Goal: Communication & Community: Answer question/provide support

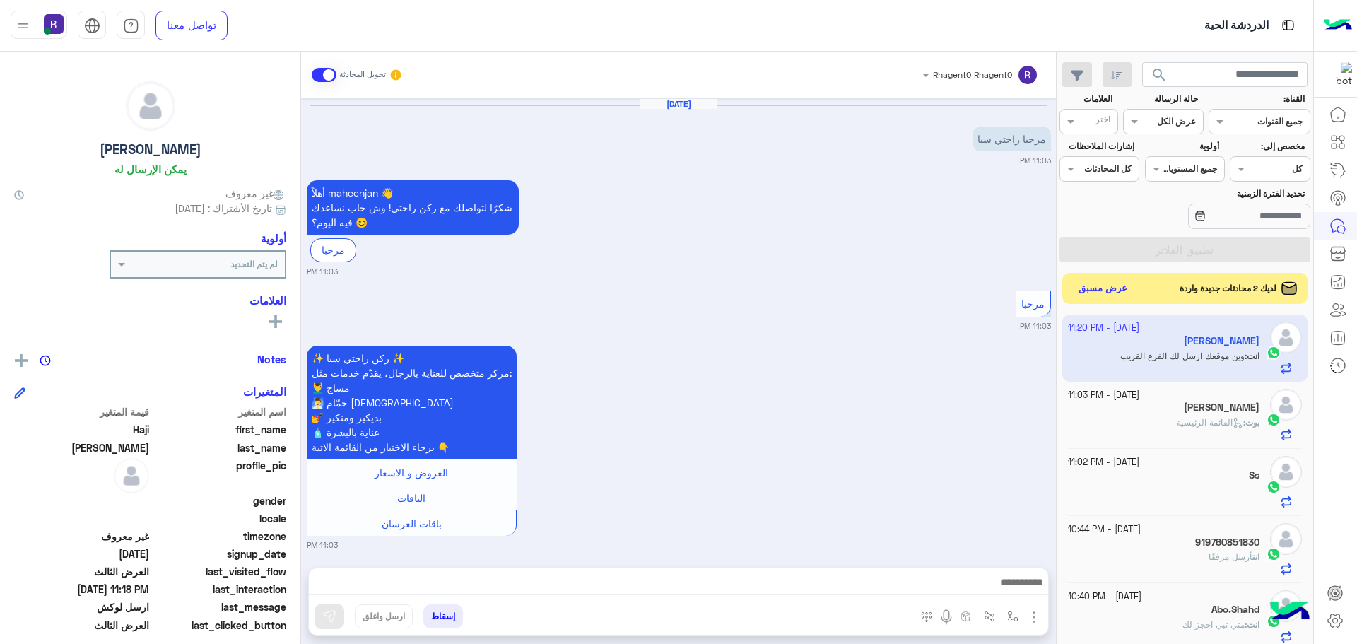
click at [1106, 279] on button "عرض مسبق" at bounding box center [1103, 289] width 61 height 21
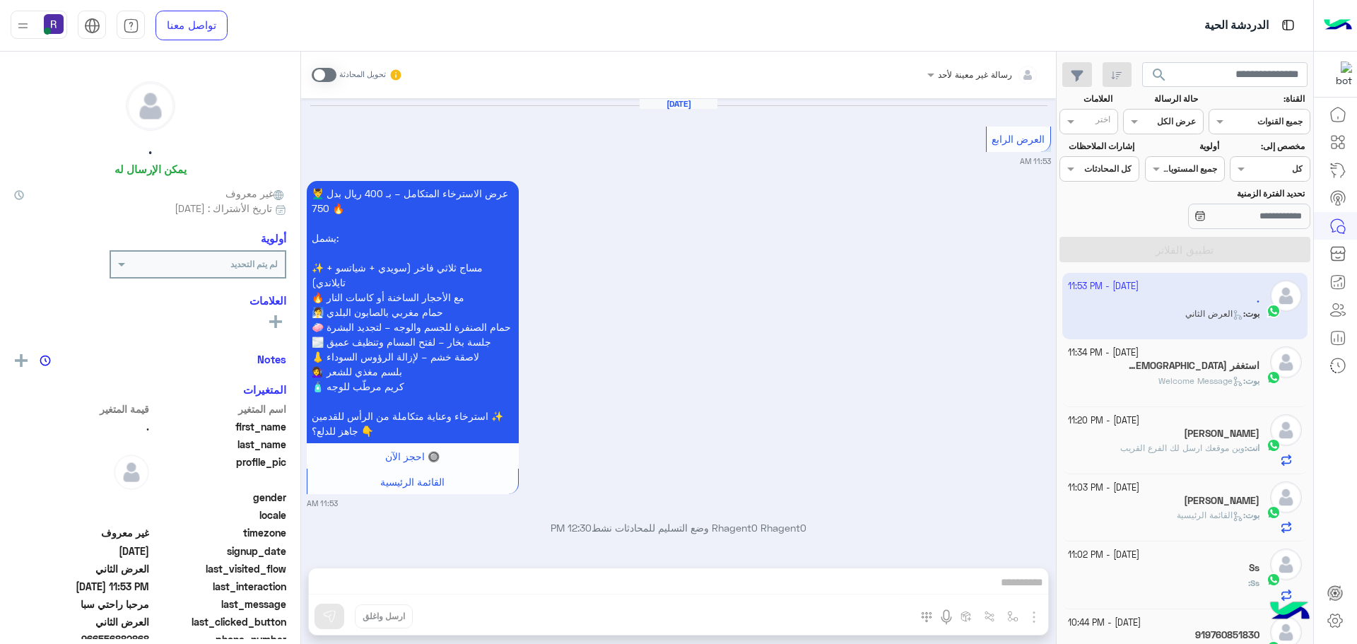
scroll to position [2456, 0]
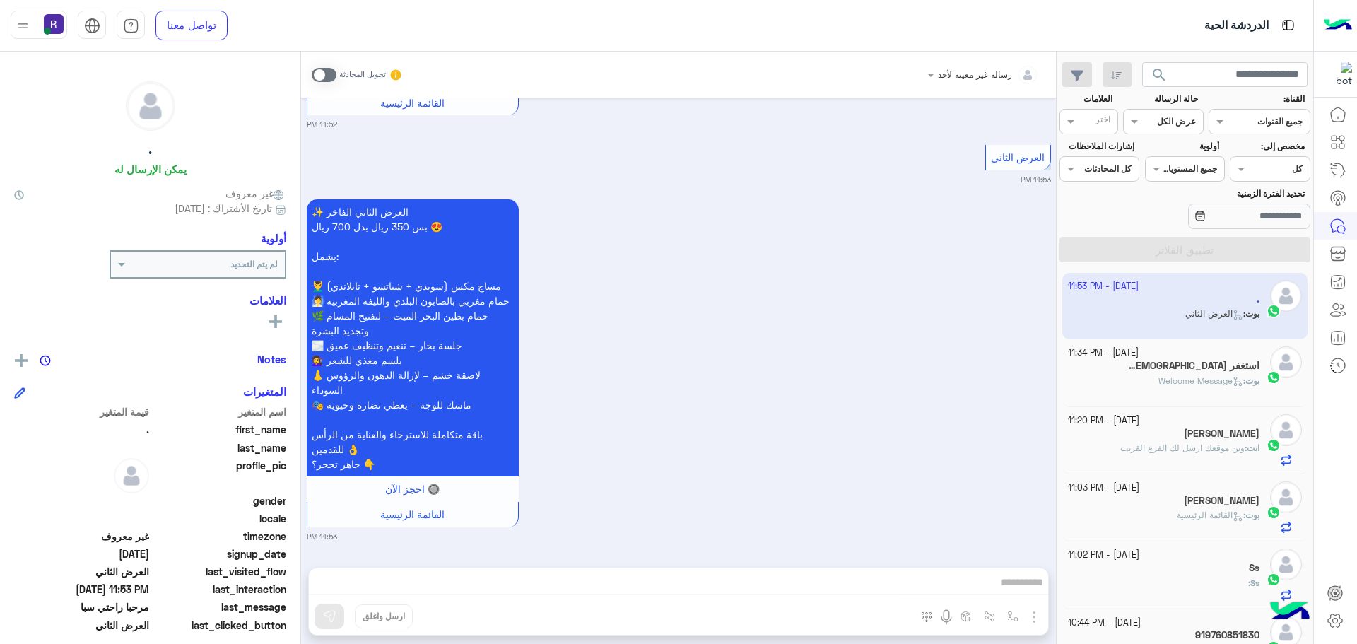
click at [323, 81] on span at bounding box center [324, 75] width 25 height 14
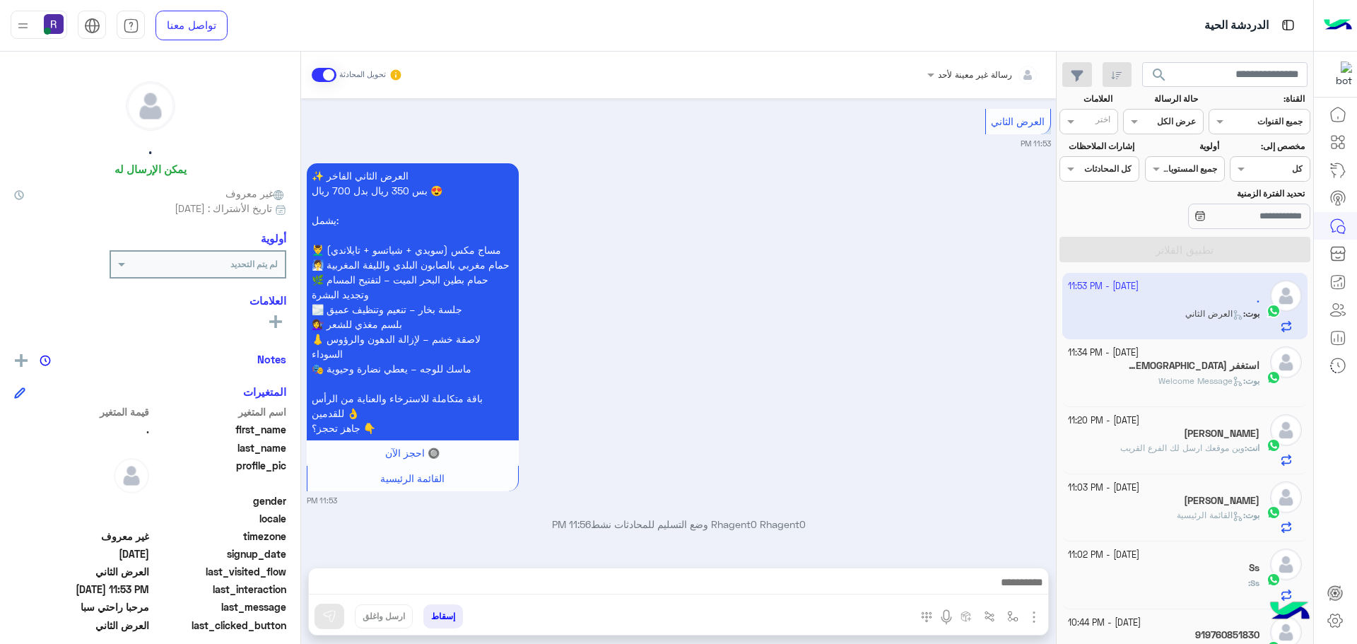
click at [1031, 609] on img "button" at bounding box center [1034, 617] width 17 height 17
click at [1008, 559] on span "المرفقات" at bounding box center [999, 558] width 42 height 16
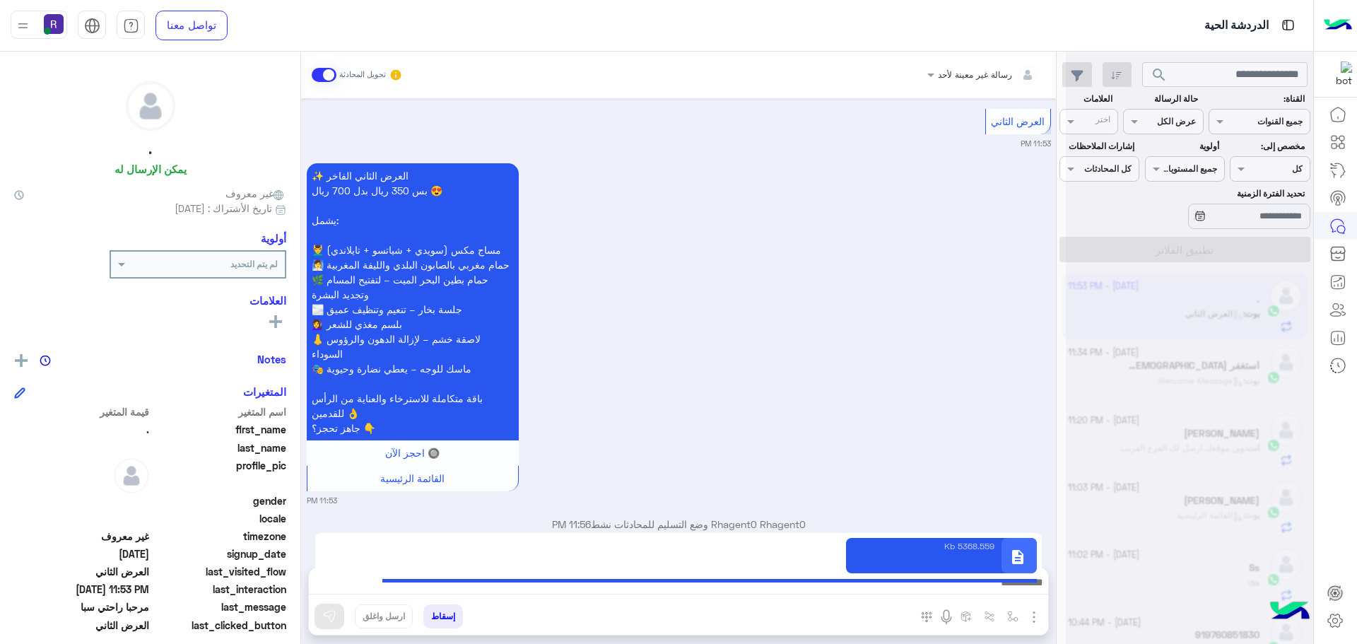
type textarea "**********"
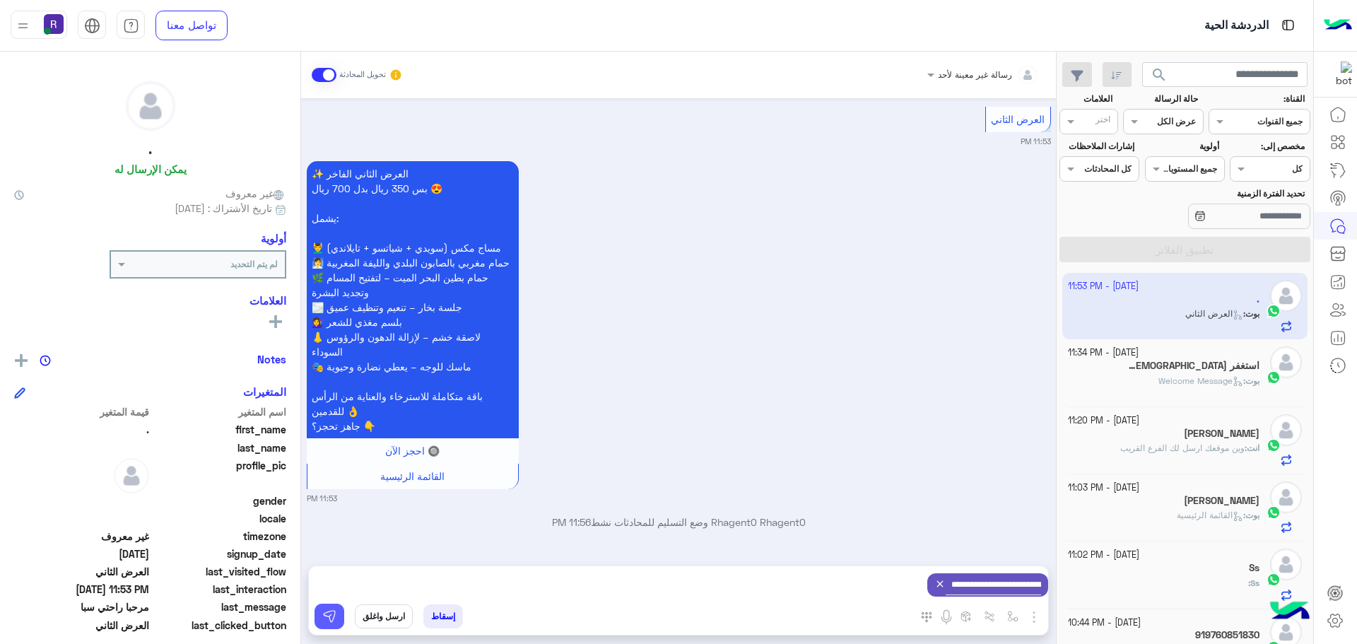
click at [332, 612] on img at bounding box center [329, 616] width 14 height 14
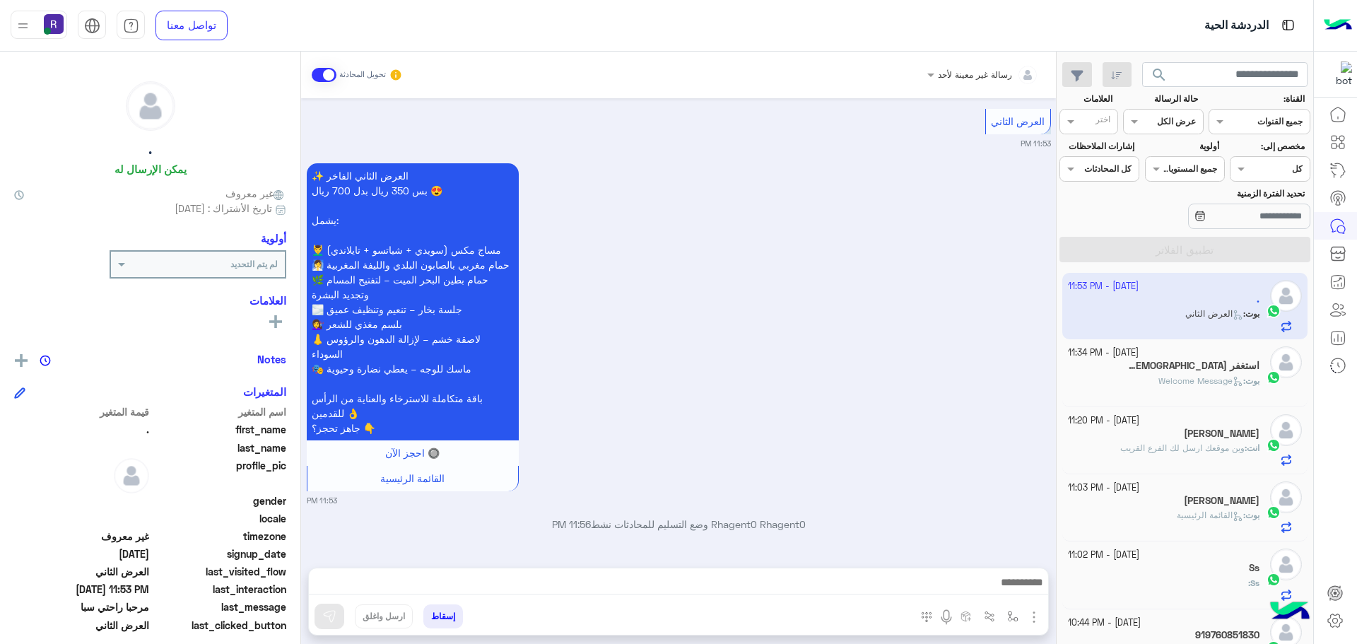
scroll to position [2596, 0]
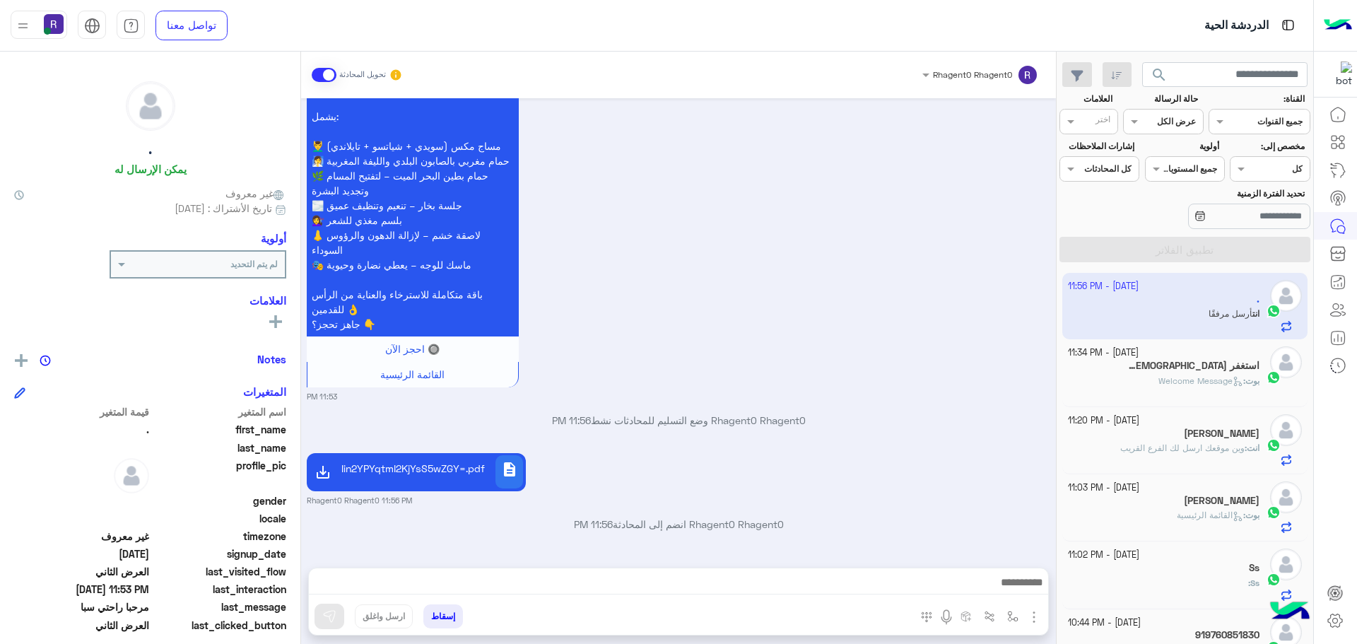
click at [1188, 380] on span "Welcome Message" at bounding box center [1201, 380] width 85 height 11
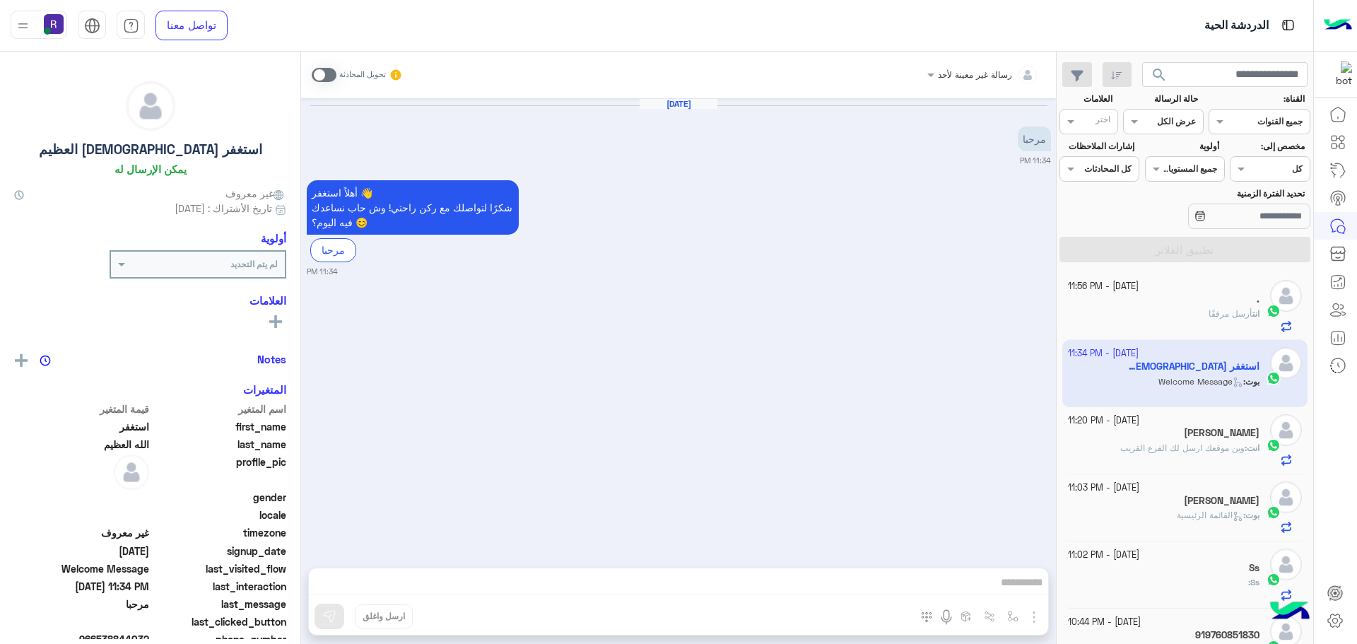
click at [322, 79] on span at bounding box center [324, 75] width 25 height 14
click at [1031, 611] on img "button" at bounding box center [1034, 617] width 17 height 17
click at [1004, 554] on span "المرفقات" at bounding box center [999, 558] width 42 height 16
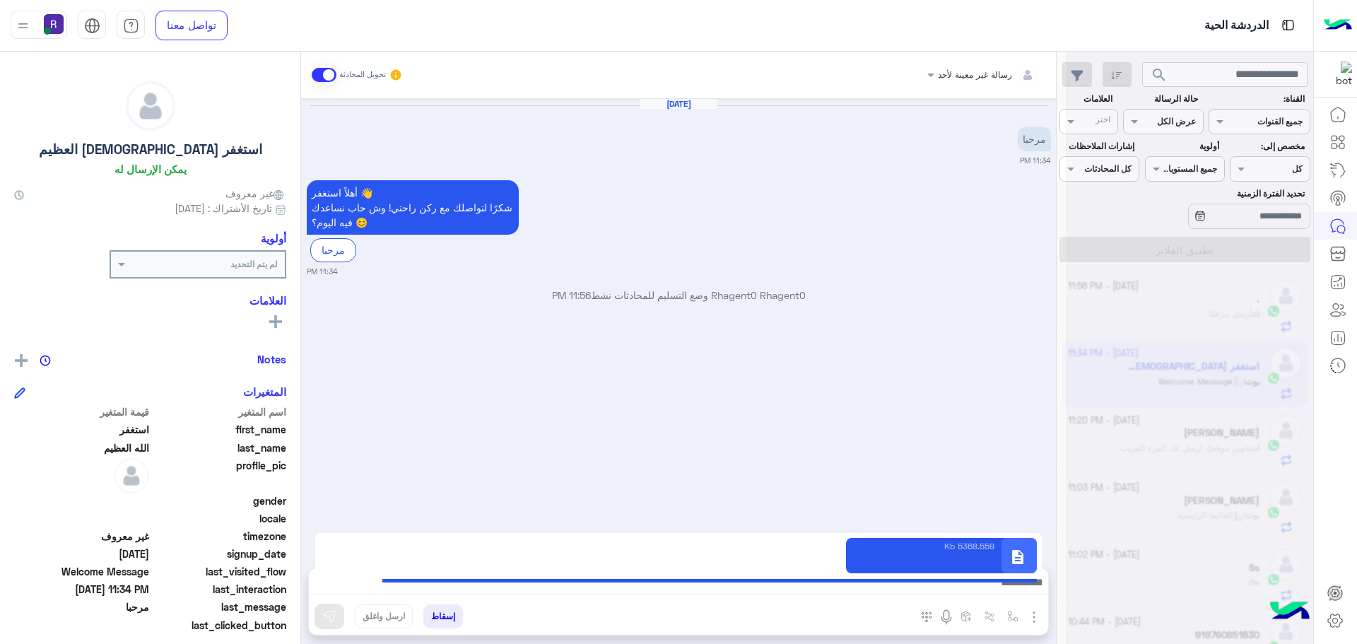
type textarea "**********"
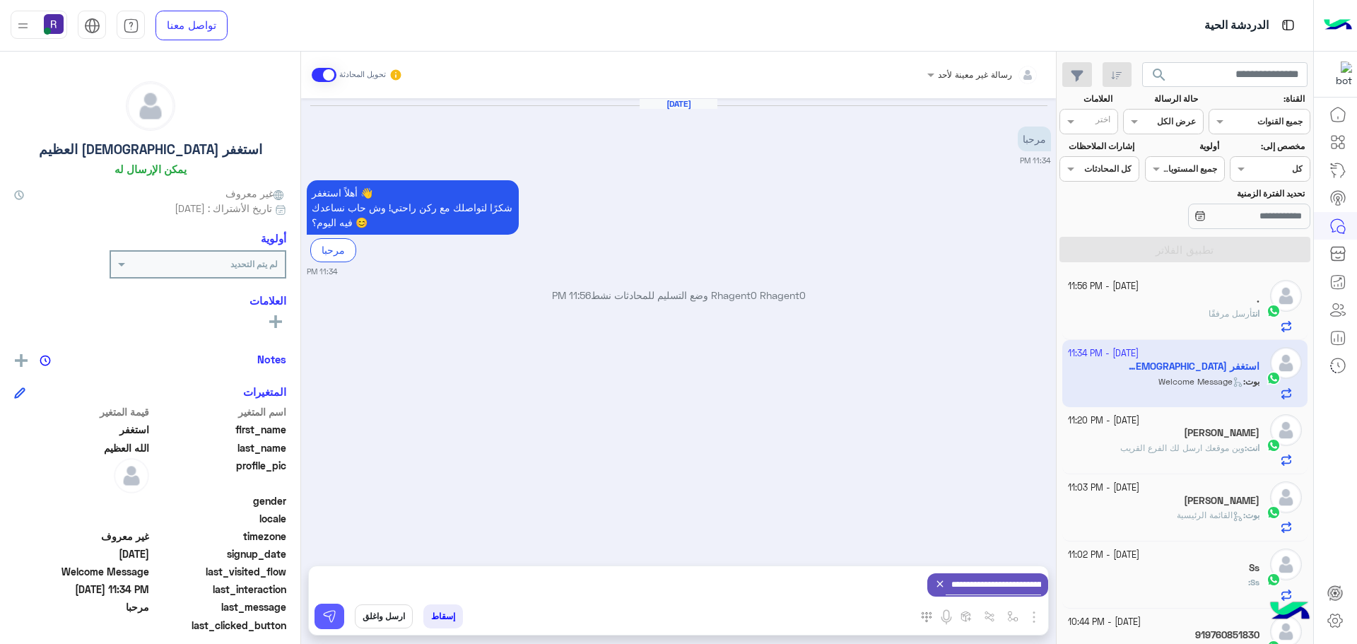
click at [333, 616] on img at bounding box center [329, 616] width 14 height 14
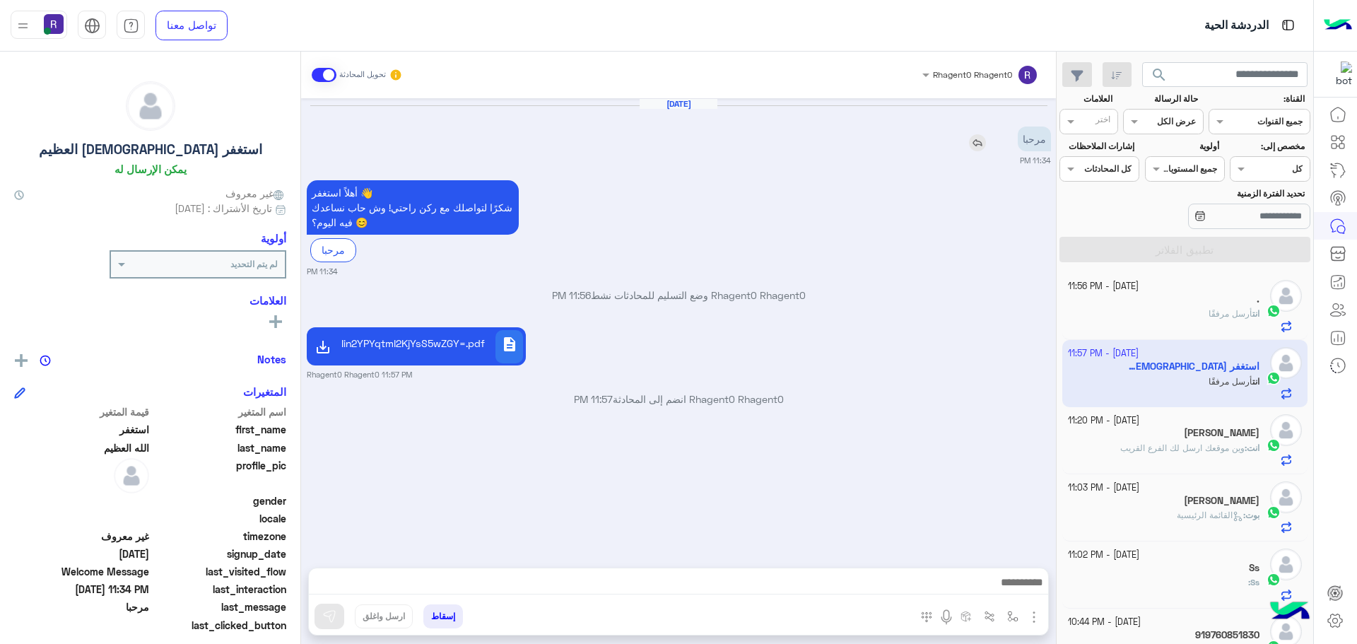
click at [1034, 139] on p "مرحبا" at bounding box center [1034, 139] width 33 height 25
click at [670, 298] on p "Rhagent0 Rhagent0 وضع التسليم للمحادثات نشط 11:56 PM" at bounding box center [679, 295] width 744 height 15
click at [696, 295] on p "Rhagent0 Rhagent0 وضع التسليم للمحادثات نشط 11:56 PM" at bounding box center [679, 295] width 744 height 15
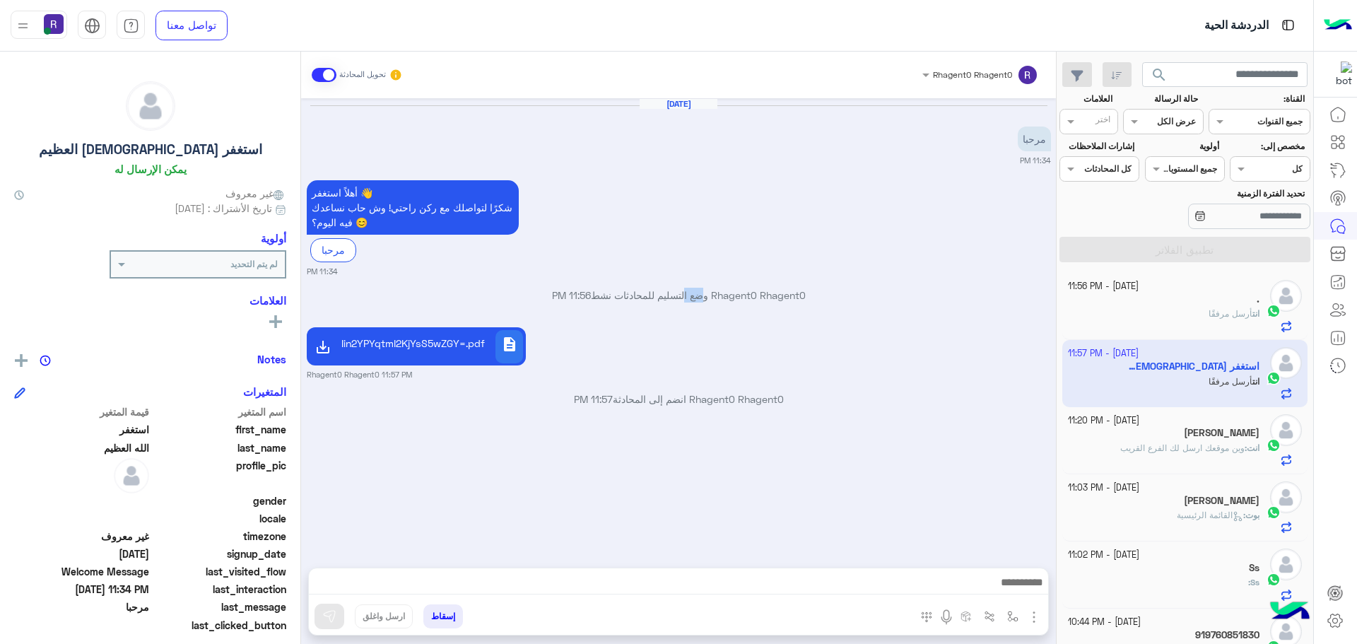
click at [696, 295] on p "Rhagent0 Rhagent0 وضع التسليم للمحادثات نشط 11:56 PM" at bounding box center [679, 295] width 744 height 15
click at [680, 295] on p "Rhagent0 Rhagent0 وضع التسليم للمحادثات نشط 11:56 PM" at bounding box center [679, 295] width 744 height 15
click at [711, 296] on p "Rhagent0 Rhagent0 وضع التسليم للمحادثات نشط 11:56 PM" at bounding box center [679, 295] width 744 height 15
click at [701, 296] on p "Rhagent0 Rhagent0 وضع التسليم للمحادثات نشط 11:56 PM" at bounding box center [679, 295] width 744 height 15
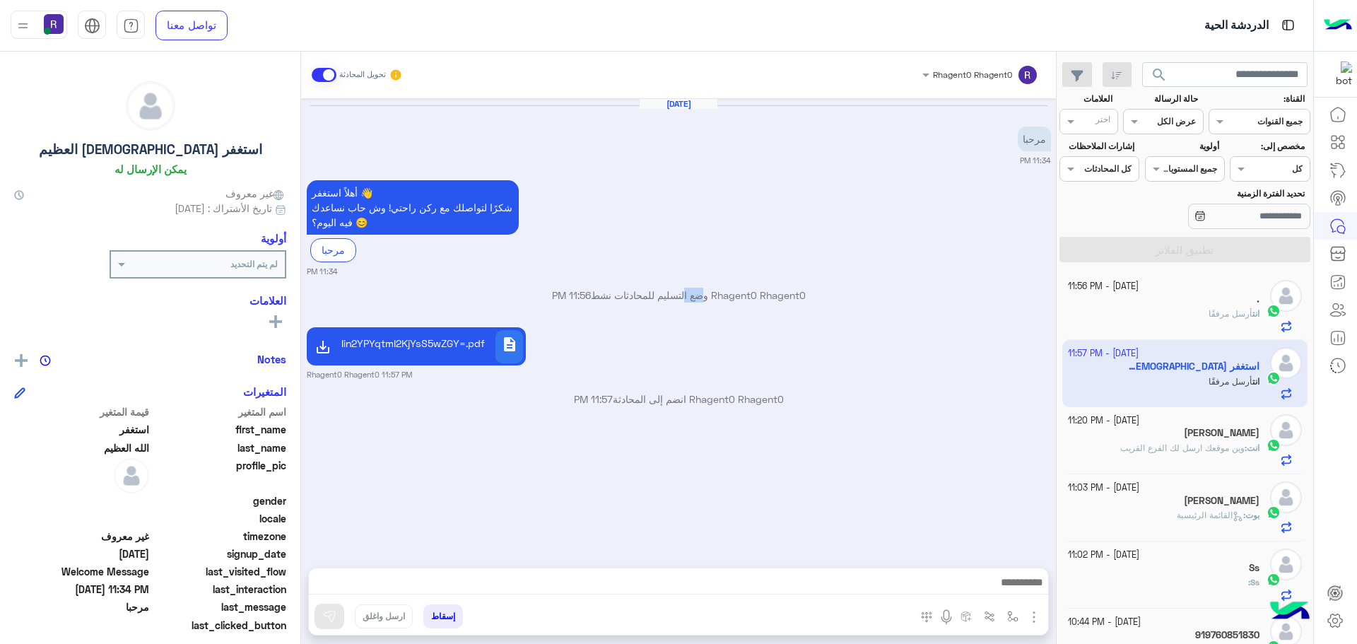
click at [701, 296] on p "Rhagent0 Rhagent0 وضع التسليم للمحادثات نشط 11:56 PM" at bounding box center [679, 295] width 744 height 15
click at [674, 292] on p "Rhagent0 Rhagent0 وضع التسليم للمحادثات نشط 11:56 PM" at bounding box center [679, 295] width 744 height 15
click at [698, 299] on p "Rhagent0 Rhagent0 وضع التسليم للمحادثات نشط 11:56 PM" at bounding box center [679, 295] width 744 height 15
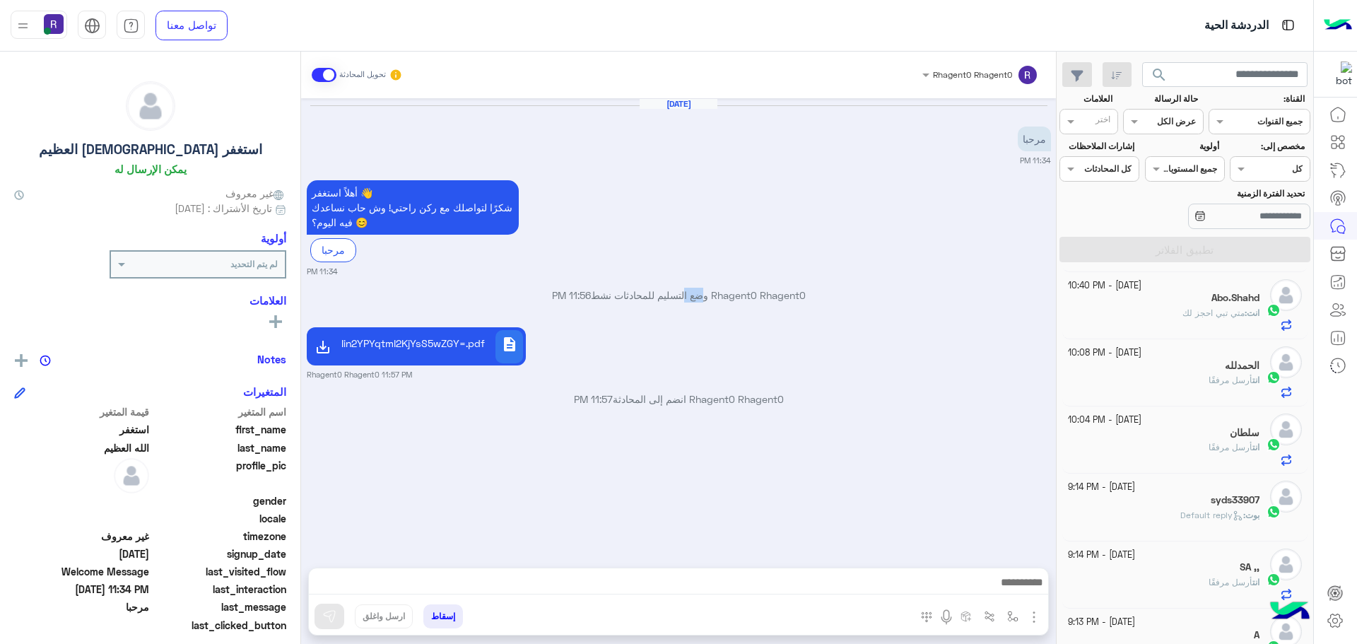
scroll to position [412, 0]
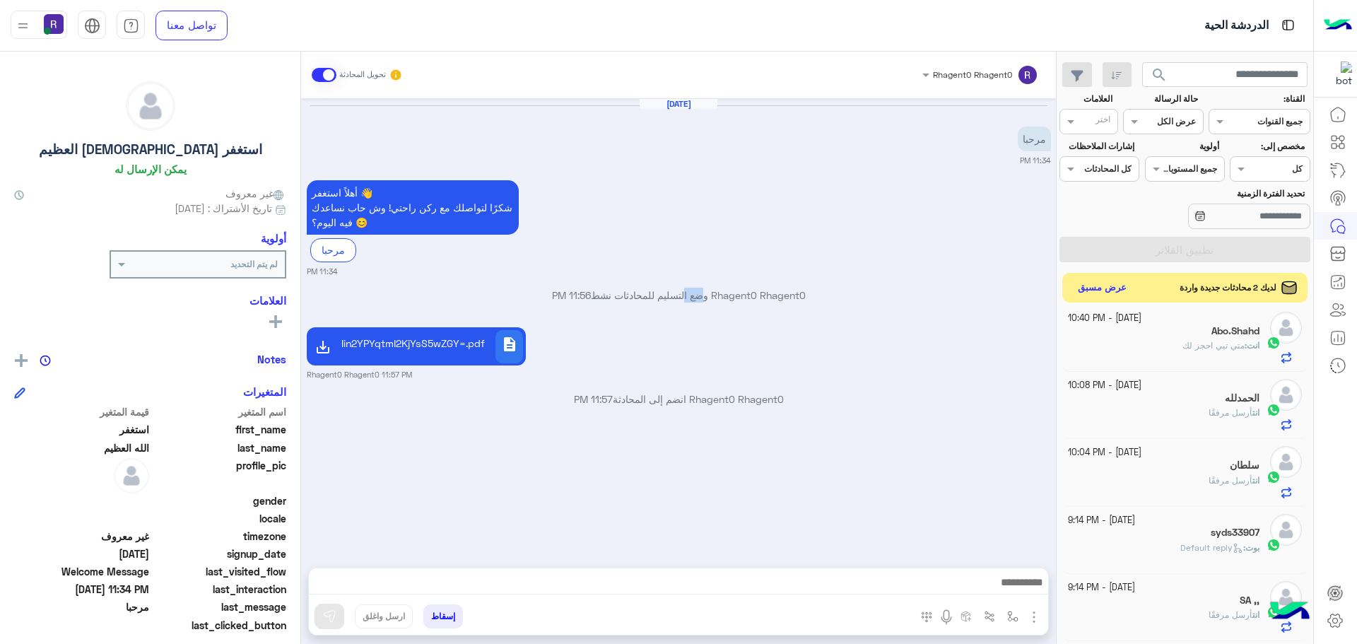
click at [1118, 286] on button "عرض مسبق" at bounding box center [1102, 288] width 59 height 19
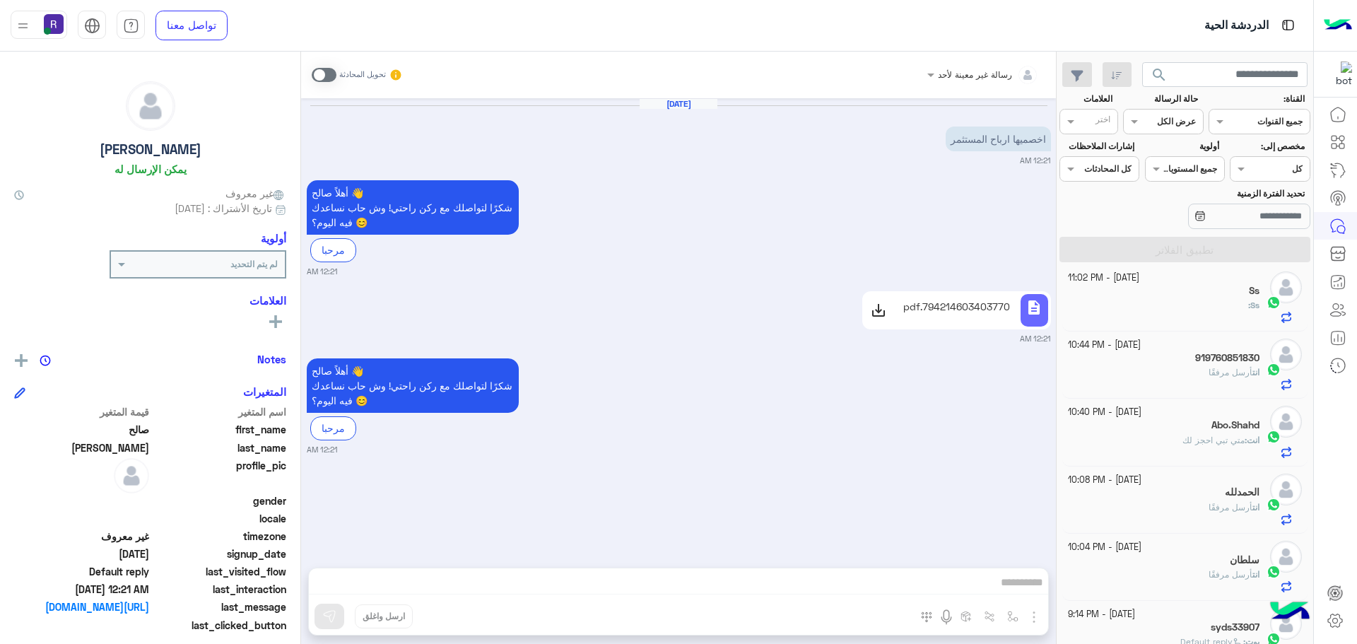
click at [1016, 148] on p "اخصميها ارباح المستثمر" at bounding box center [998, 139] width 105 height 25
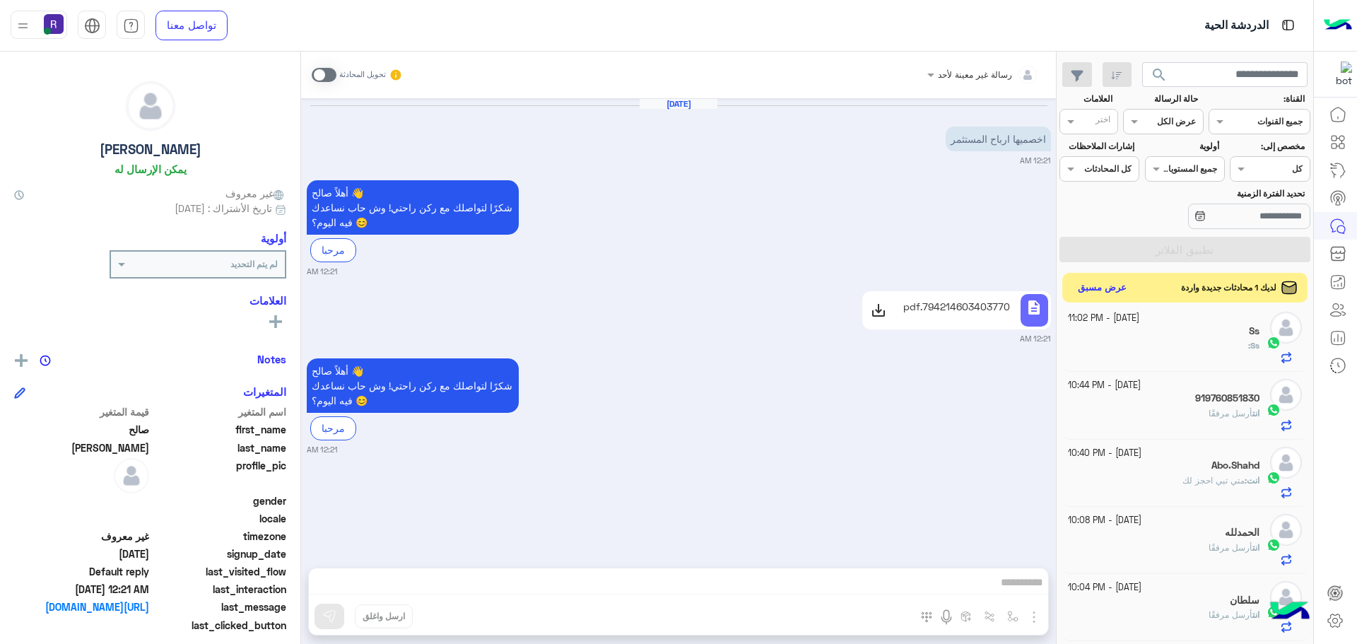
click at [1111, 290] on button "عرض مسبق" at bounding box center [1102, 288] width 59 height 19
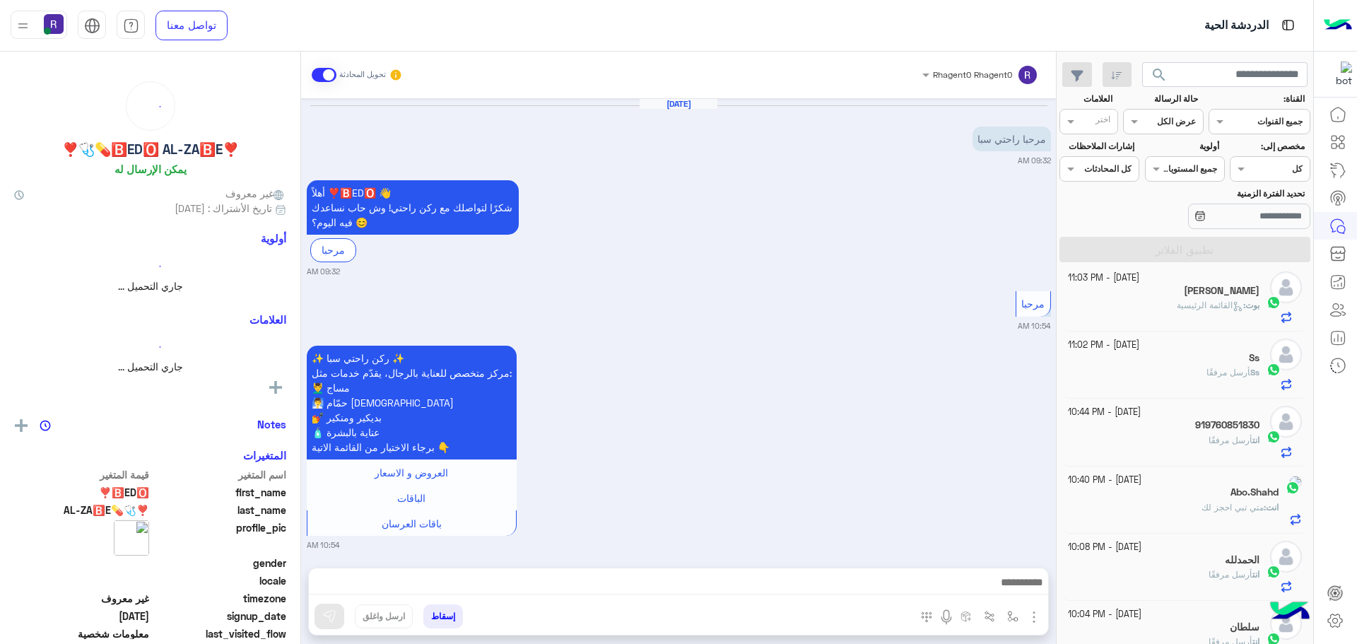
scroll to position [1009, 0]
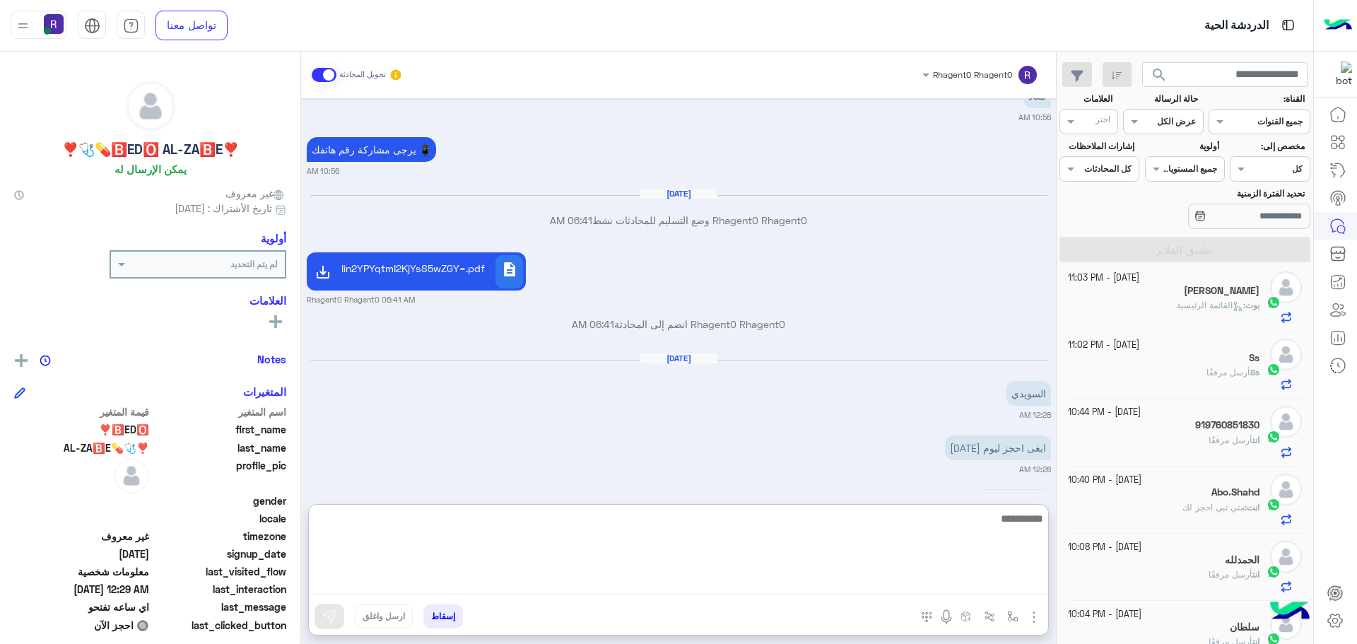
click at [966, 580] on textarea at bounding box center [679, 552] width 740 height 85
type textarea "*"
type textarea "**********"
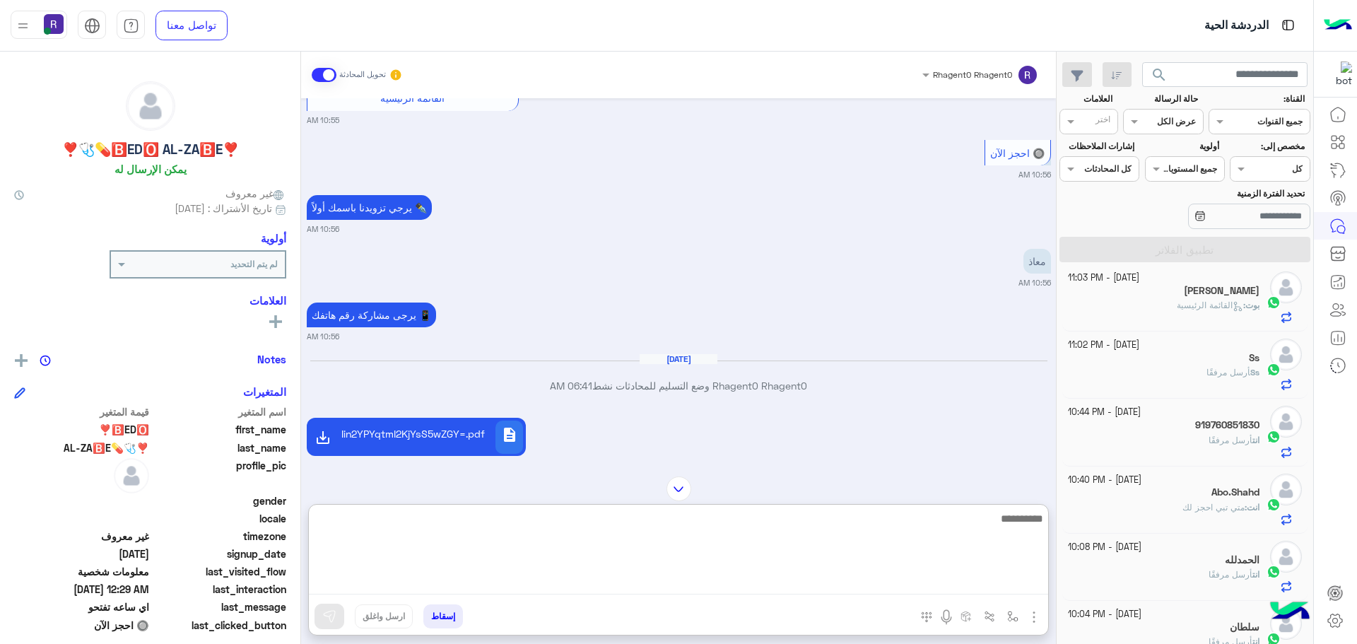
scroll to position [1126, 0]
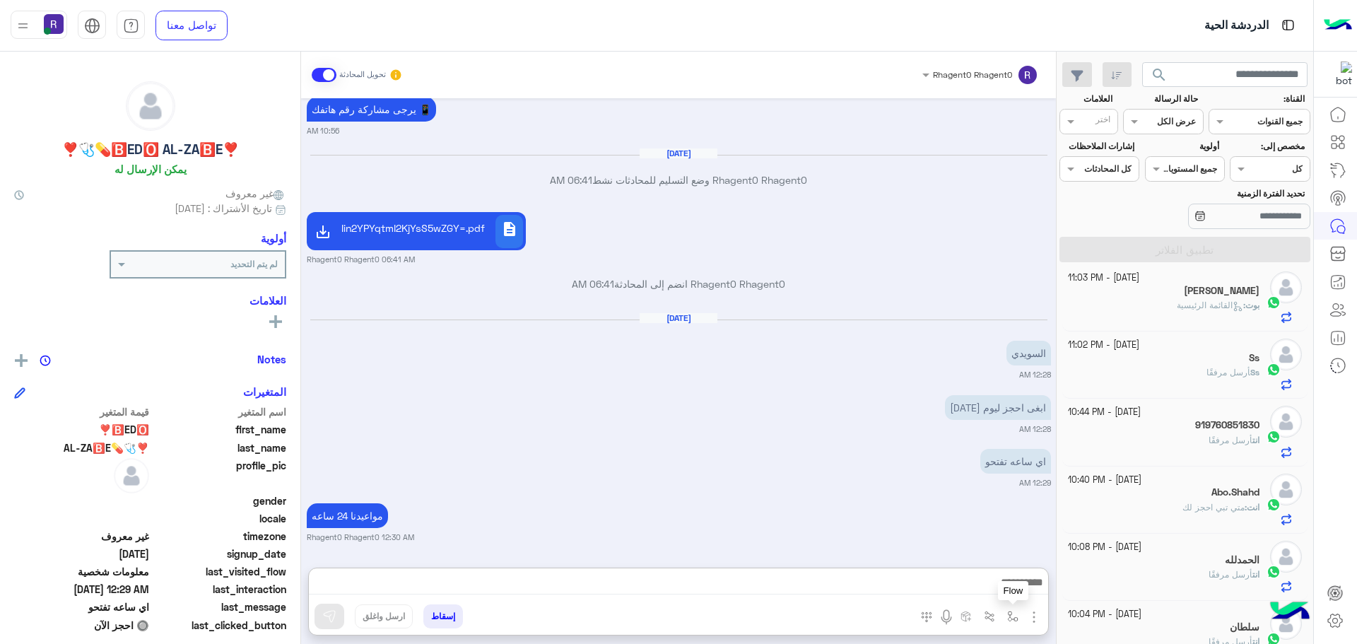
click at [1009, 616] on img "button" at bounding box center [1012, 616] width 11 height 11
click at [995, 583] on input "text" at bounding box center [981, 583] width 71 height 13
type input "****"
click at [995, 561] on span "الشفا" at bounding box center [1005, 560] width 25 height 13
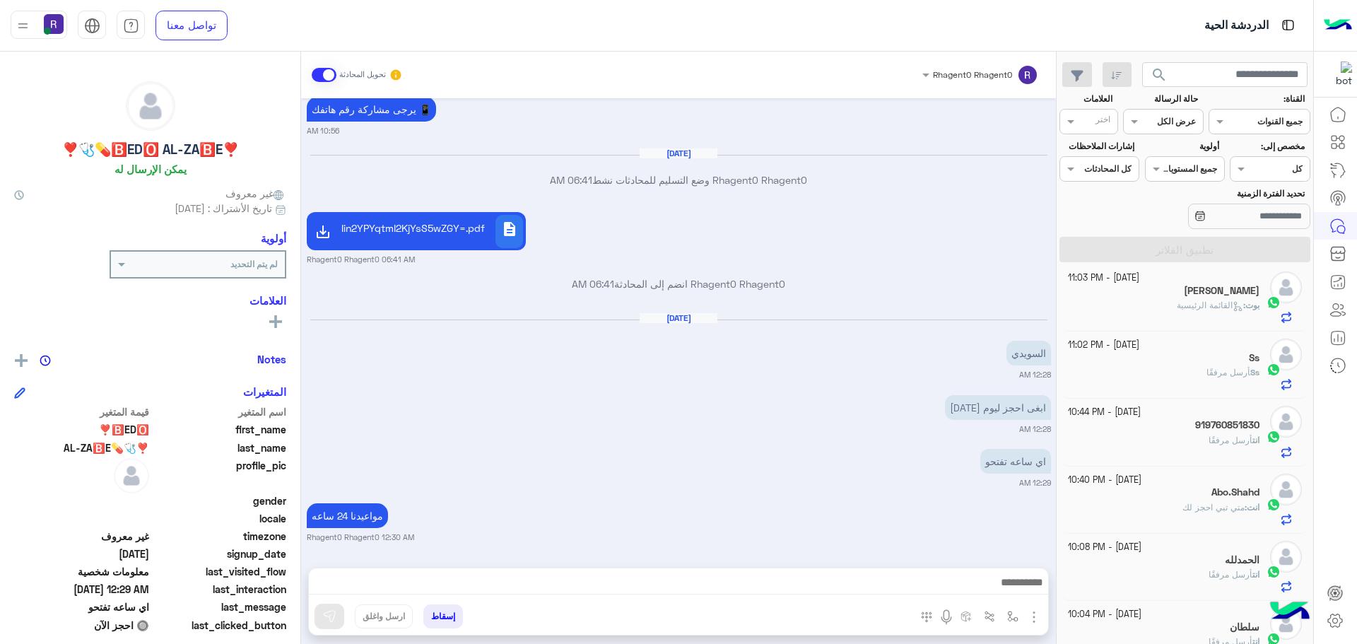
type textarea "*****"
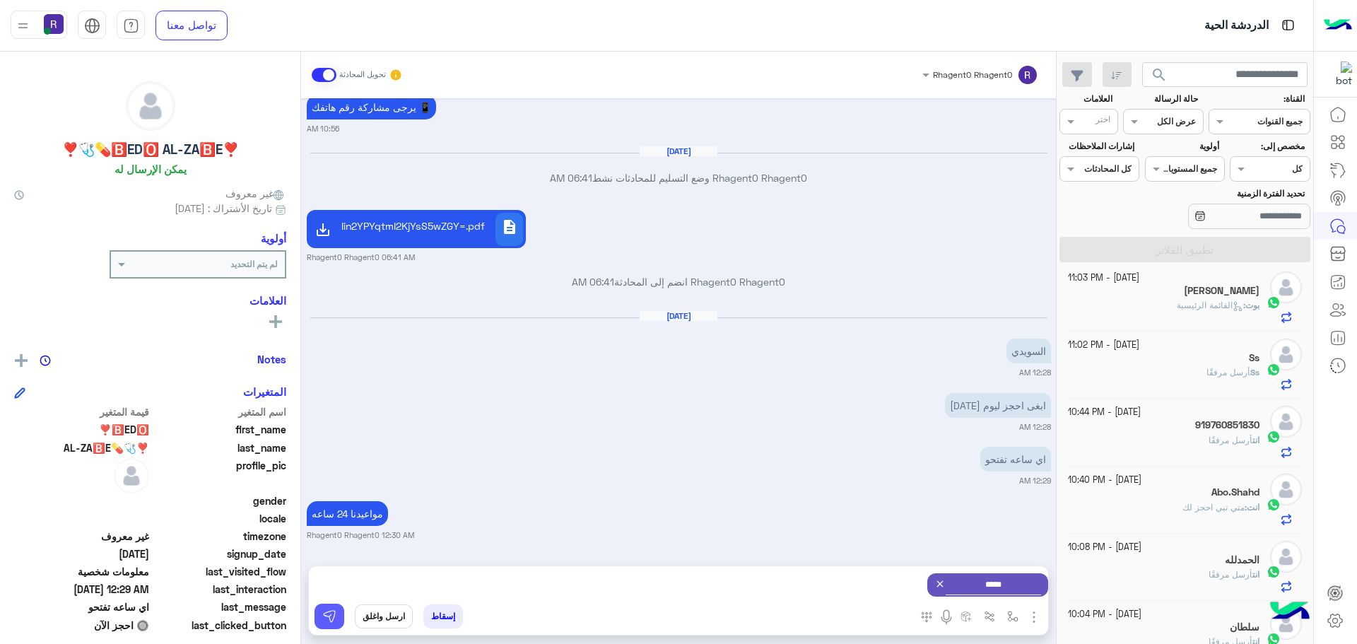
click at [325, 620] on img at bounding box center [329, 616] width 14 height 14
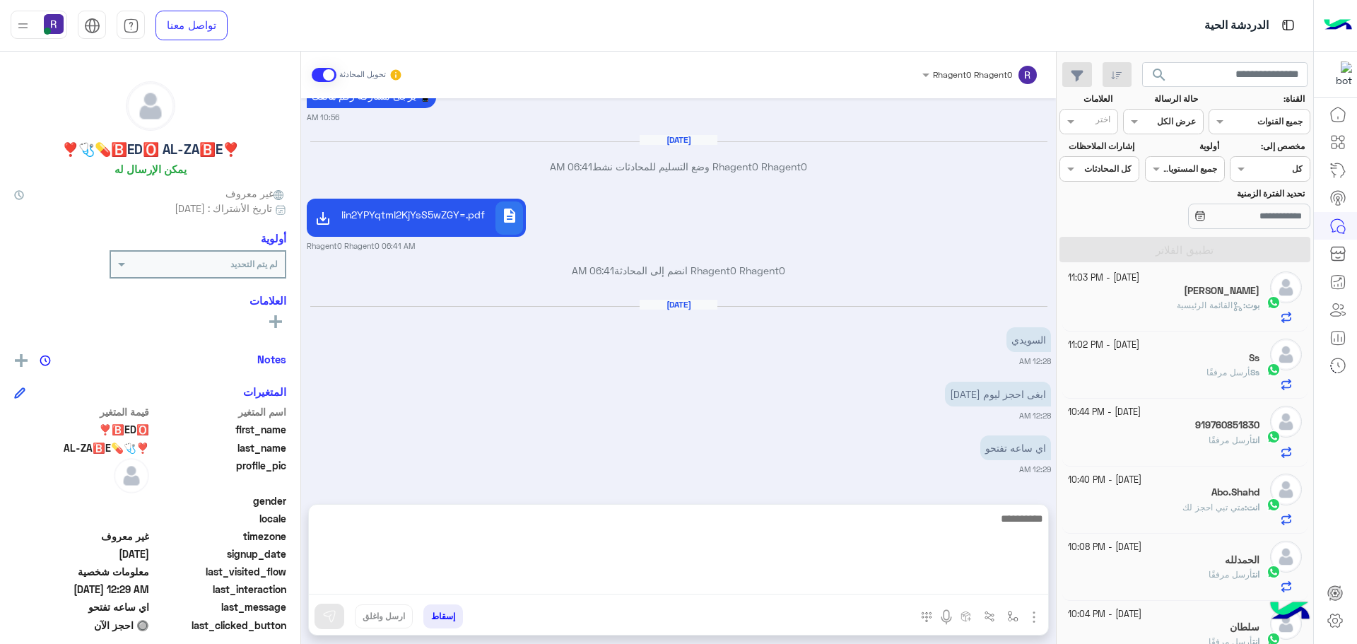
click at [613, 584] on textarea at bounding box center [679, 552] width 740 height 85
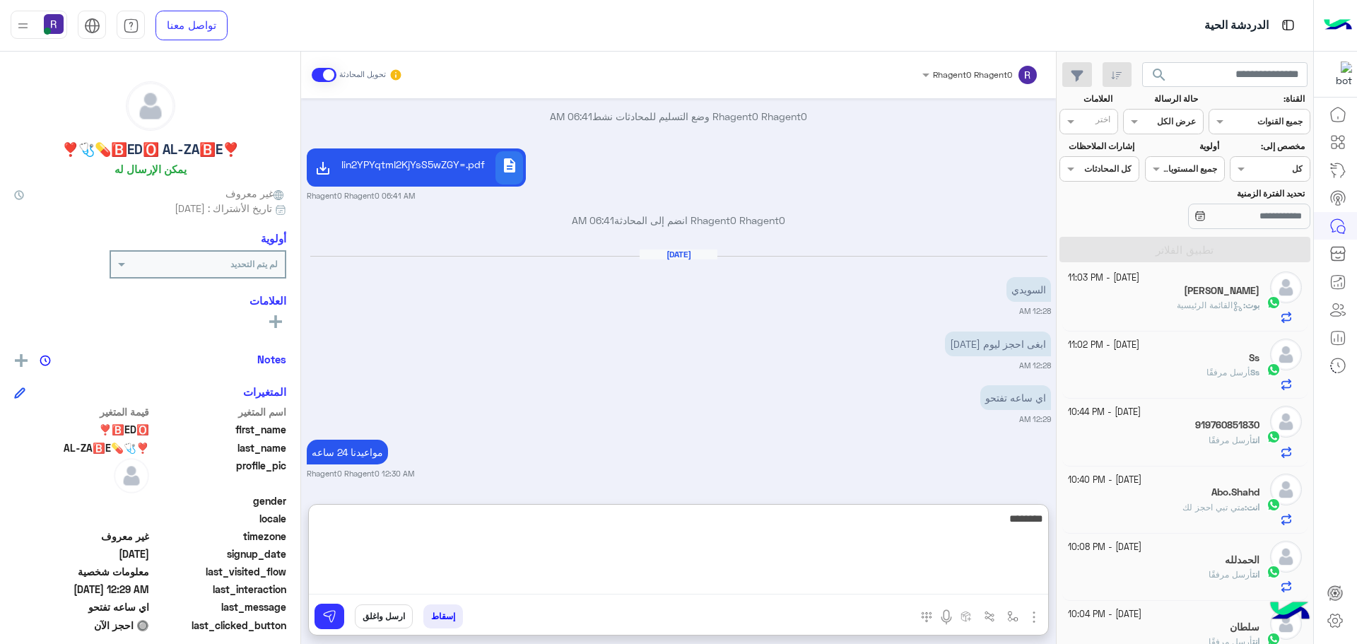
scroll to position [1261, 0]
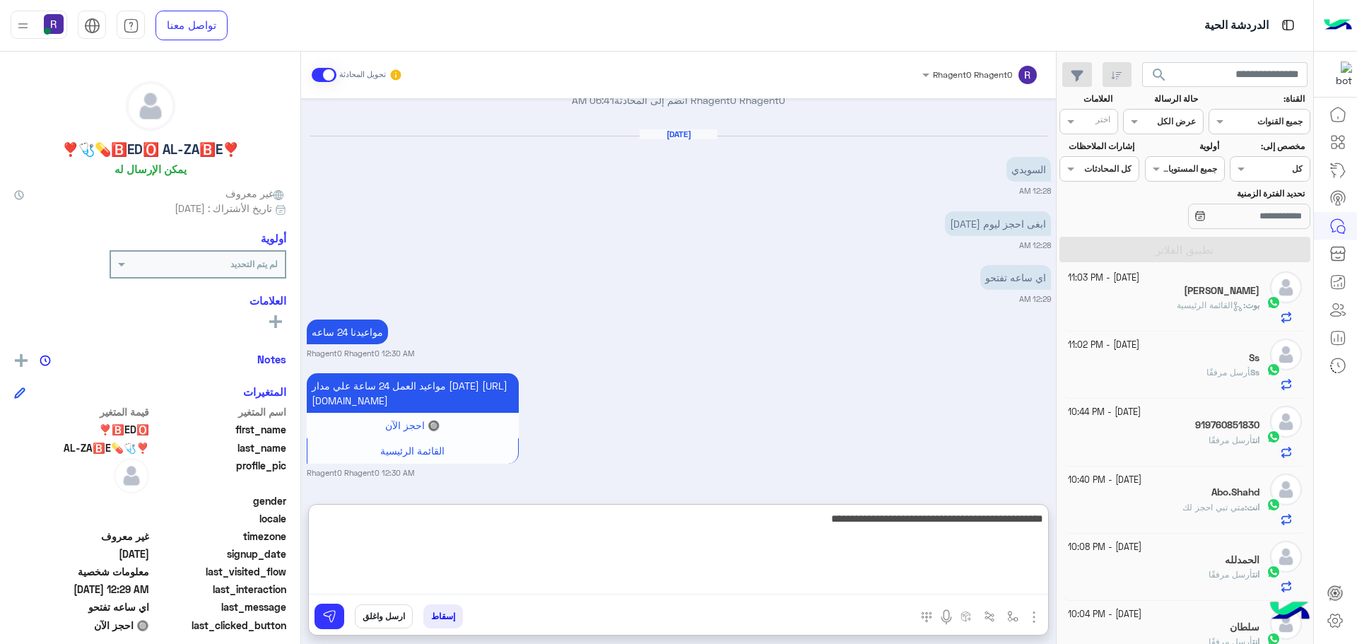
type textarea "**********"
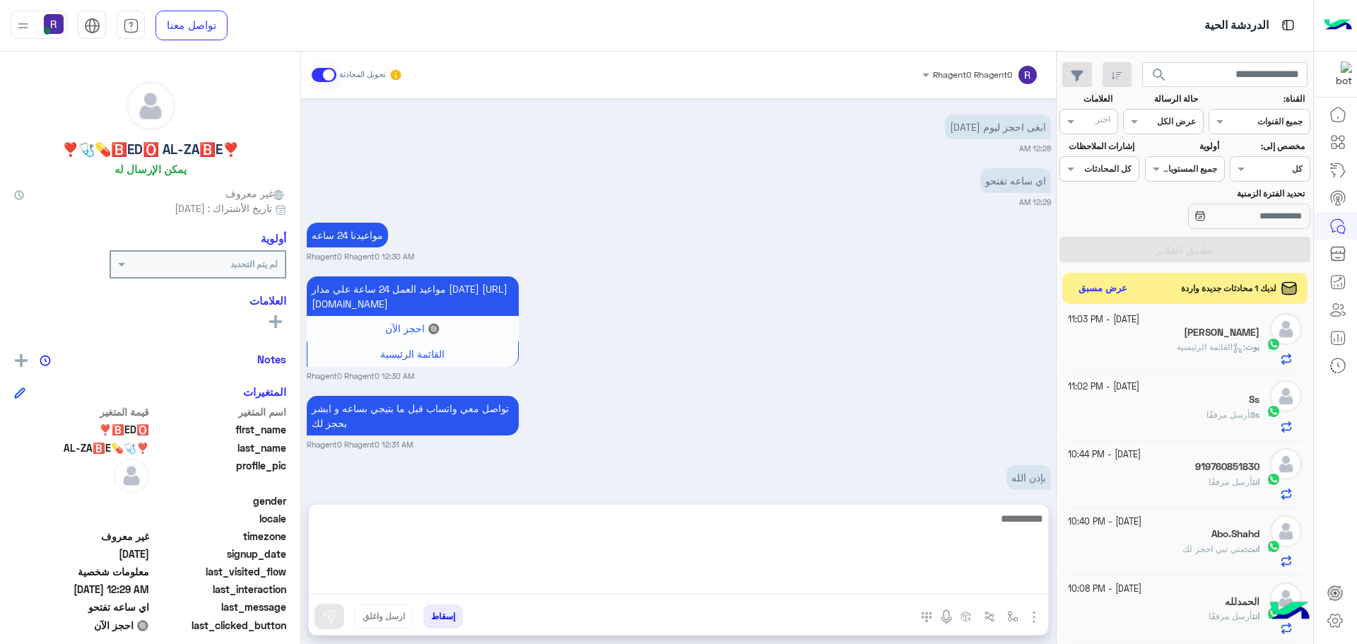
scroll to position [1429, 0]
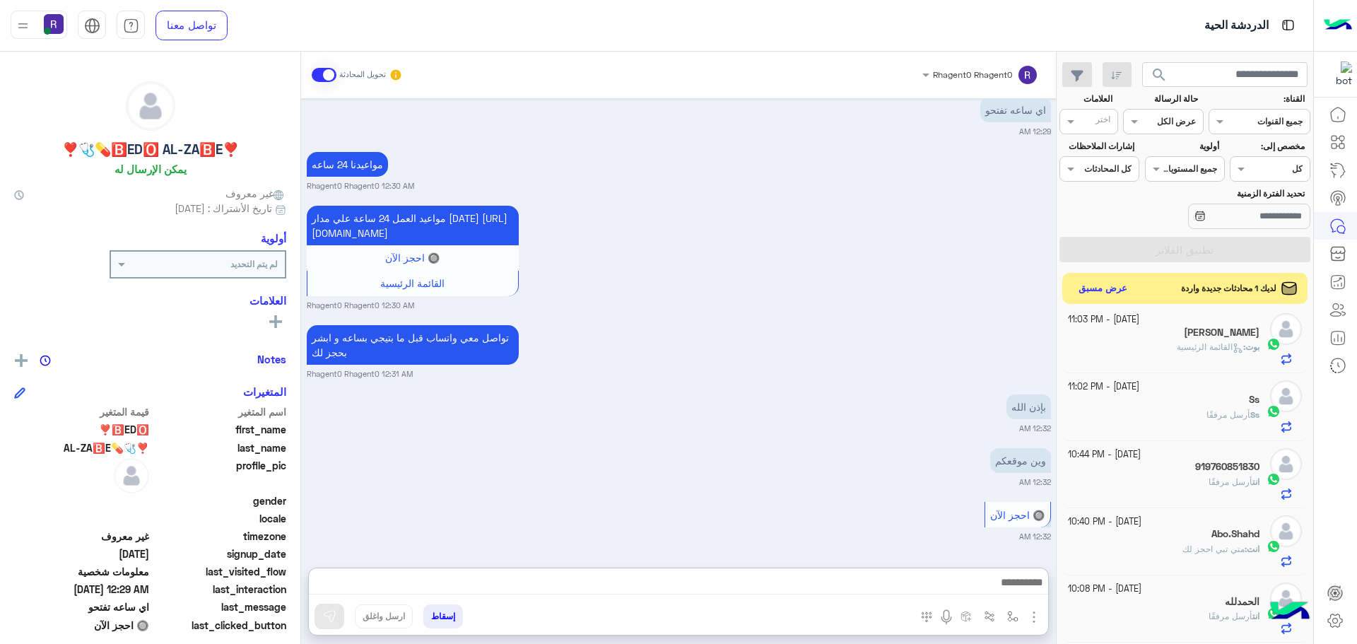
click at [848, 426] on small "12:32 AM" at bounding box center [679, 428] width 744 height 11
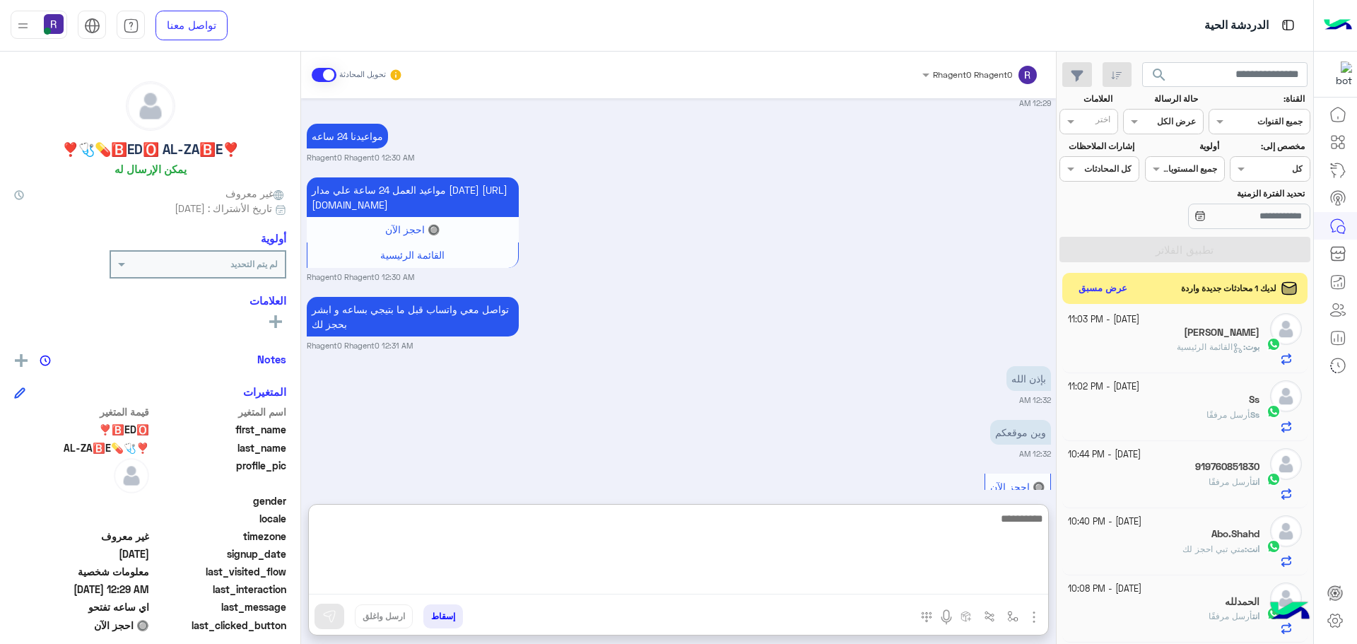
click at [923, 585] on textarea at bounding box center [679, 552] width 740 height 85
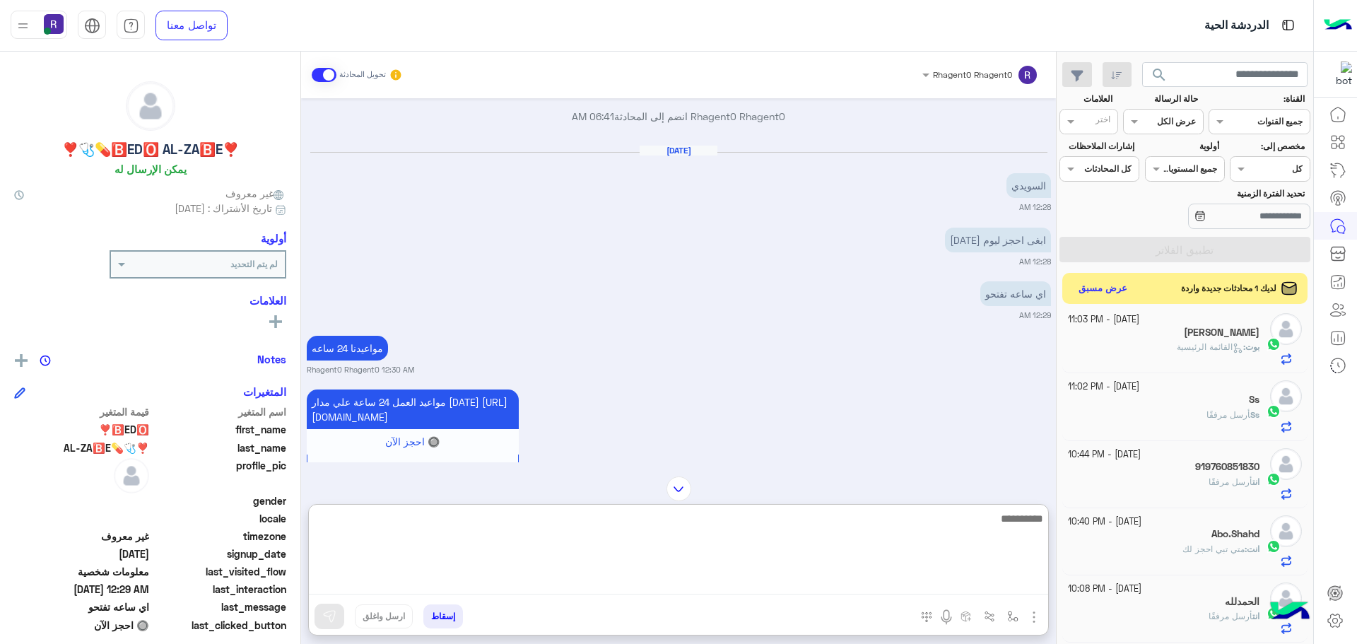
scroll to position [1492, 0]
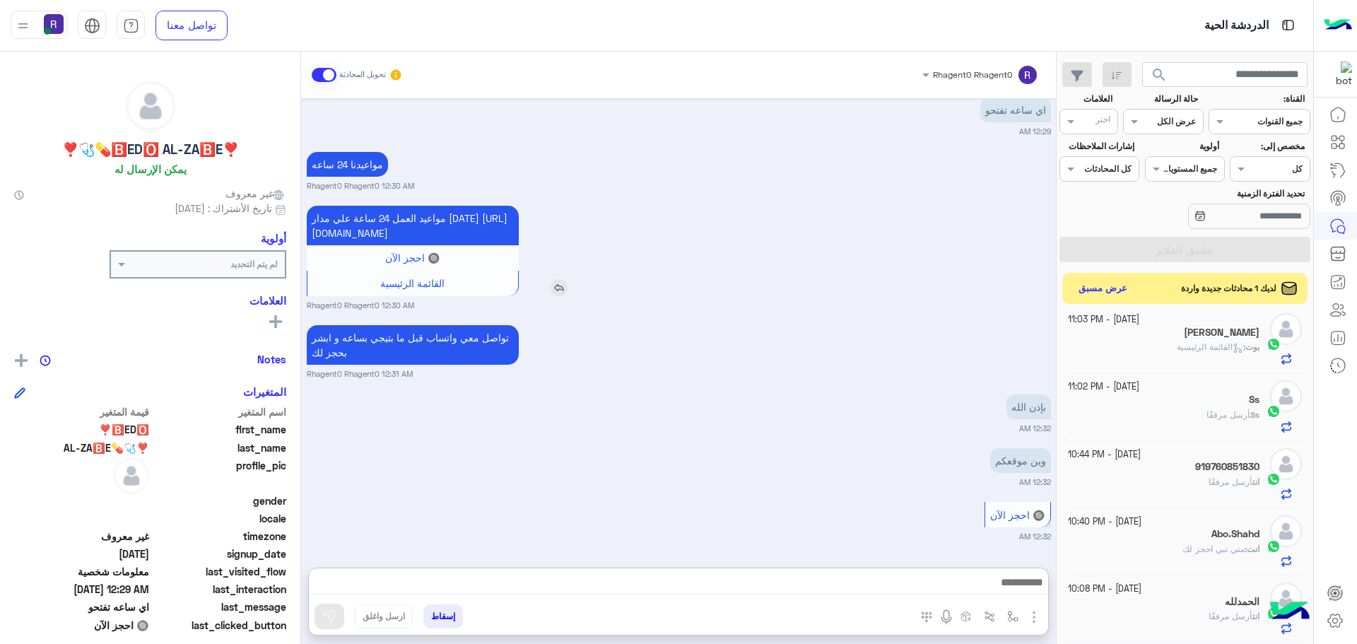
click at [563, 279] on img at bounding box center [559, 287] width 17 height 17
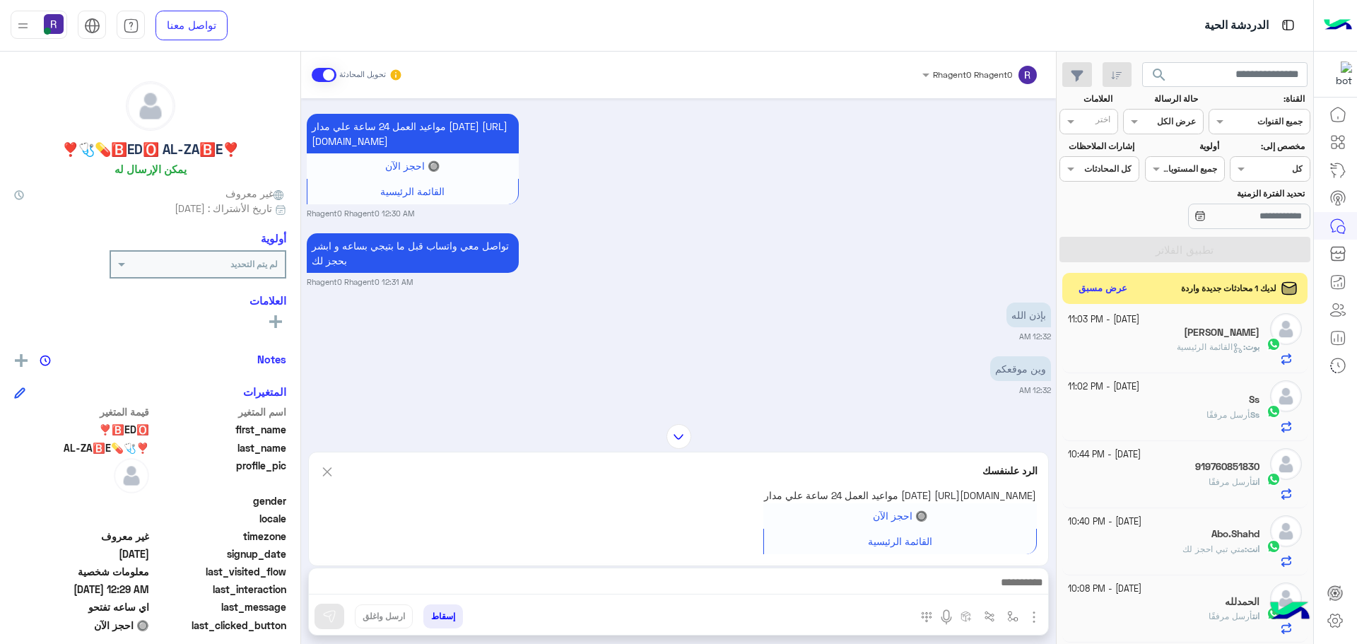
click at [799, 547] on div "الرد على نفسك مواعيد العمل 24 ساعة علي مدار اليوم https://maps.app.goo.gl/Yi9ef…" at bounding box center [678, 509] width 741 height 115
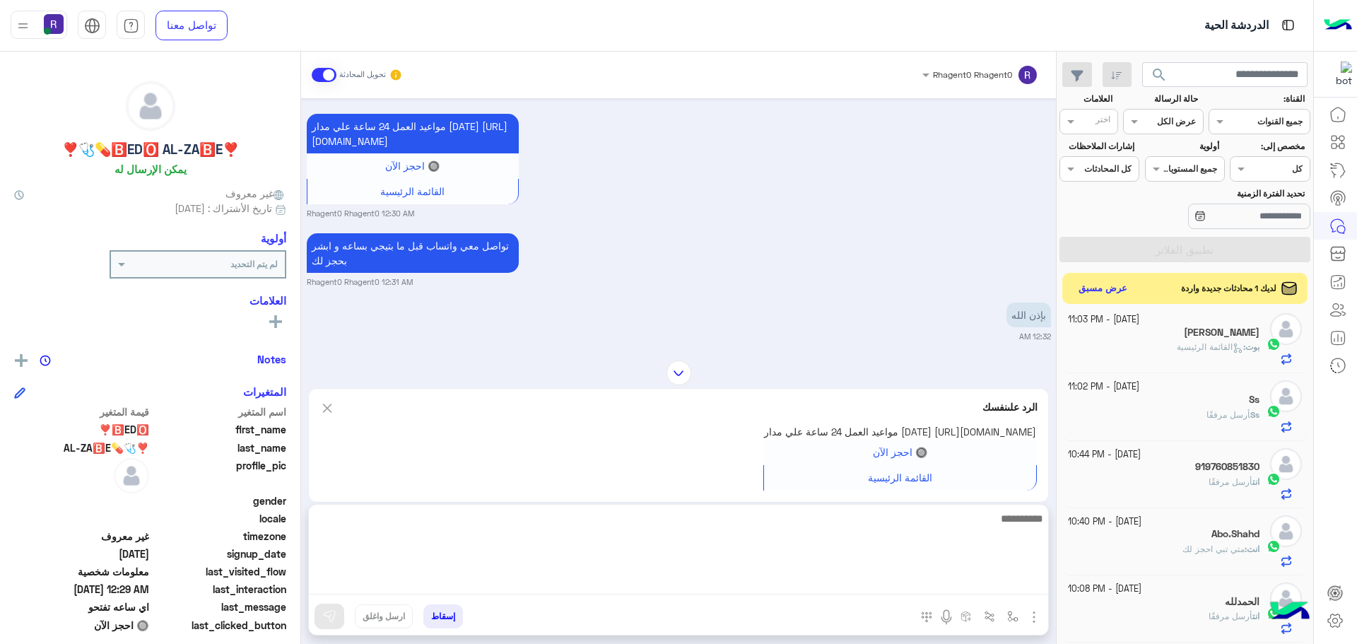
click at [802, 578] on textarea at bounding box center [679, 552] width 740 height 85
type textarea "*****"
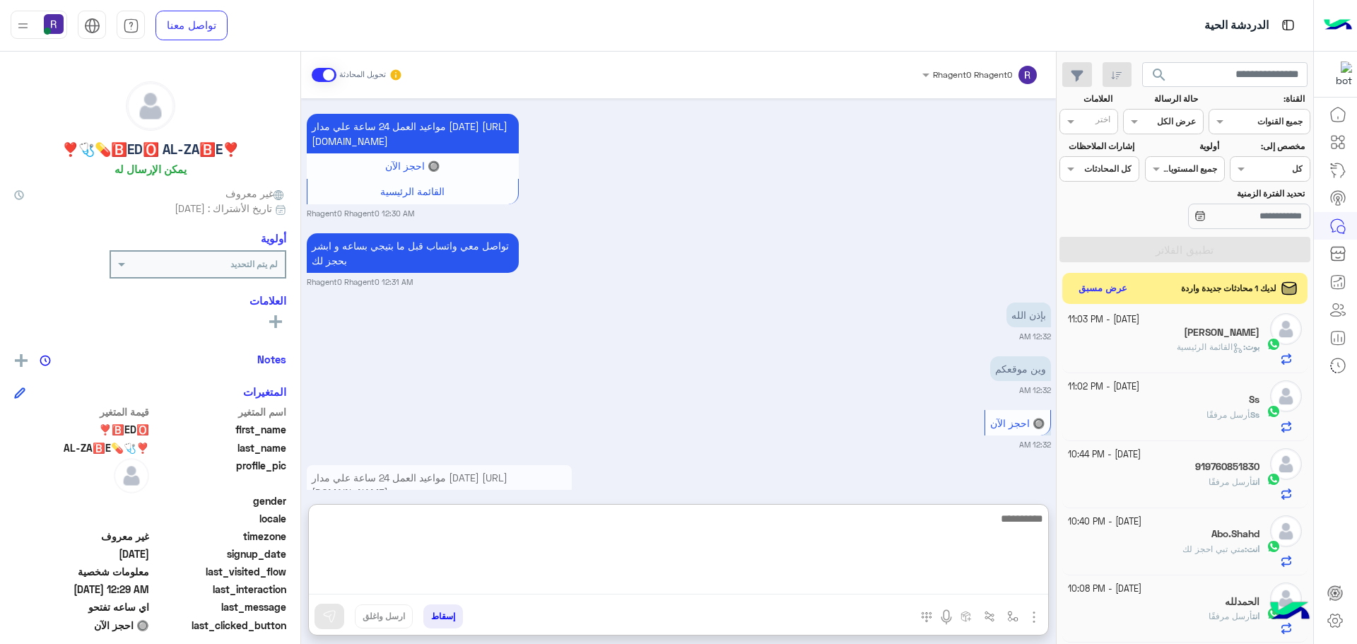
scroll to position [1600, 0]
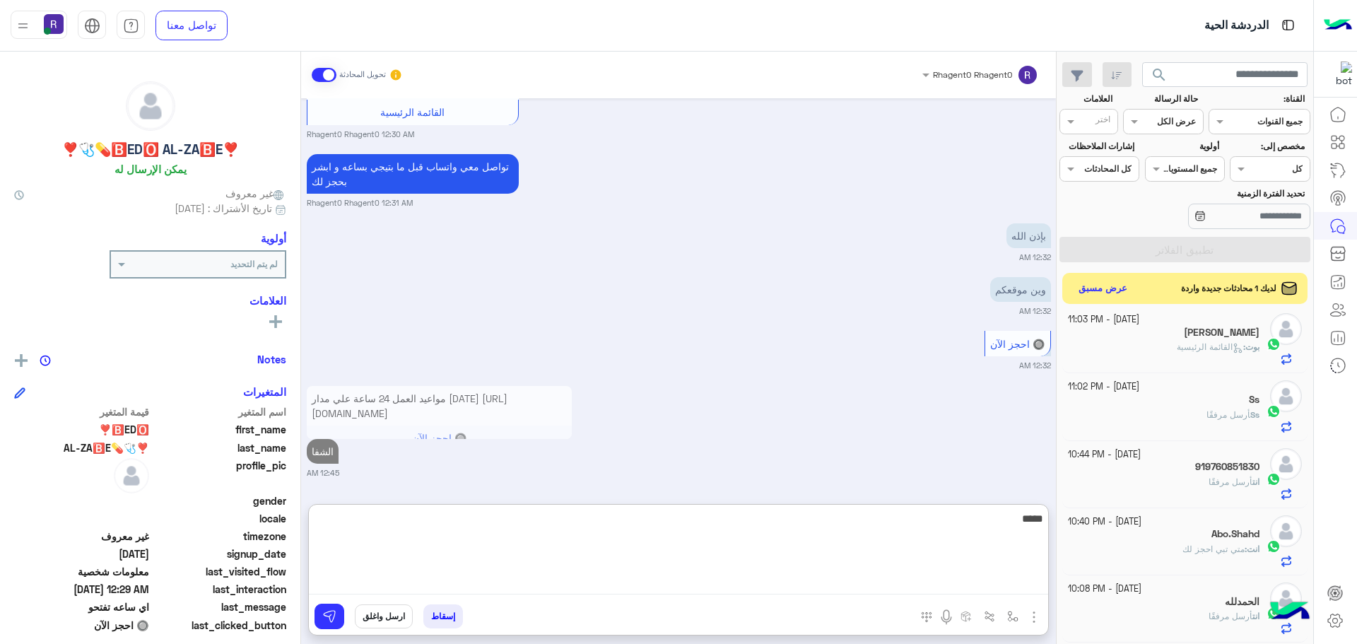
type textarea "*****"
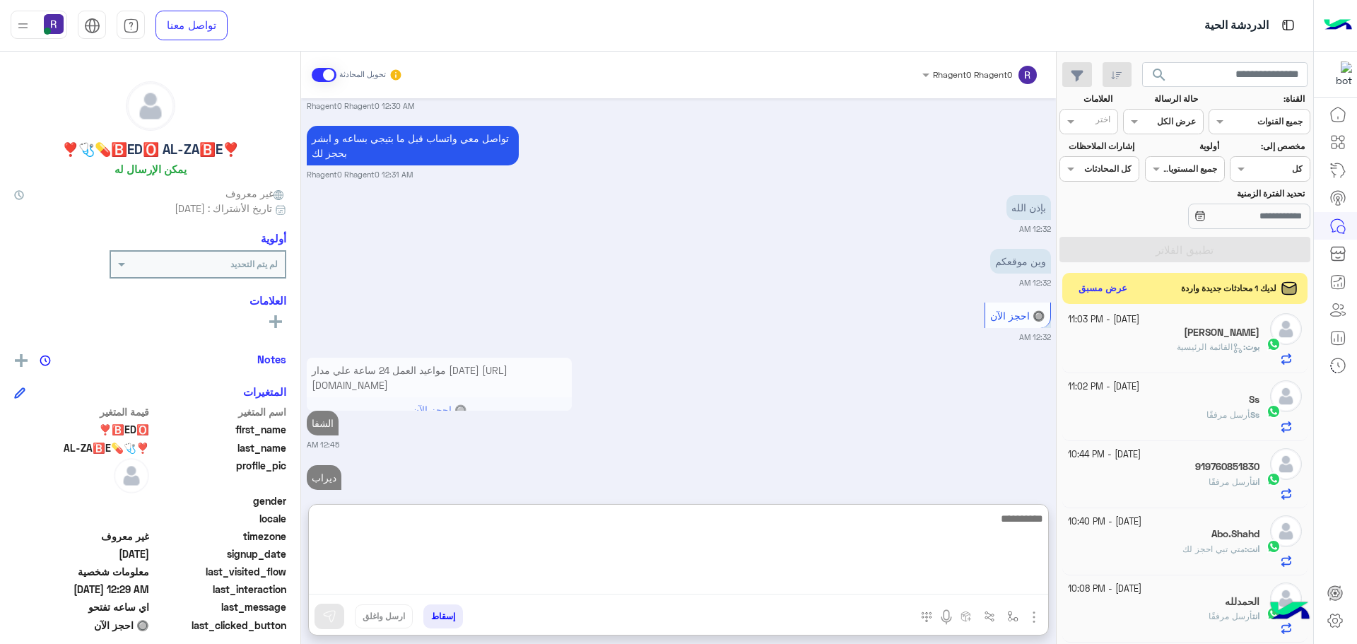
scroll to position [1654, 0]
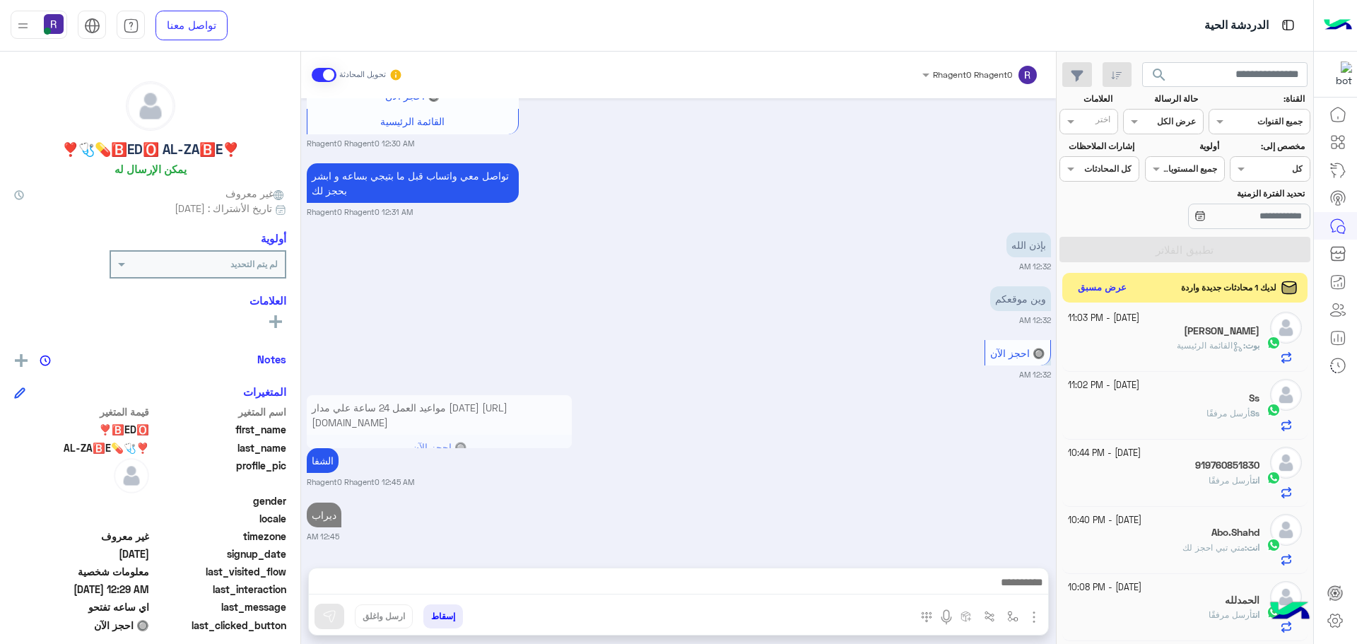
click at [1107, 293] on button "عرض مسبق" at bounding box center [1102, 288] width 59 height 19
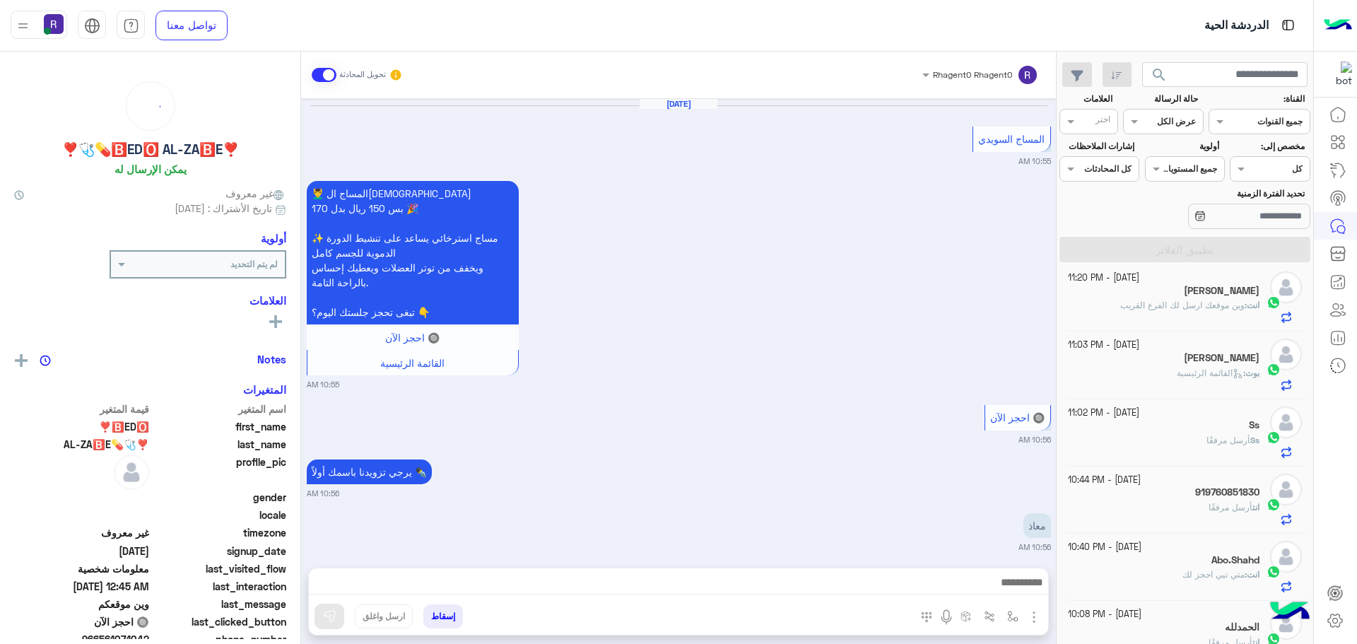
scroll to position [1052, 0]
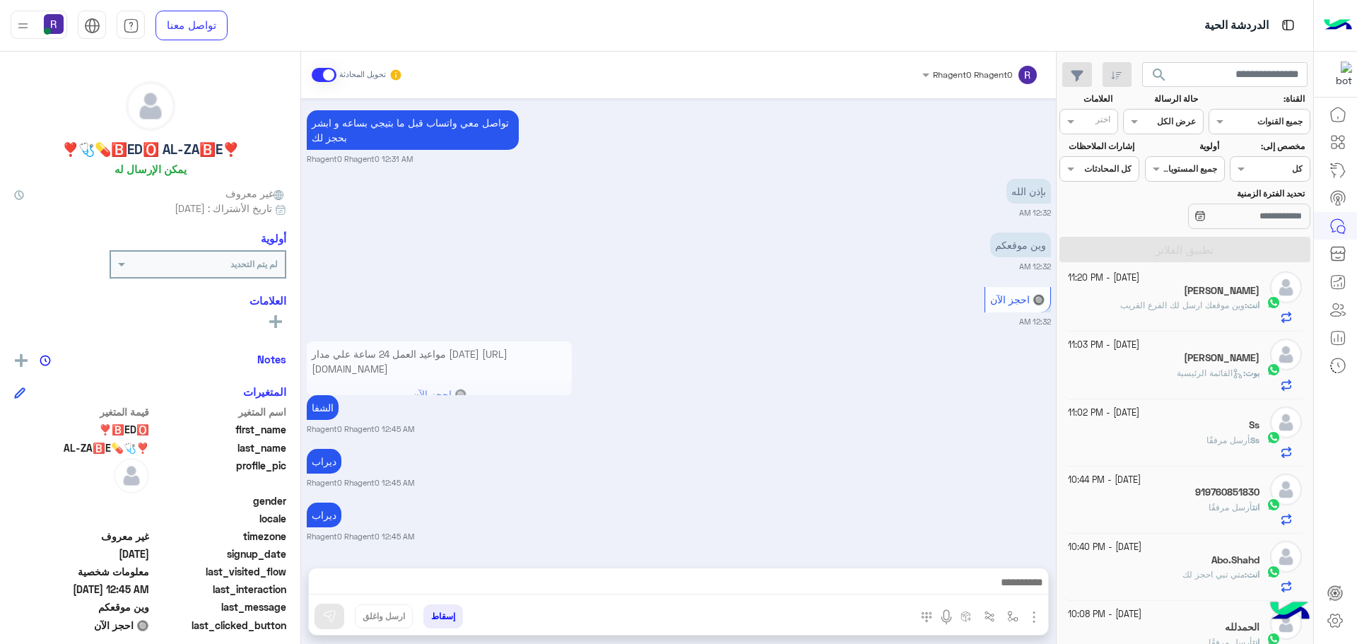
click at [968, 411] on div "مواعيد العمل 24 ساعة علي مدار اليوم https://maps.app.goo.gl/Yi9efyypPYgXPqn17 🔘…" at bounding box center [679, 386] width 744 height 97
click at [326, 79] on span at bounding box center [324, 75] width 25 height 14
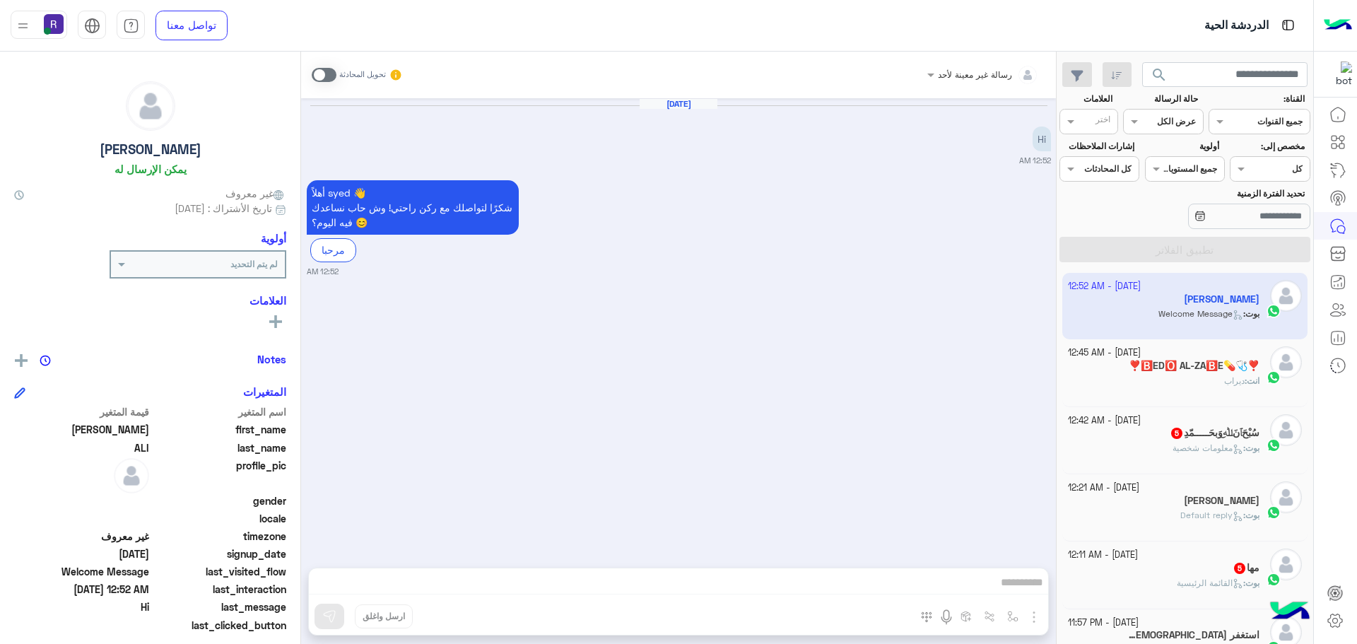
click at [327, 76] on span at bounding box center [324, 75] width 25 height 14
click at [1035, 615] on img "button" at bounding box center [1034, 617] width 17 height 17
click at [1017, 588] on span "الصور" at bounding box center [1007, 586] width 26 height 16
click at [1036, 610] on img "button" at bounding box center [1034, 617] width 17 height 17
click at [1007, 554] on span "المرفقات" at bounding box center [999, 558] width 42 height 16
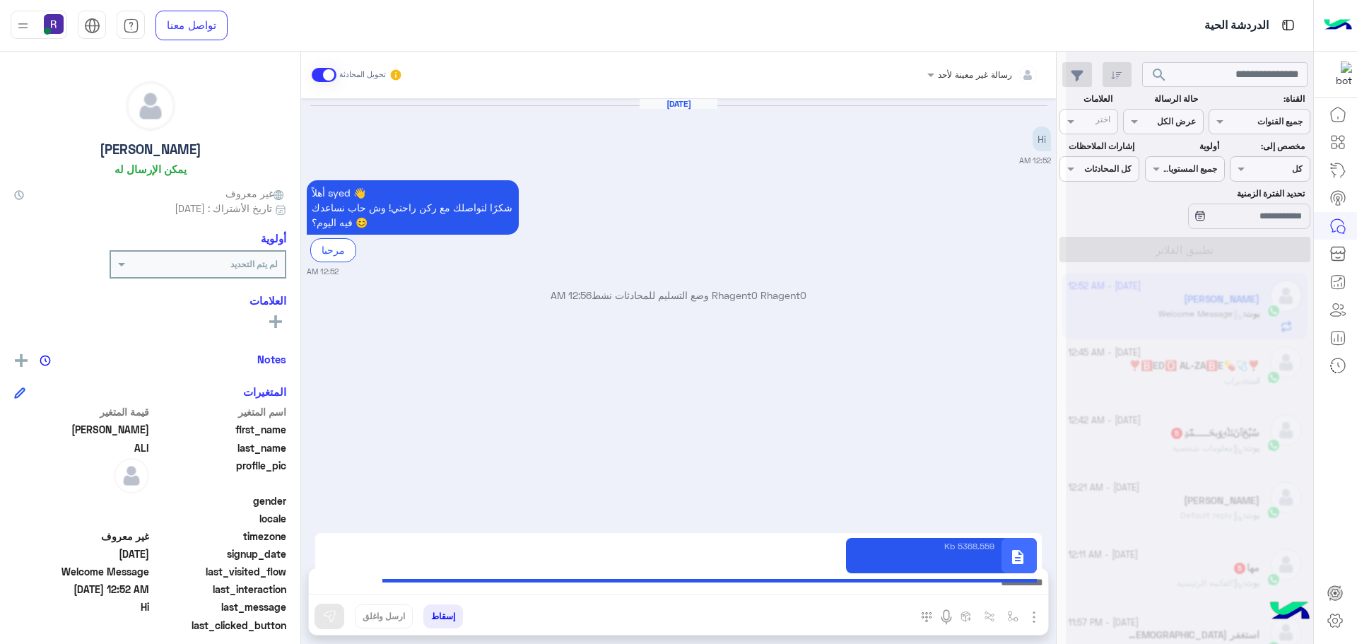
type textarea "**********"
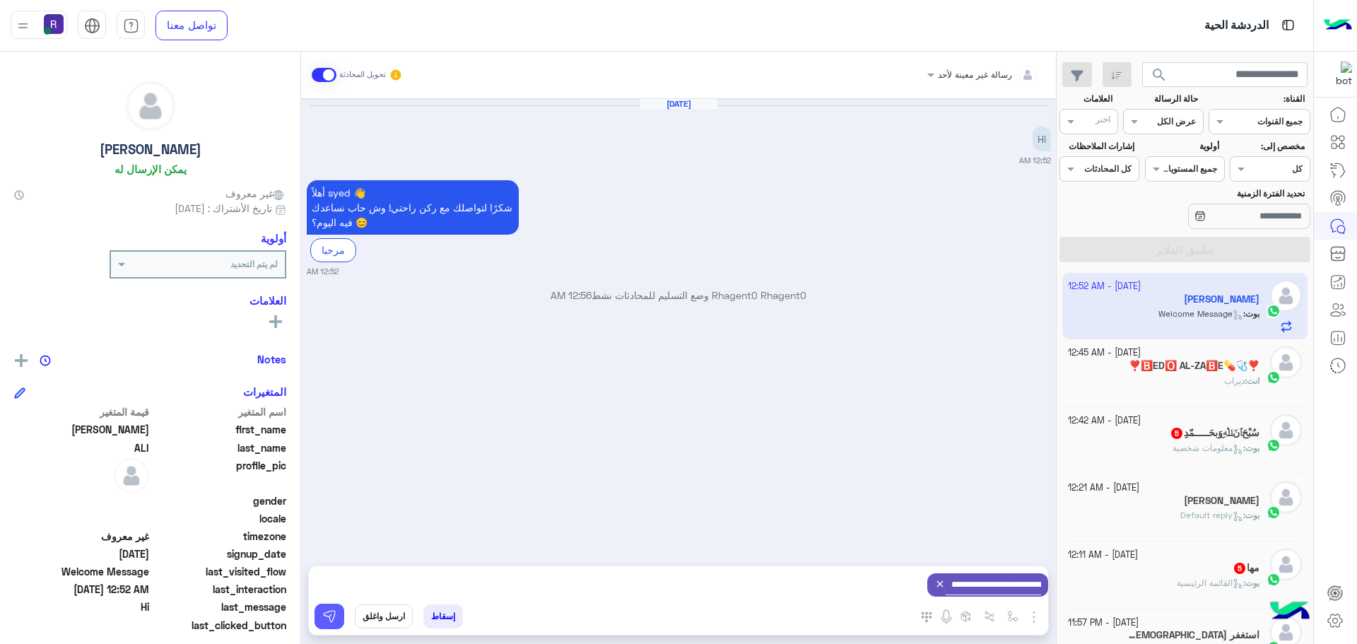
click at [325, 606] on button at bounding box center [330, 616] width 30 height 25
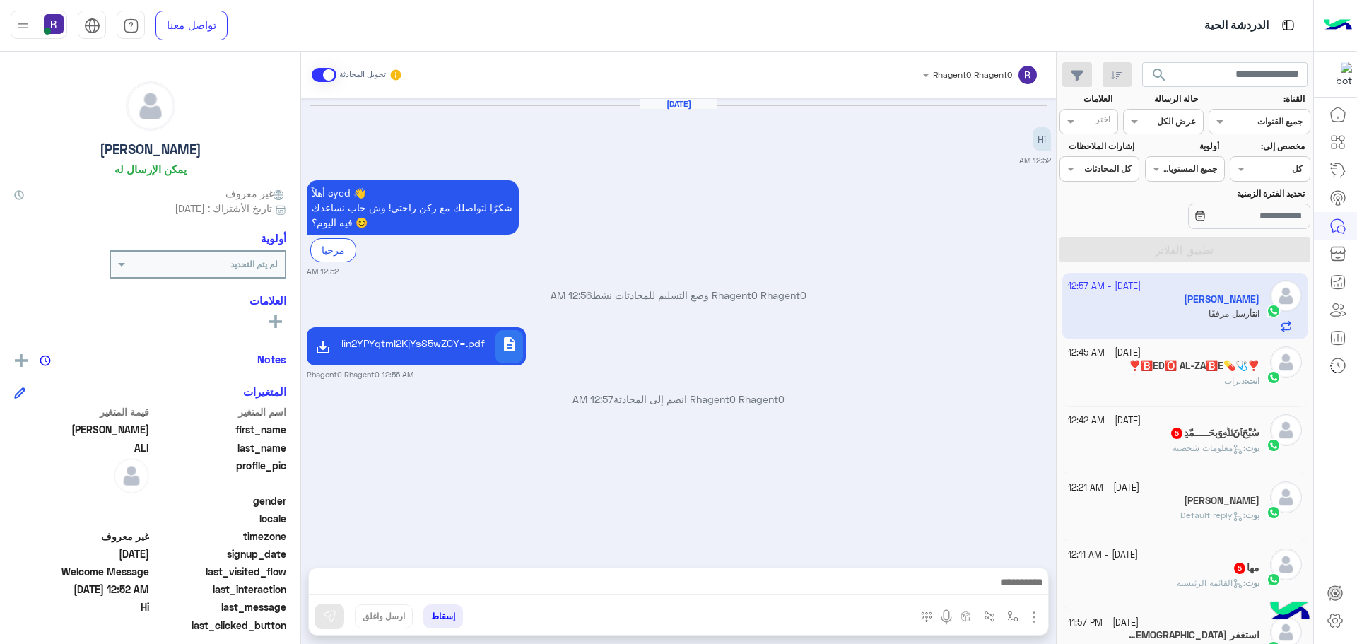
click at [1205, 447] on span "معلومات شخصية" at bounding box center [1208, 448] width 71 height 11
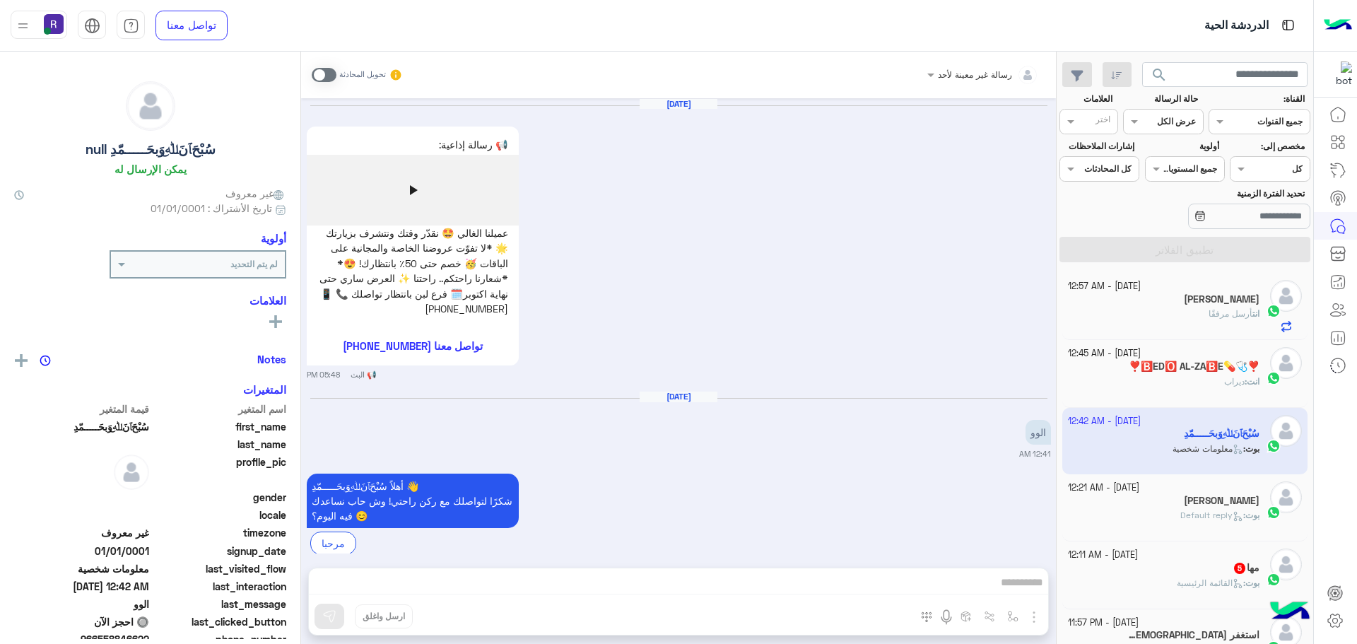
scroll to position [931, 0]
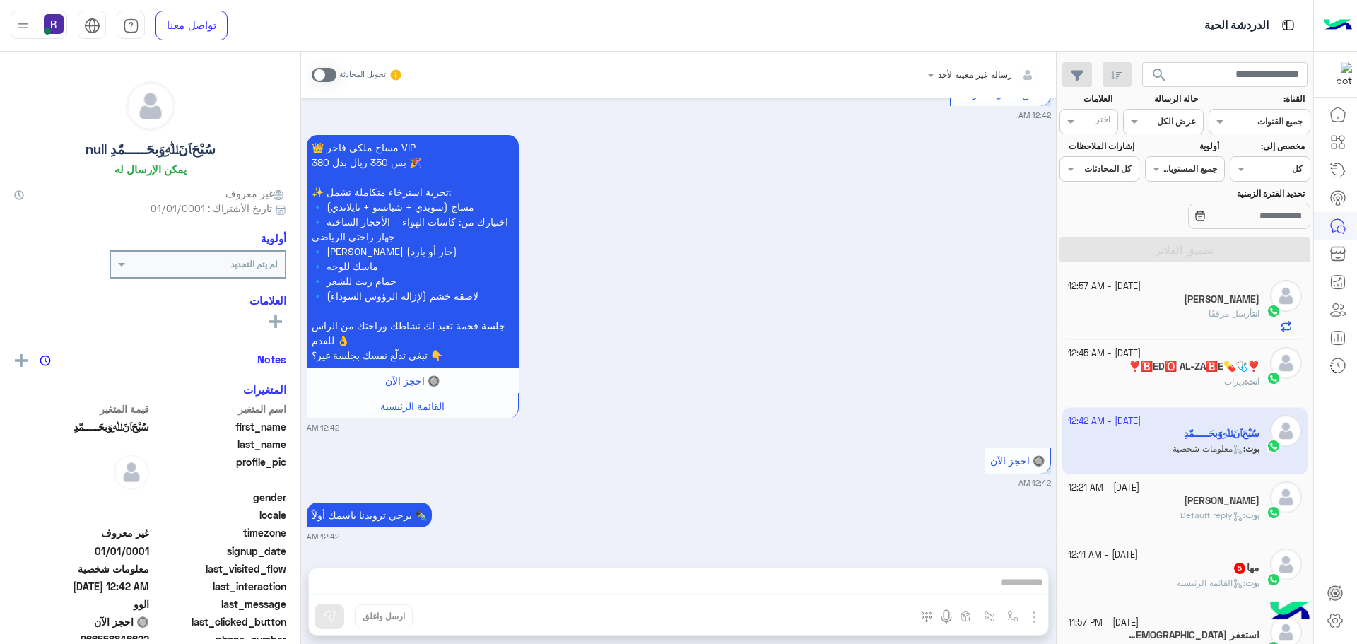
drag, startPoint x: 320, startPoint y: 75, endPoint x: 535, endPoint y: 259, distance: 283.8
click at [321, 75] on span at bounding box center [324, 75] width 25 height 14
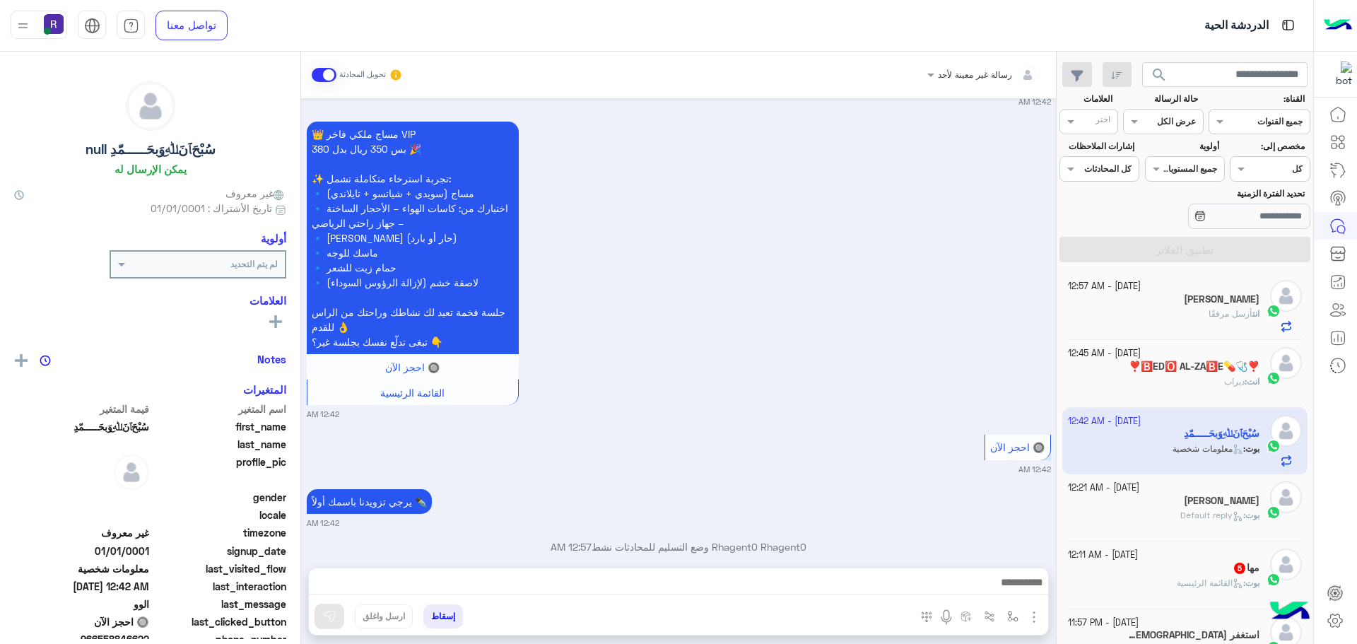
scroll to position [967, 0]
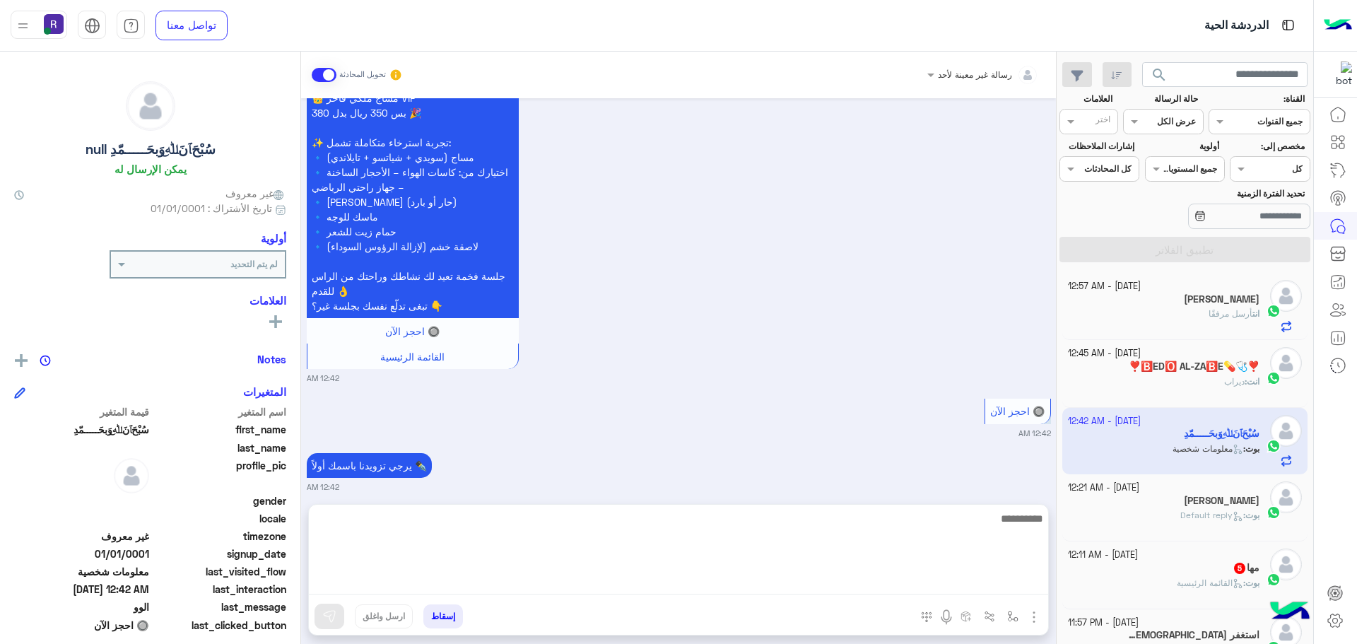
click at [819, 580] on textarea at bounding box center [679, 552] width 740 height 85
paste textarea "*"
click at [896, 518] on textarea "**********" at bounding box center [679, 552] width 740 height 85
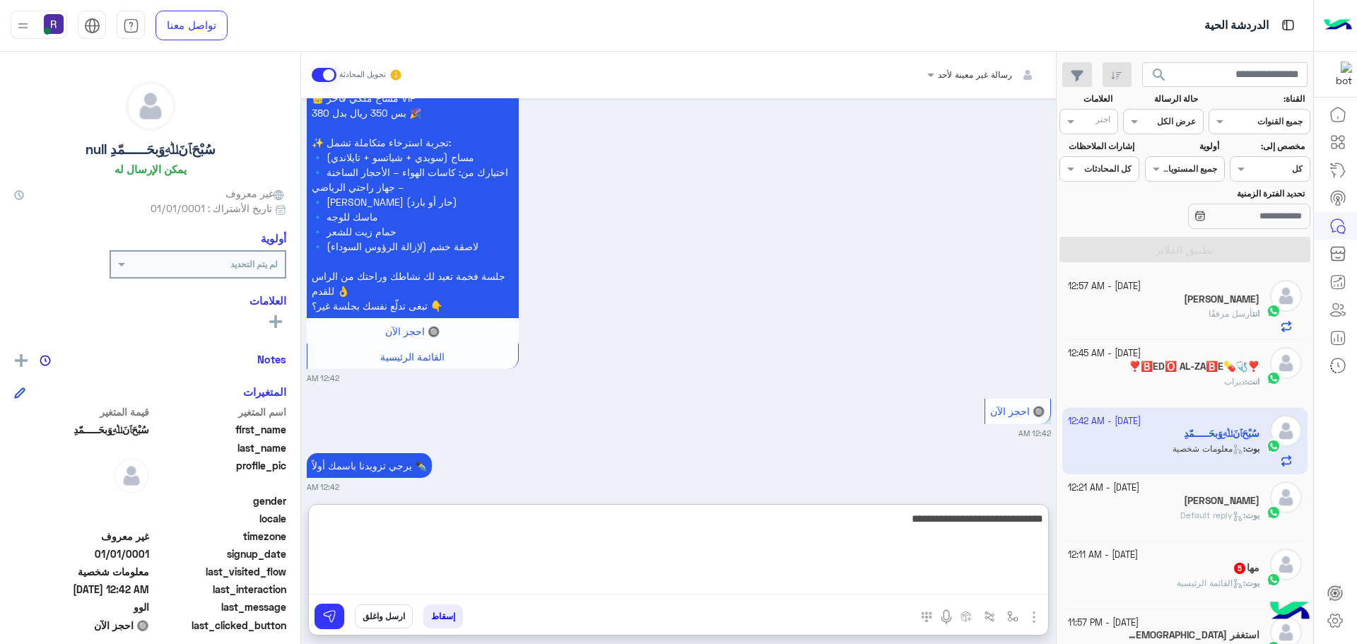
click at [896, 518] on textarea "**********" at bounding box center [679, 552] width 740 height 85
type textarea "**********"
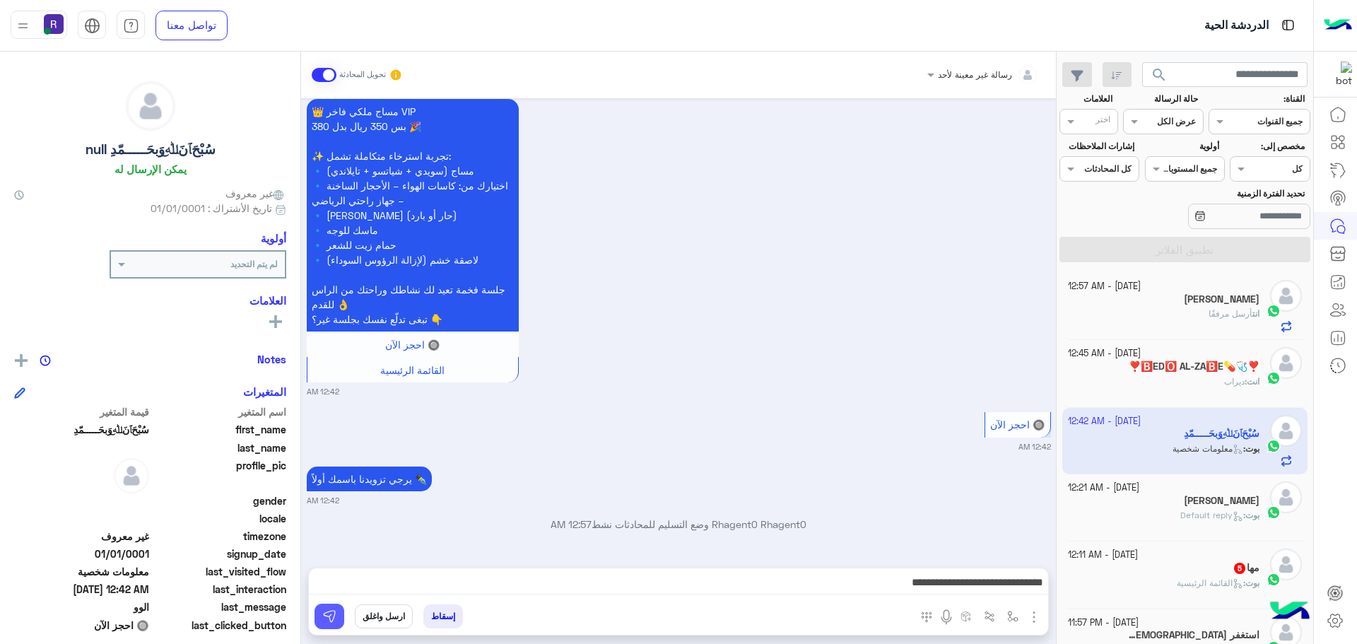
click at [340, 620] on button at bounding box center [330, 616] width 30 height 25
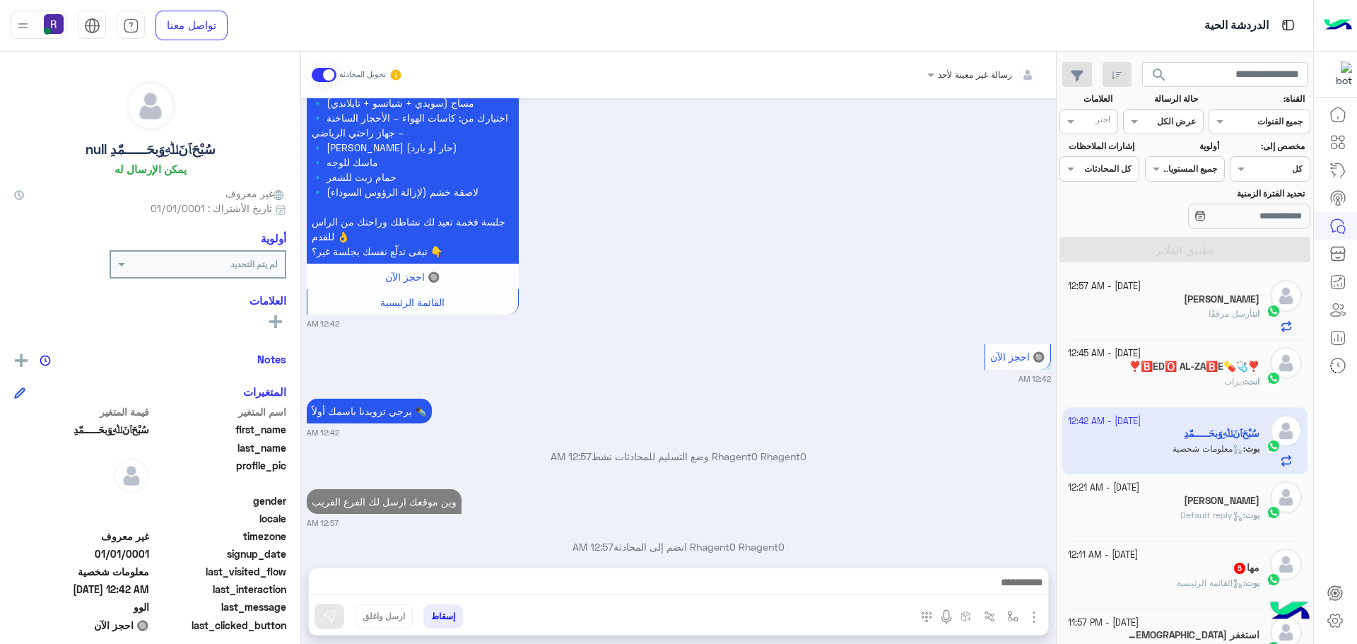
scroll to position [1058, 0]
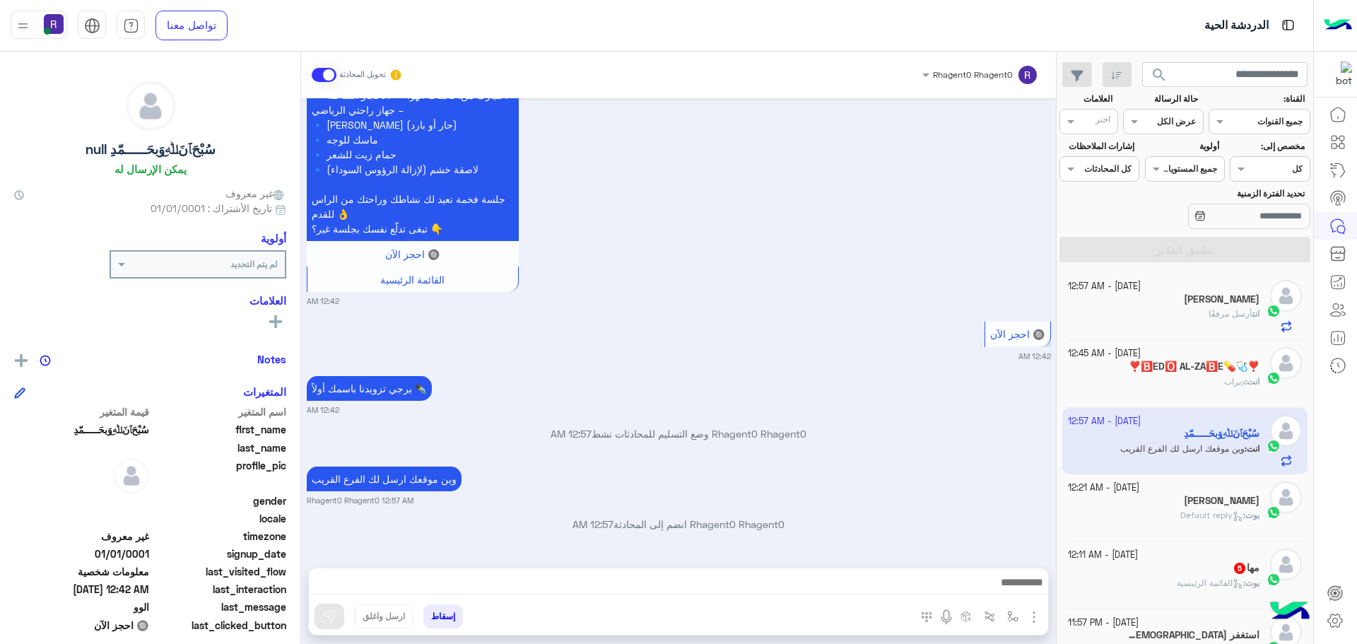
click at [1208, 594] on div "بوت : القائمة الرئيسية" at bounding box center [1164, 589] width 192 height 25
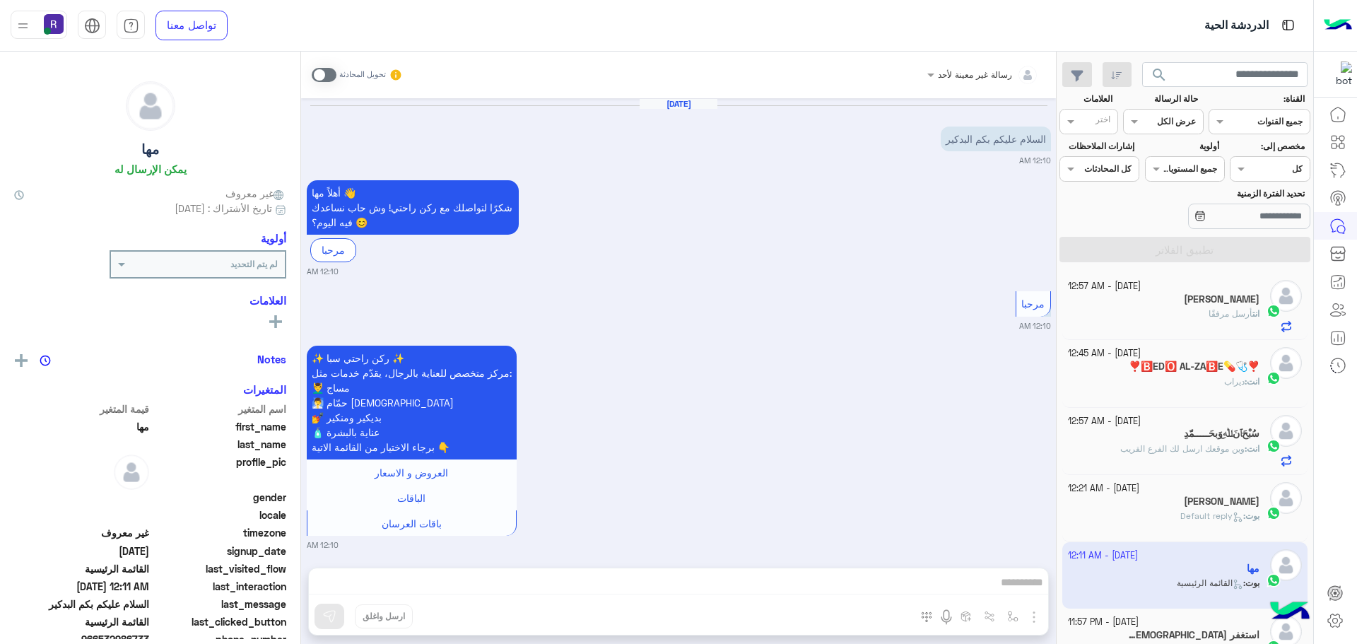
scroll to position [759, 0]
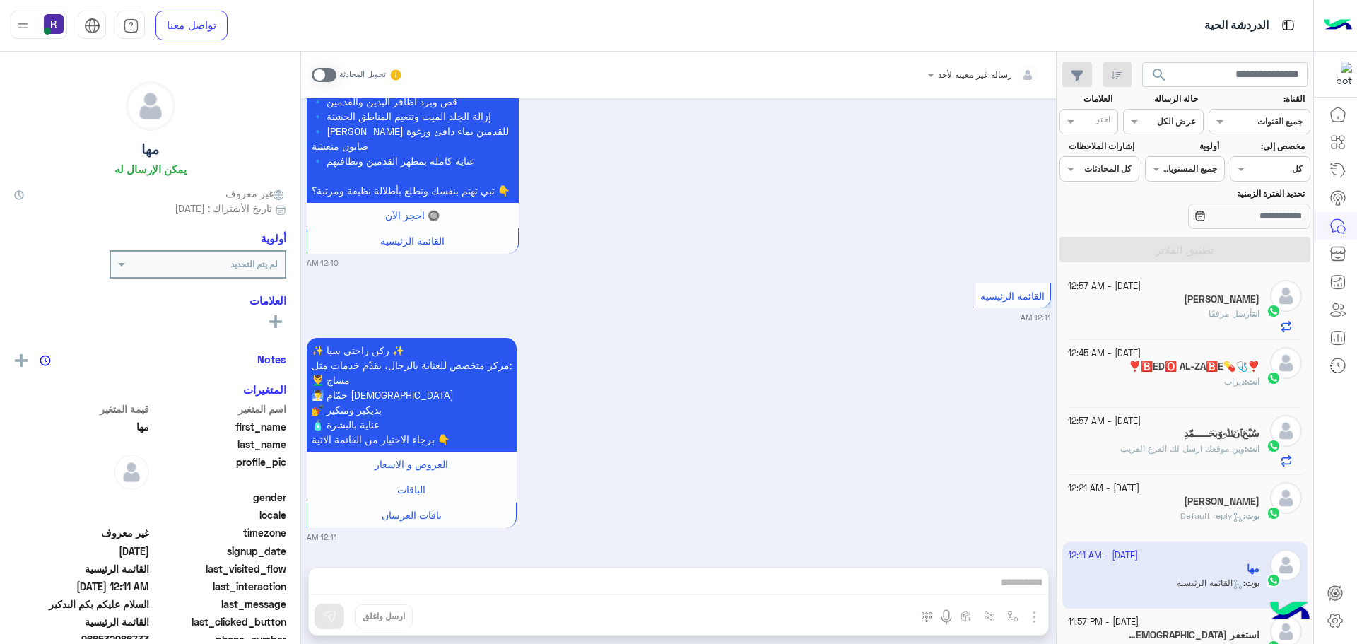
click at [317, 77] on span at bounding box center [324, 75] width 25 height 14
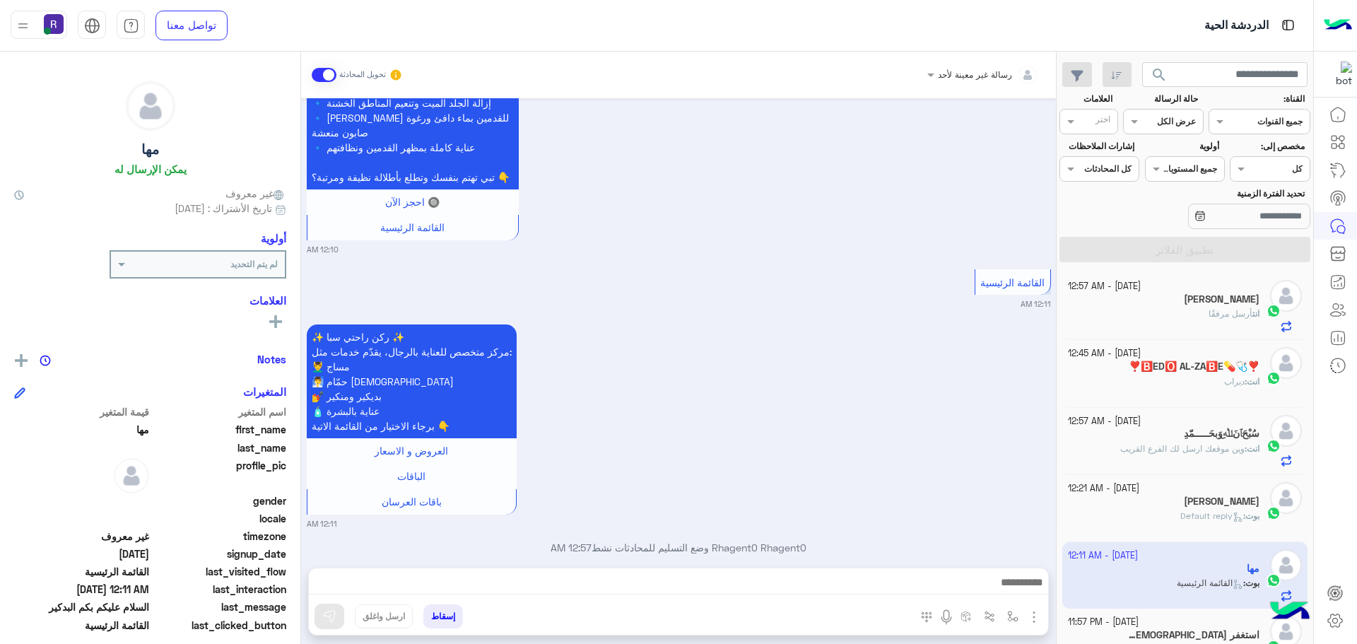
scroll to position [795, 0]
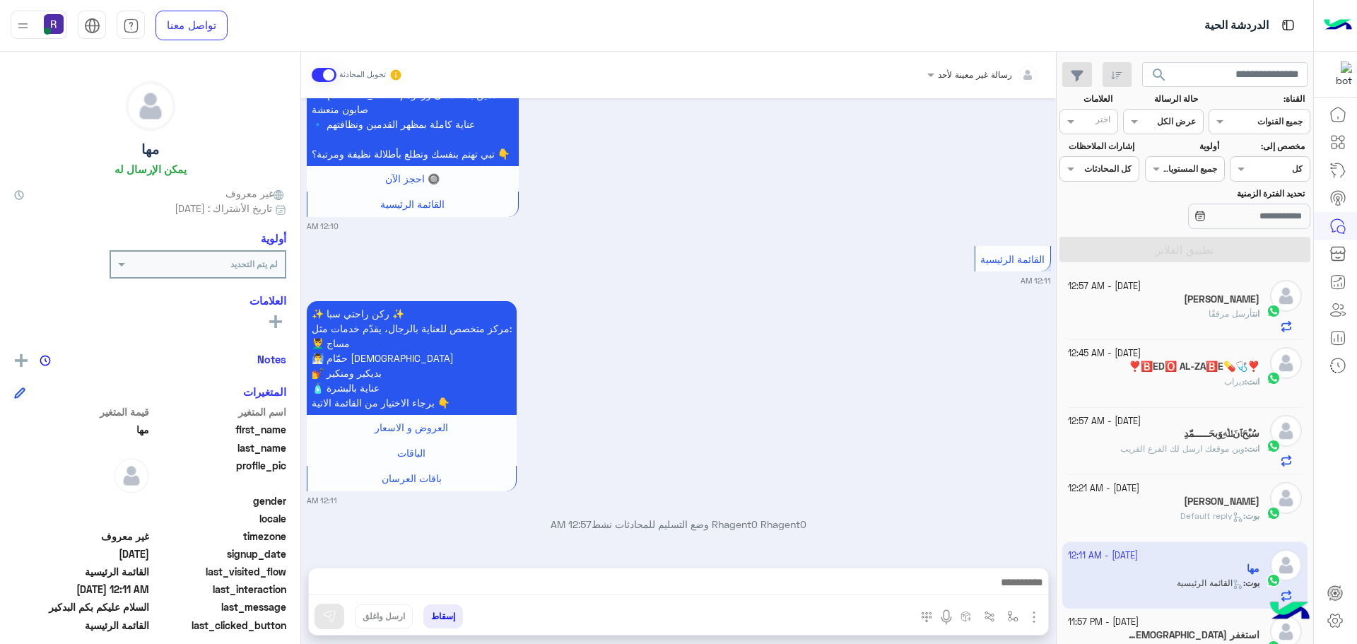
click at [826, 573] on div at bounding box center [679, 585] width 740 height 35
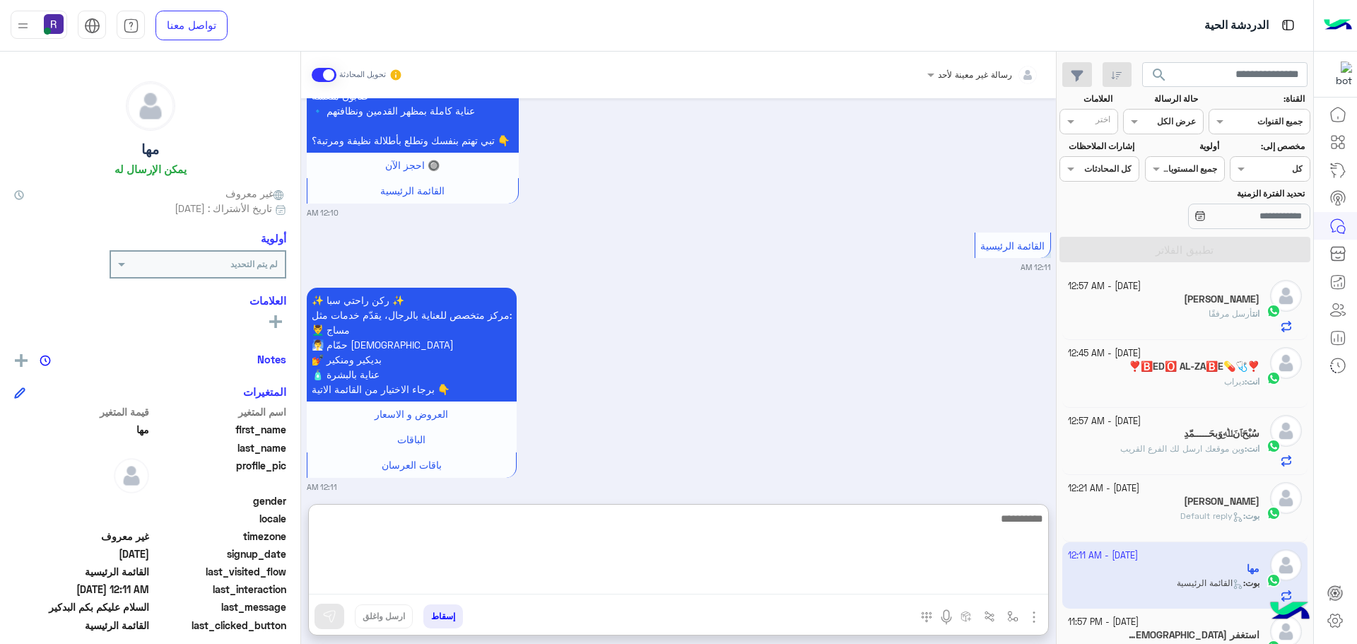
click at [832, 590] on textarea at bounding box center [679, 552] width 740 height 85
paste textarea "**********"
type textarea "**********"
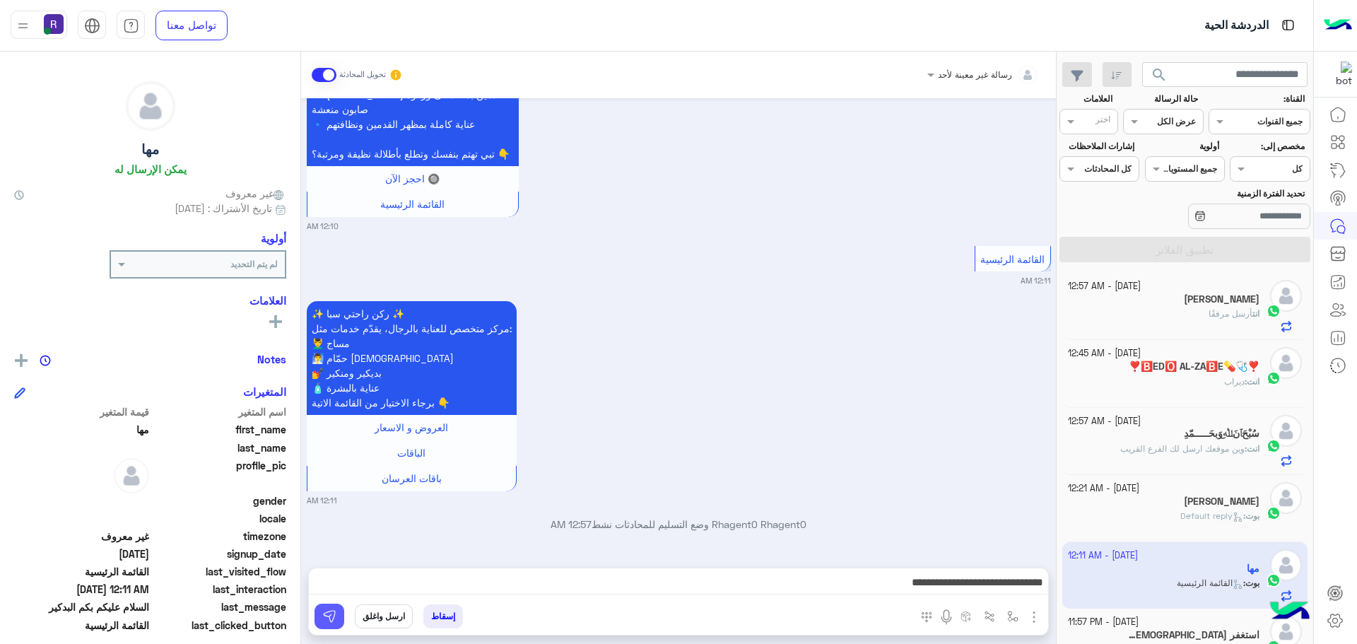
click at [327, 613] on img at bounding box center [329, 616] width 14 height 14
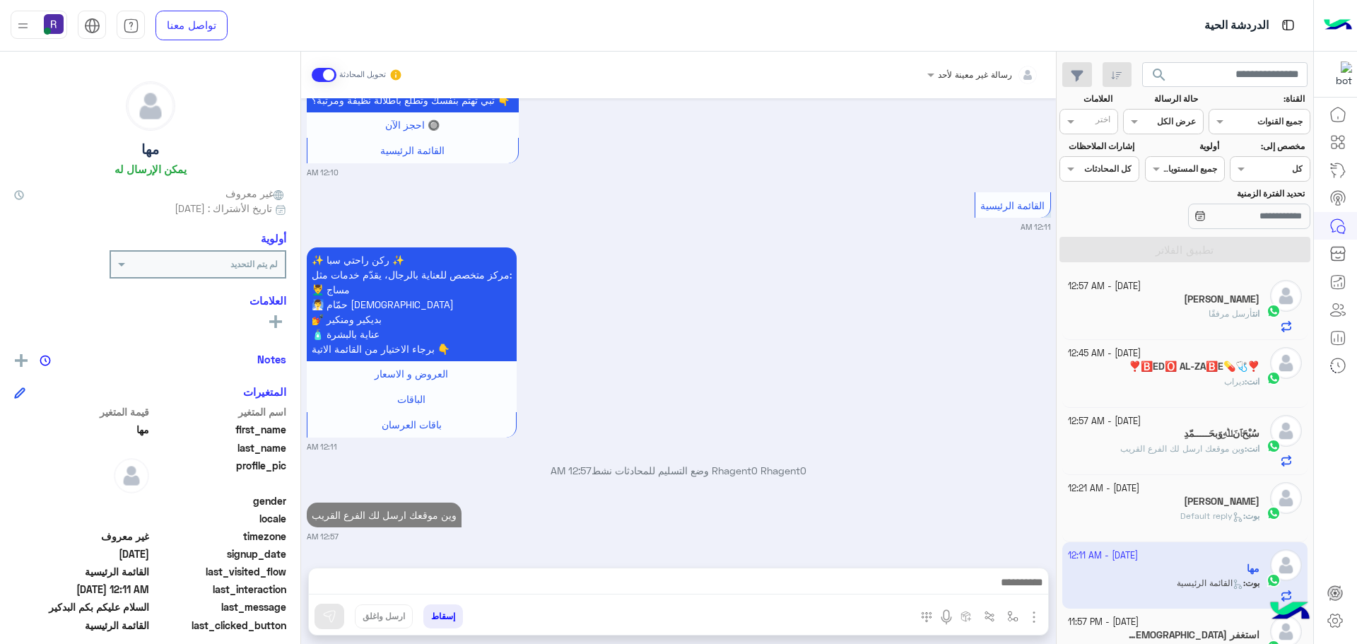
scroll to position [849, 0]
click at [1036, 611] on img "button" at bounding box center [1034, 617] width 17 height 17
click at [1003, 559] on span "المرفقات" at bounding box center [999, 558] width 42 height 16
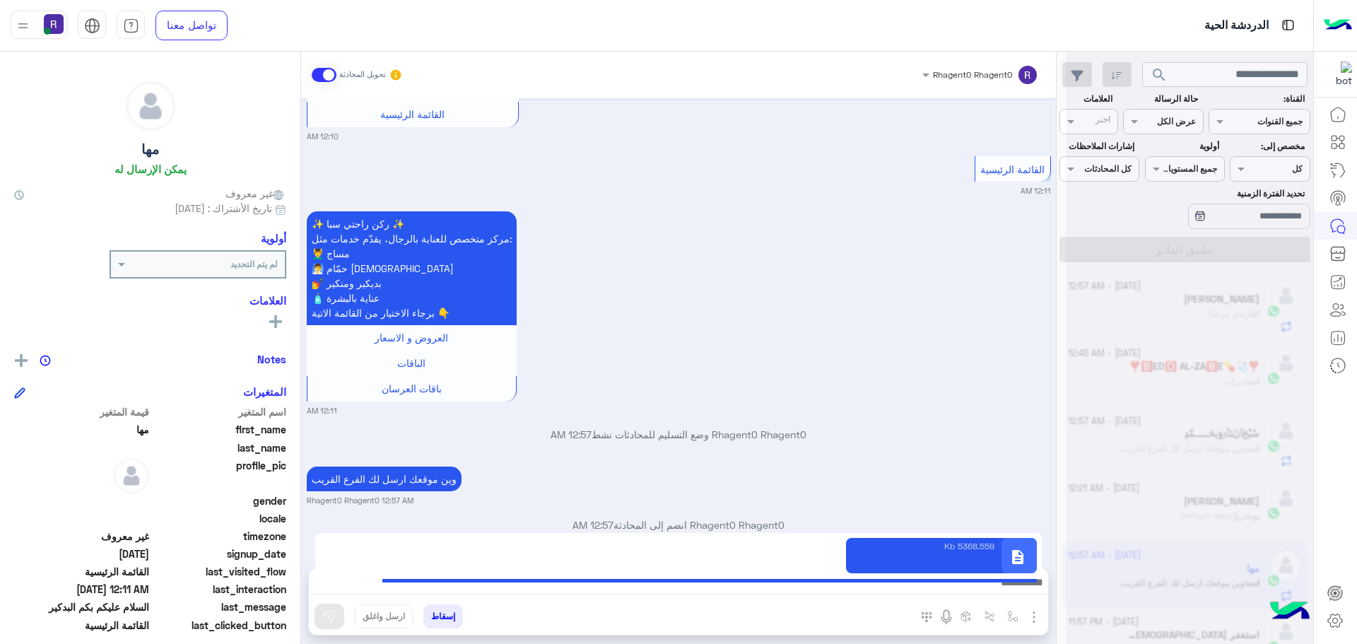
type textarea "**********"
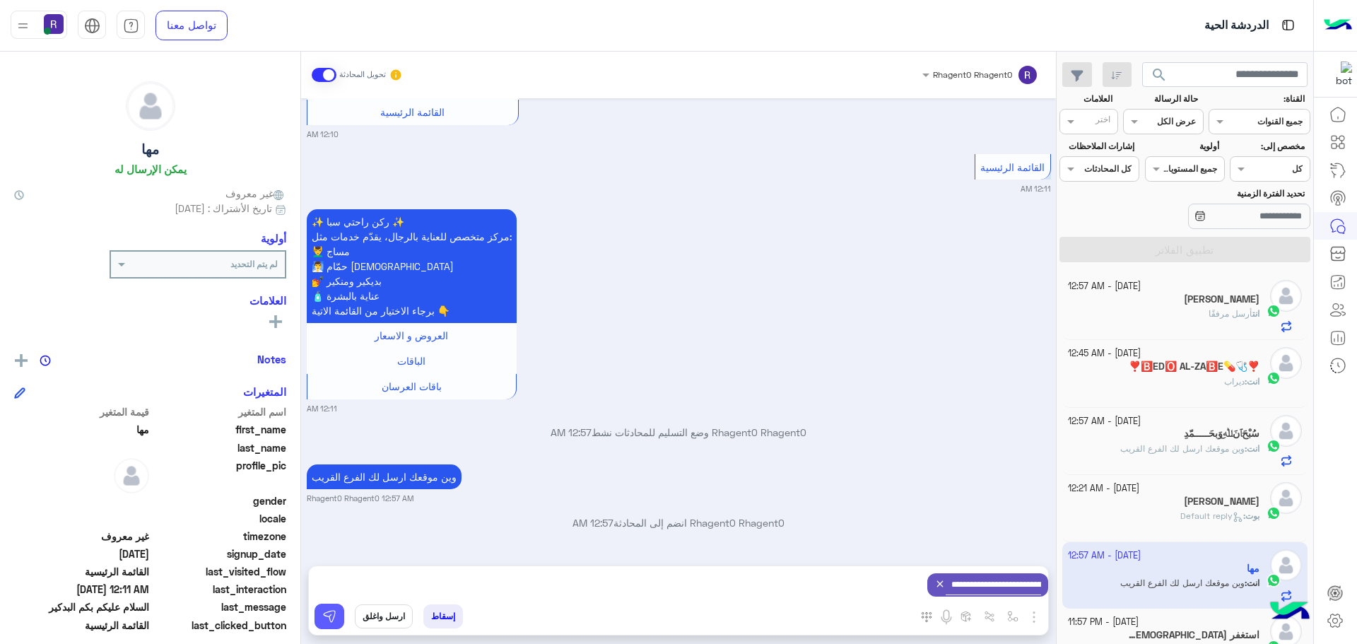
click at [330, 610] on img at bounding box center [329, 616] width 14 height 14
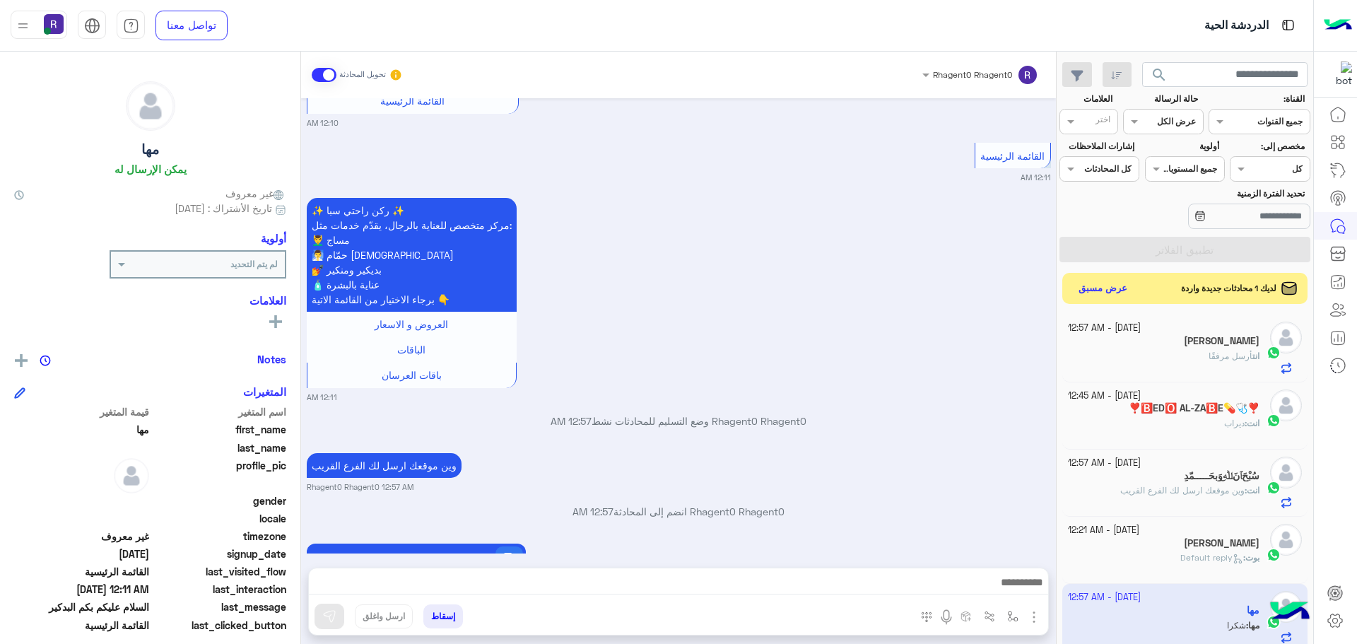
scroll to position [1007, 0]
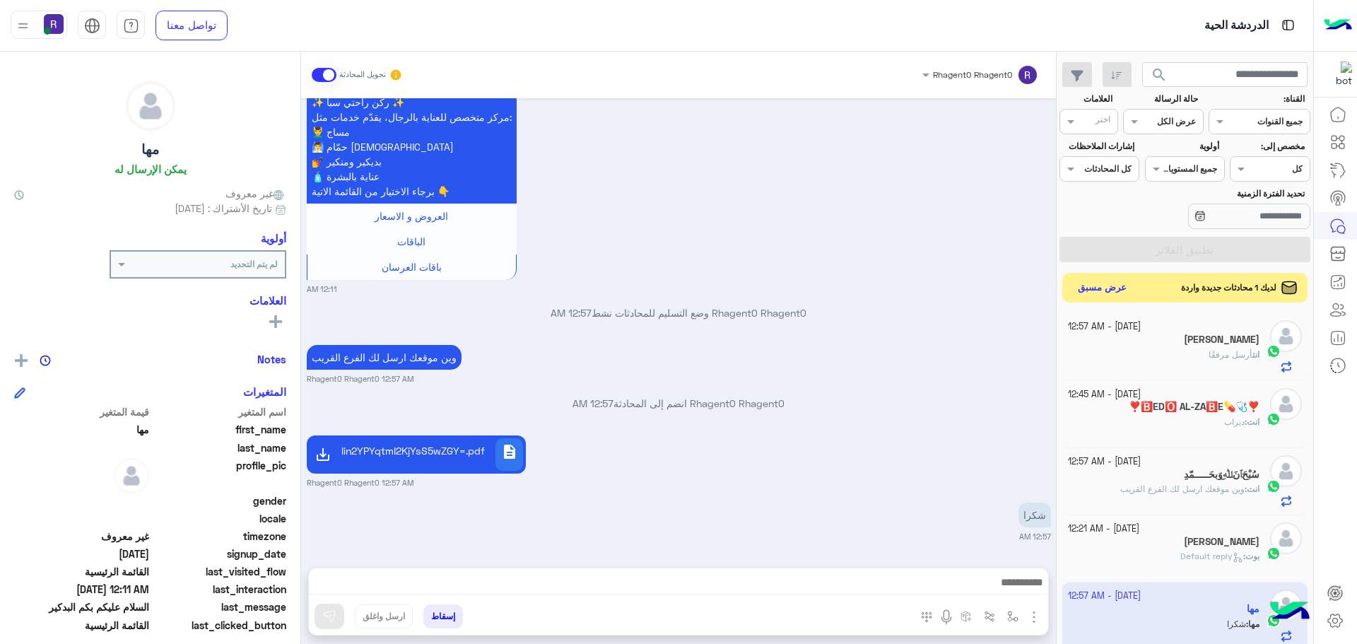
click at [1082, 286] on button "عرض مسبق" at bounding box center [1102, 288] width 59 height 19
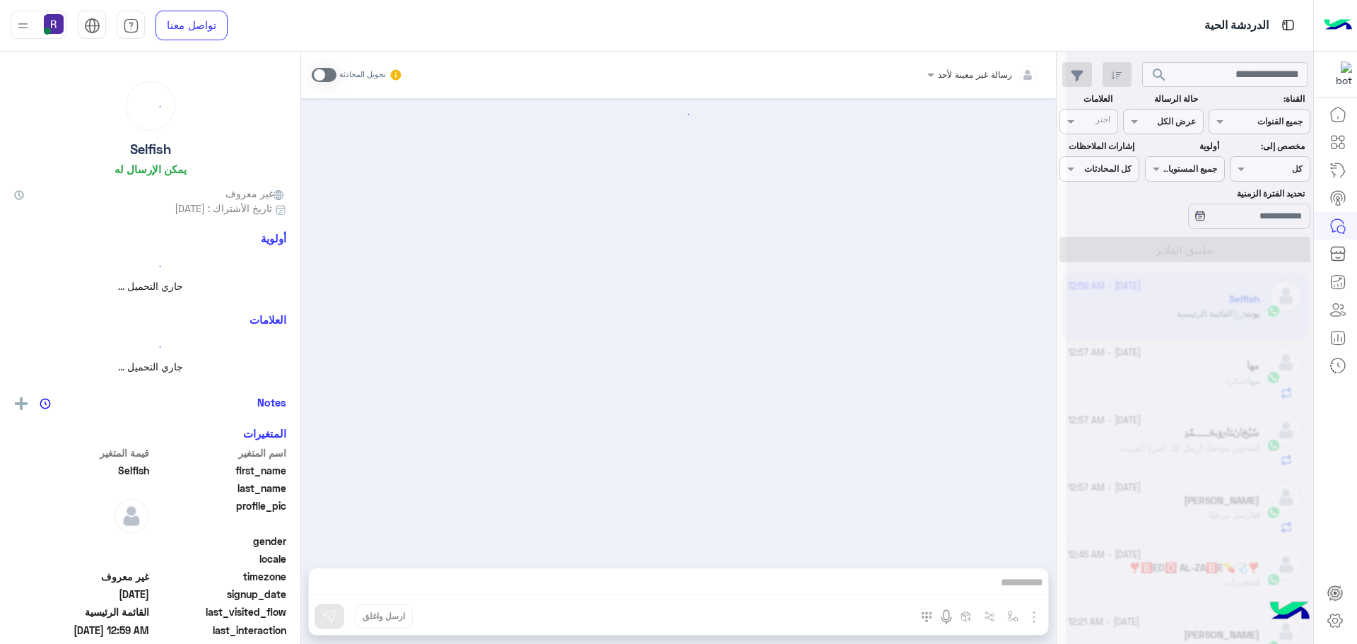
scroll to position [8, 0]
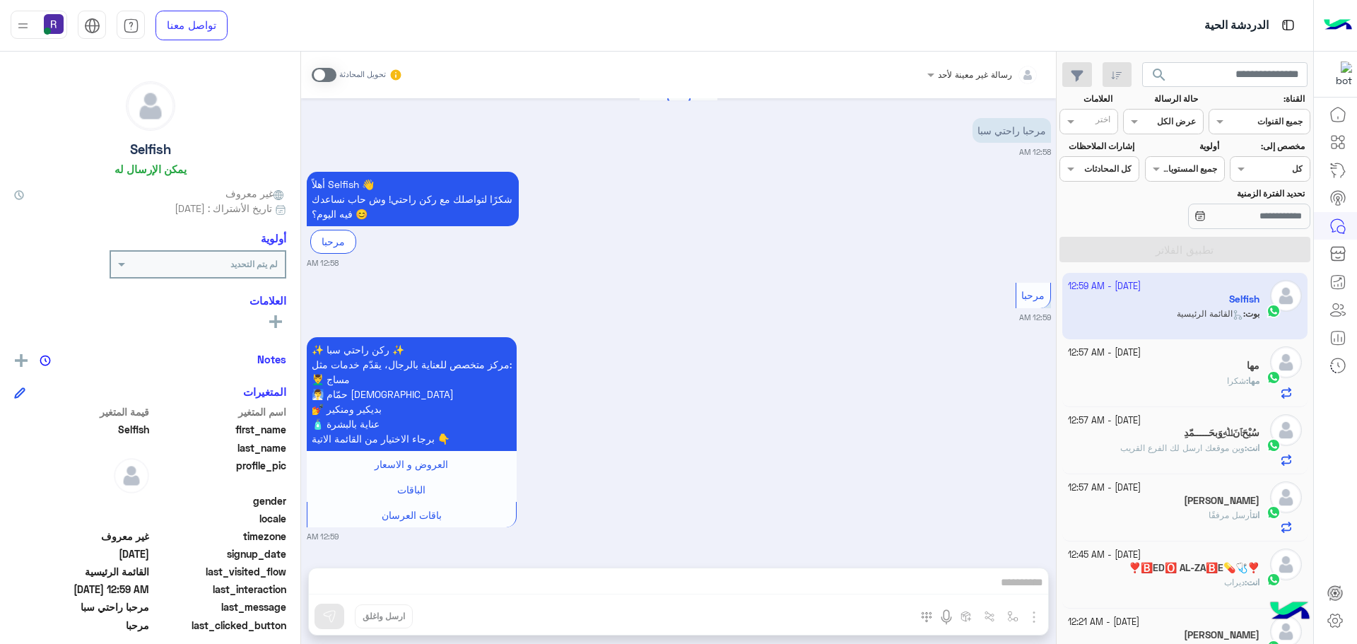
click at [325, 78] on span at bounding box center [324, 75] width 25 height 14
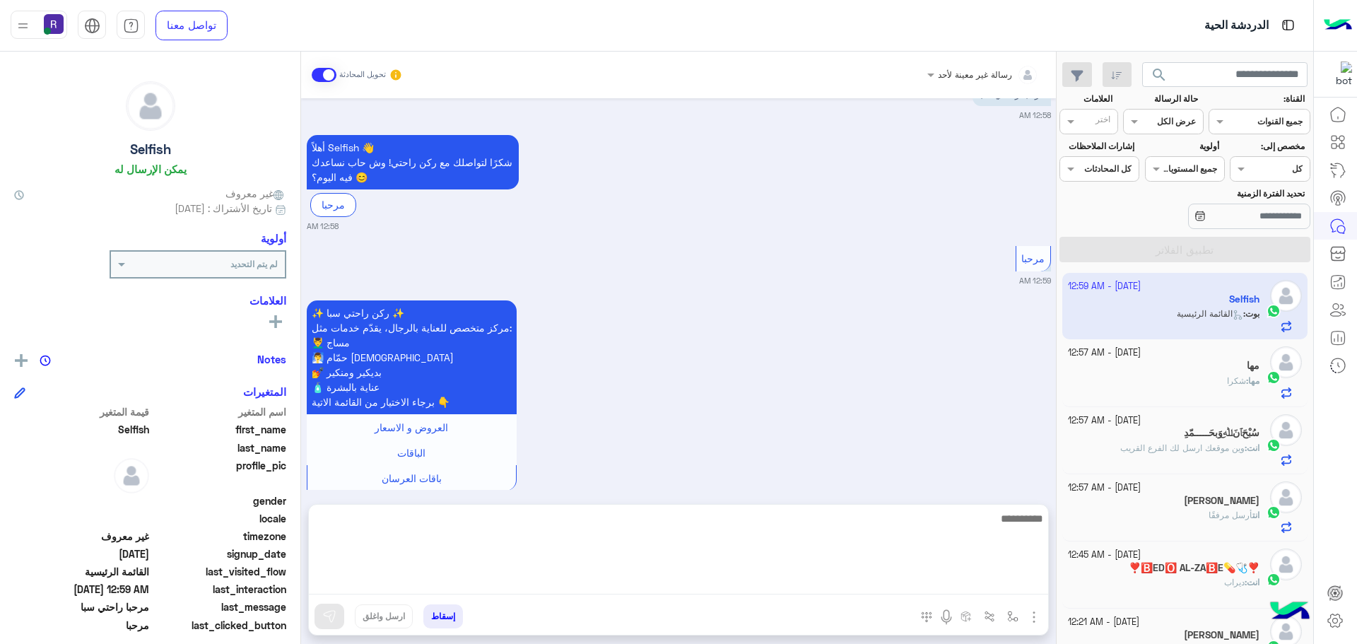
click at [931, 582] on textarea at bounding box center [679, 552] width 740 height 85
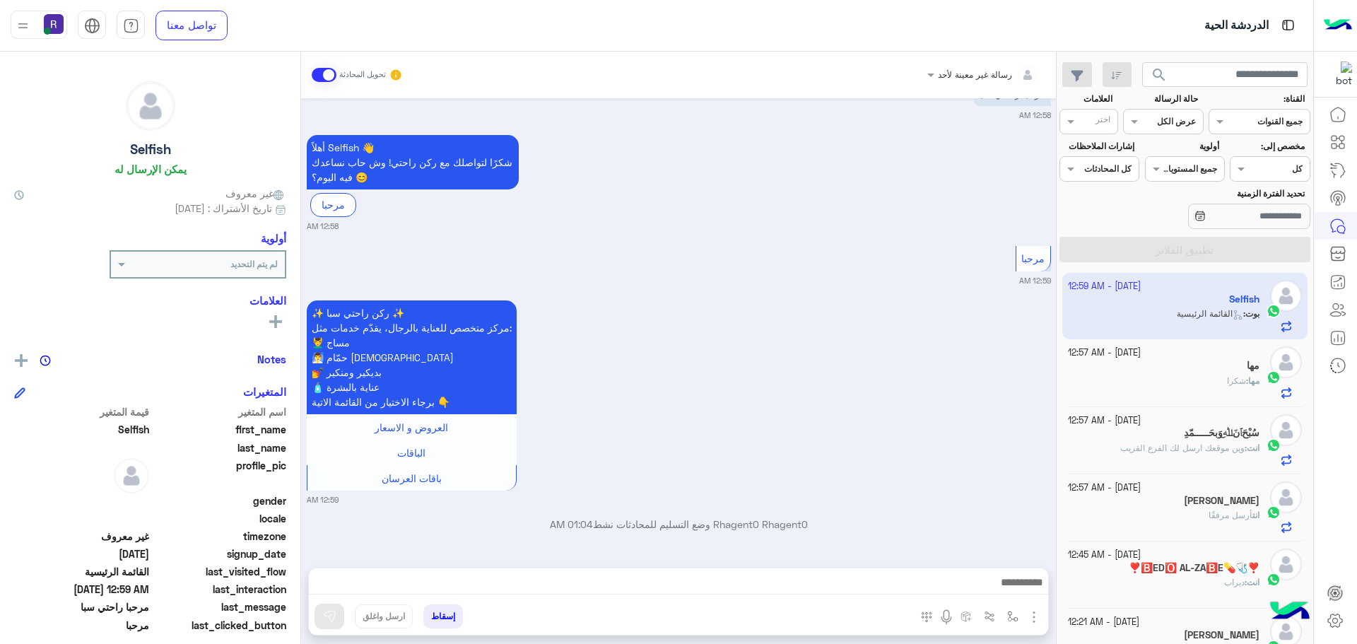
click at [1027, 606] on div "المرفقات الصور" at bounding box center [980, 618] width 138 height 29
click at [1029, 612] on img "button" at bounding box center [1034, 617] width 17 height 17
click at [1007, 559] on span "المرفقات" at bounding box center [999, 558] width 42 height 16
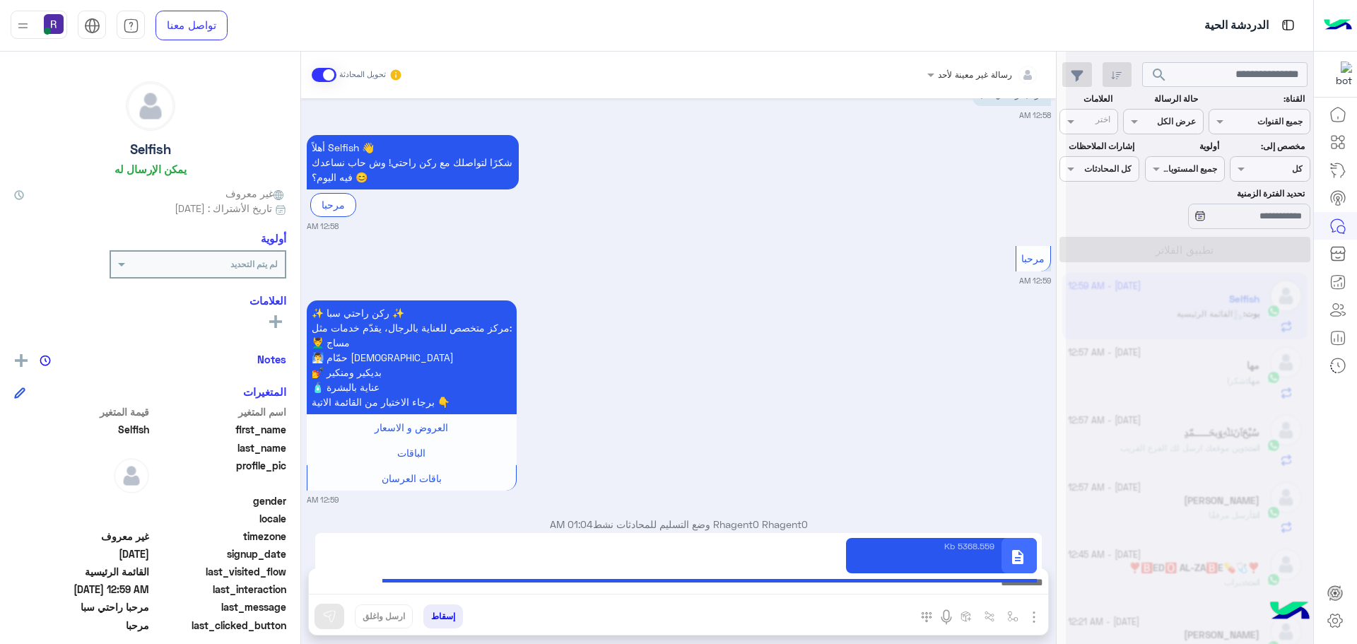
type textarea "**********"
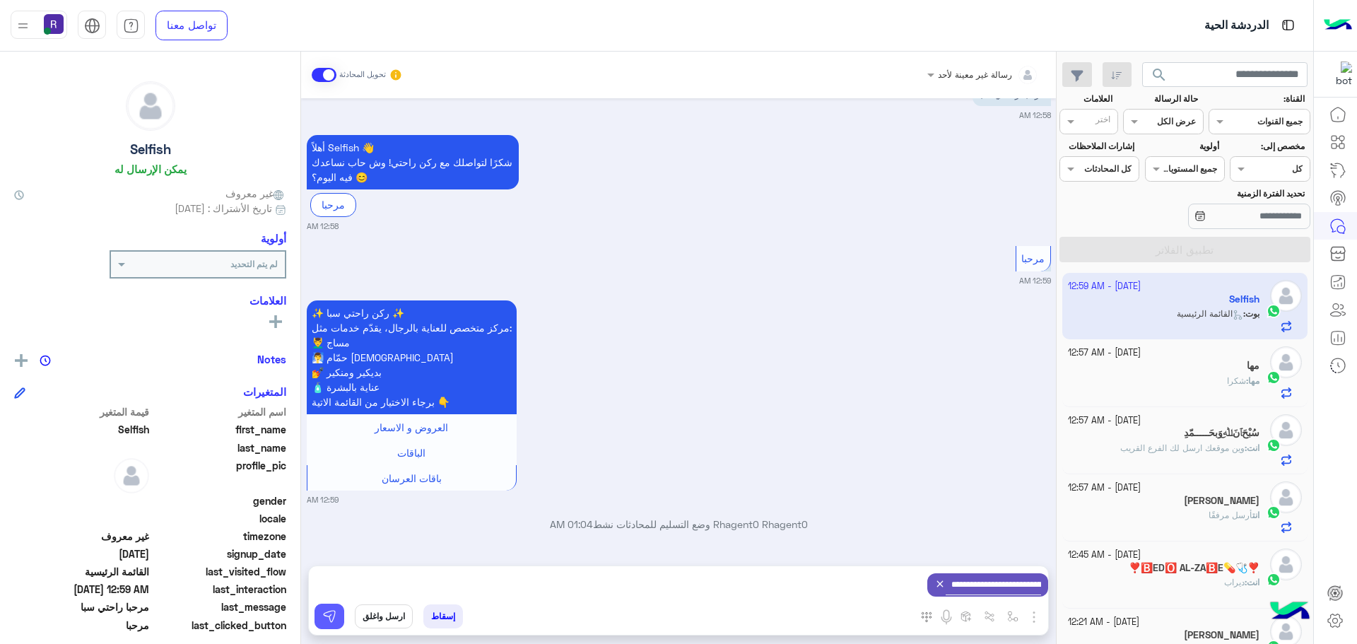
click at [332, 613] on img at bounding box center [329, 616] width 14 height 14
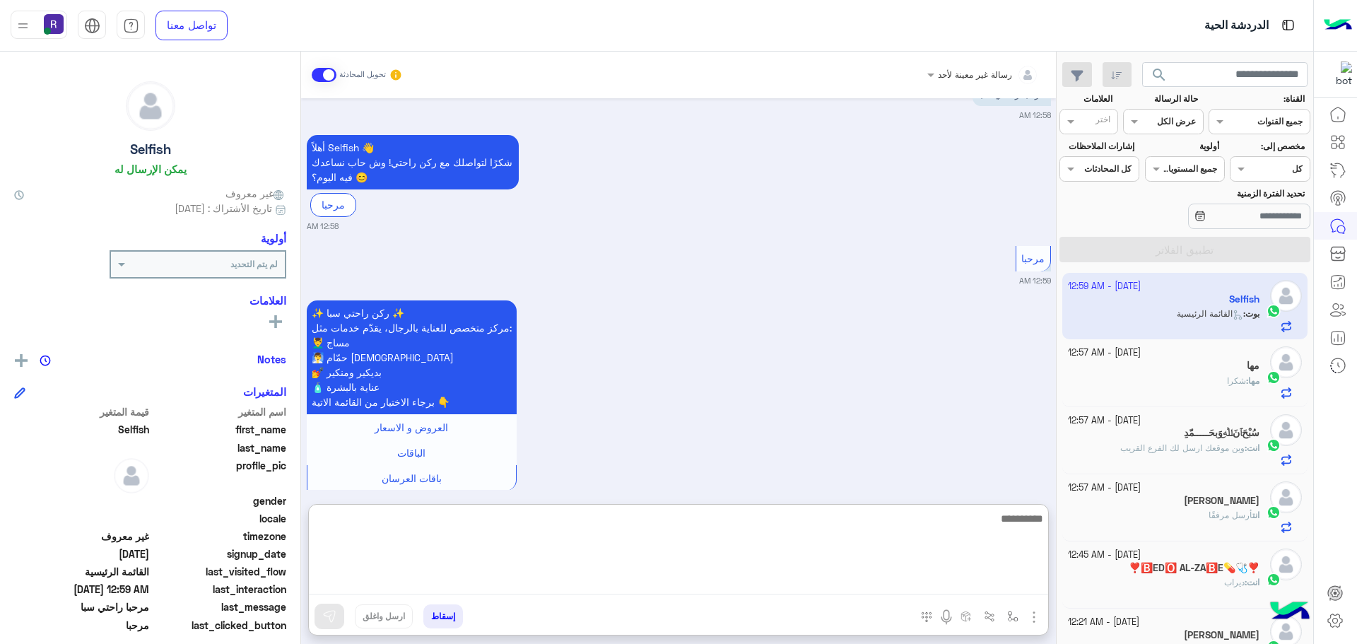
click at [406, 588] on textarea at bounding box center [679, 552] width 740 height 85
paste textarea "**********"
type textarea "**********"
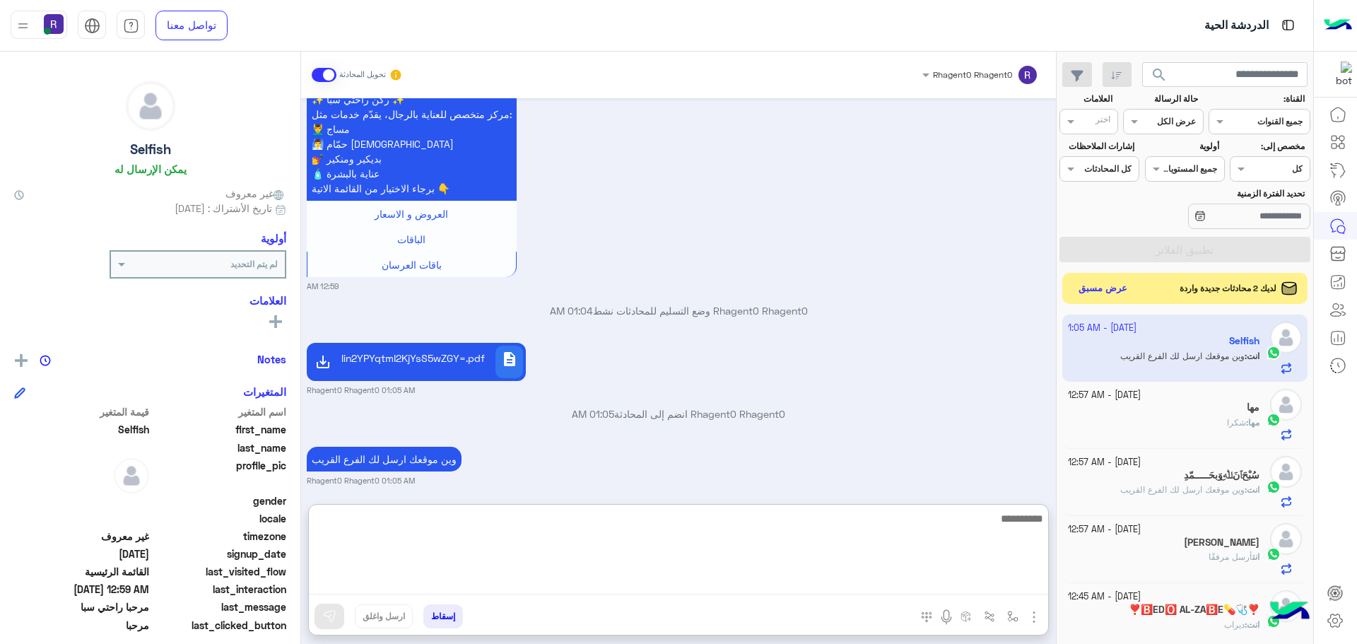
scroll to position [267, 0]
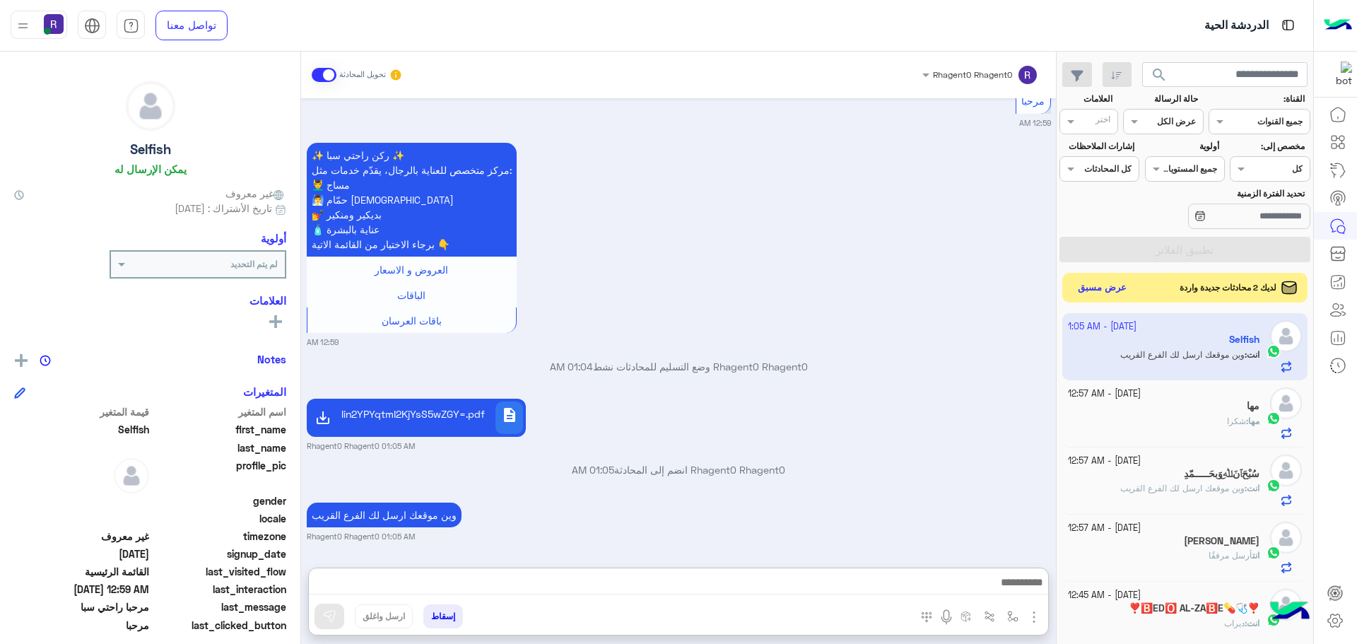
click at [1103, 293] on button "عرض مسبق" at bounding box center [1102, 288] width 59 height 19
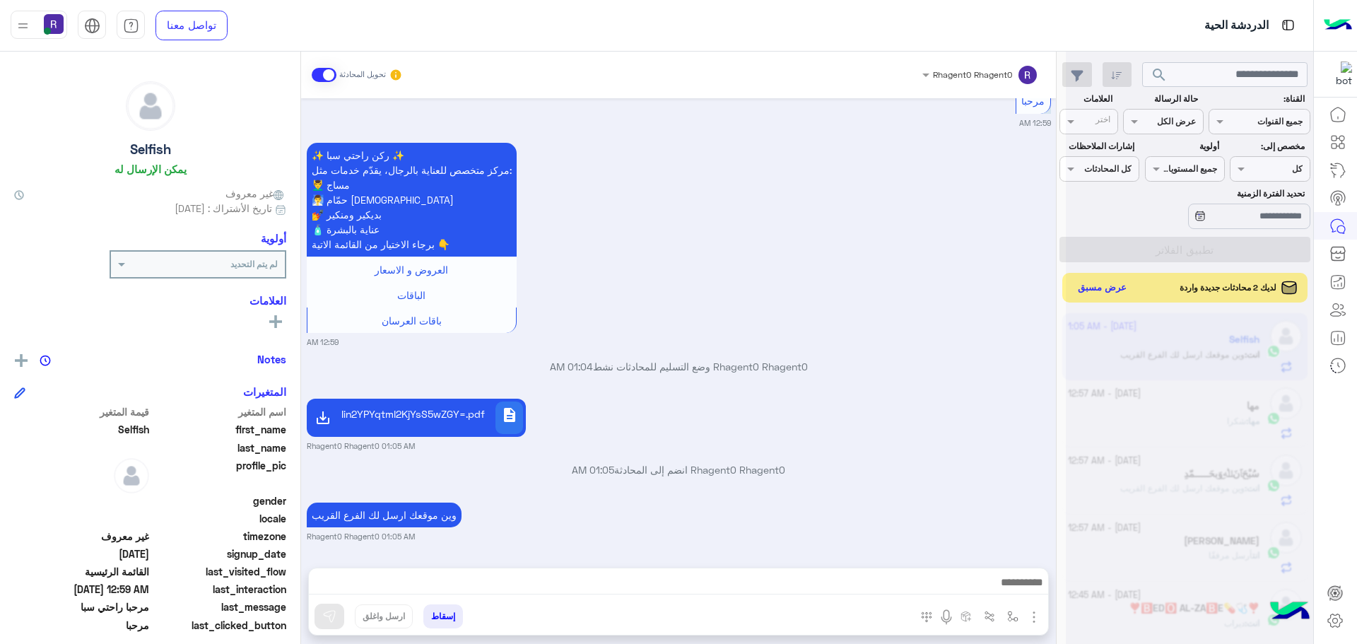
scroll to position [203, 0]
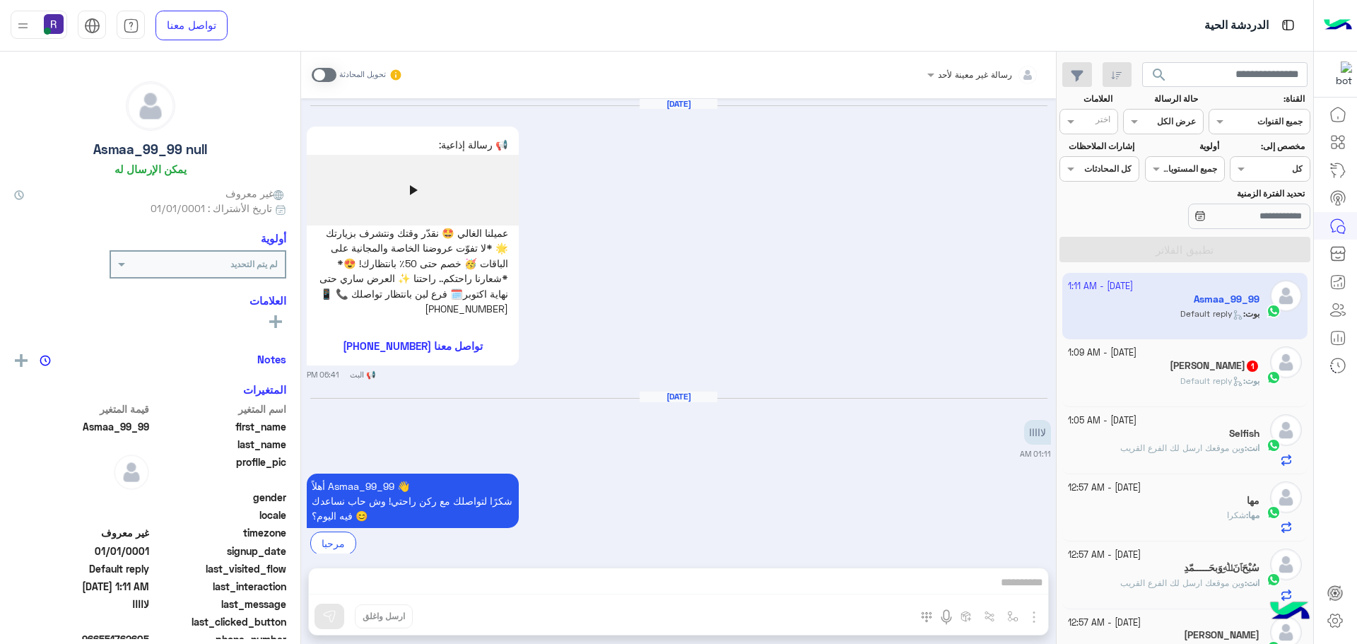
scroll to position [28, 0]
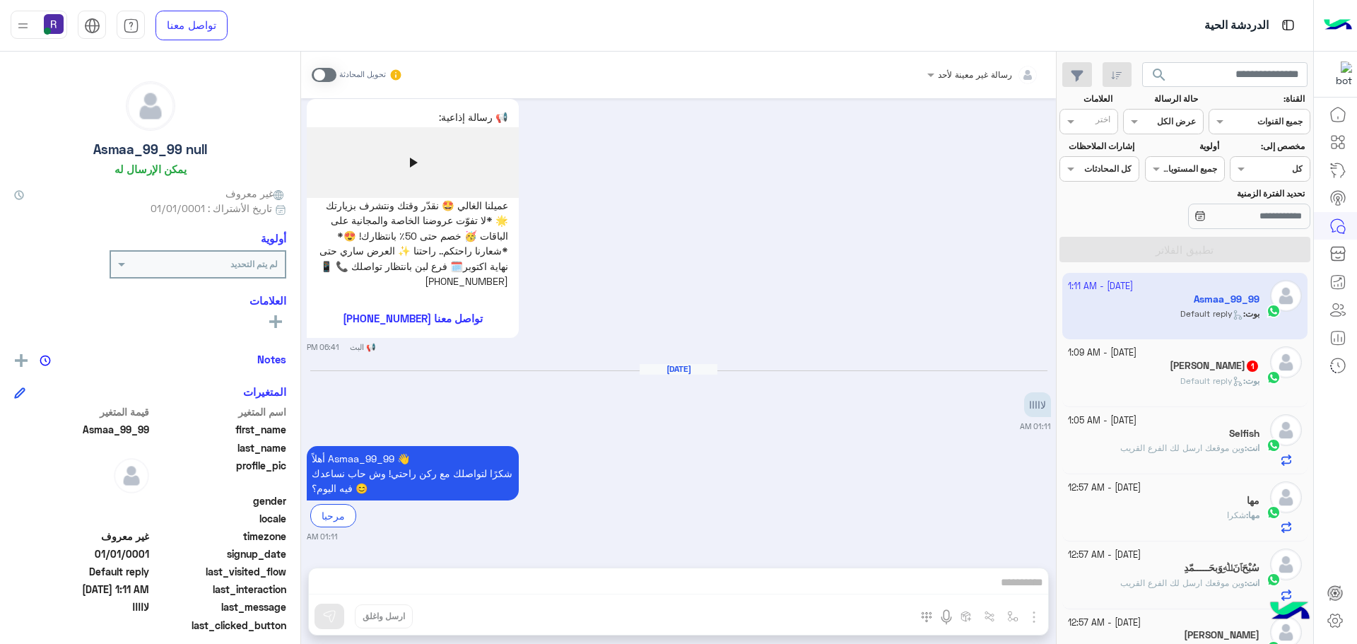
click at [1228, 363] on h5 "Mozammel Ahmed 1" at bounding box center [1215, 366] width 90 height 12
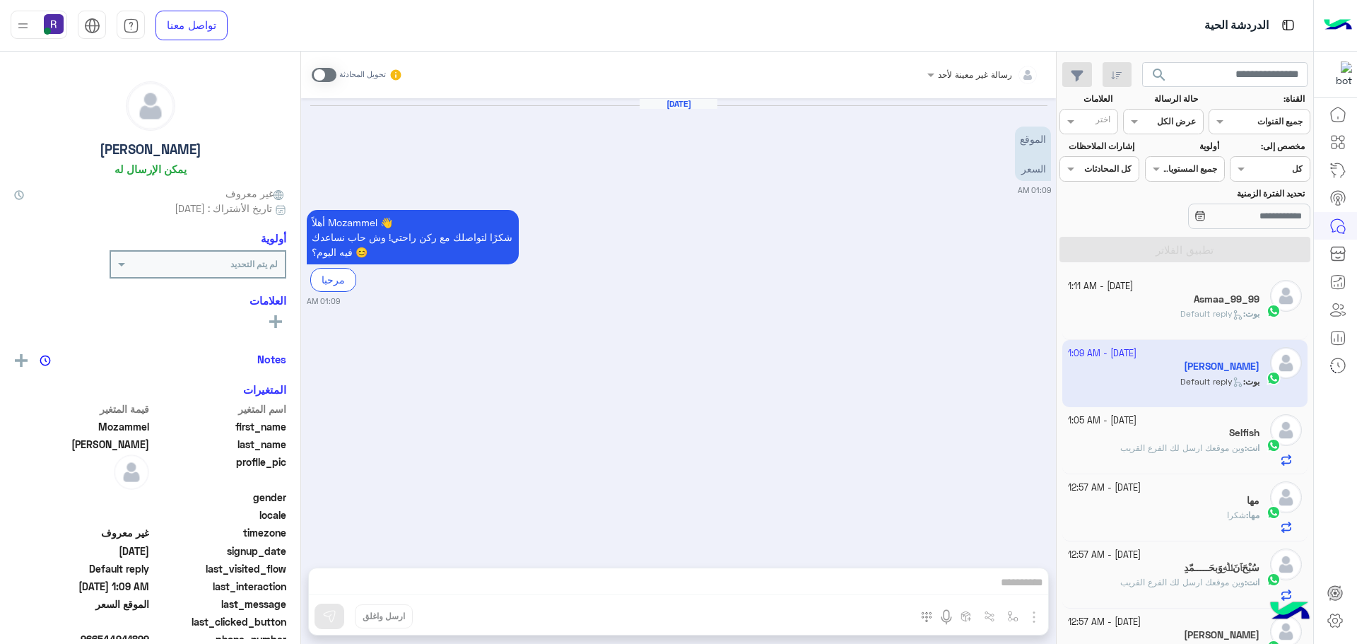
click at [321, 73] on span at bounding box center [324, 75] width 25 height 14
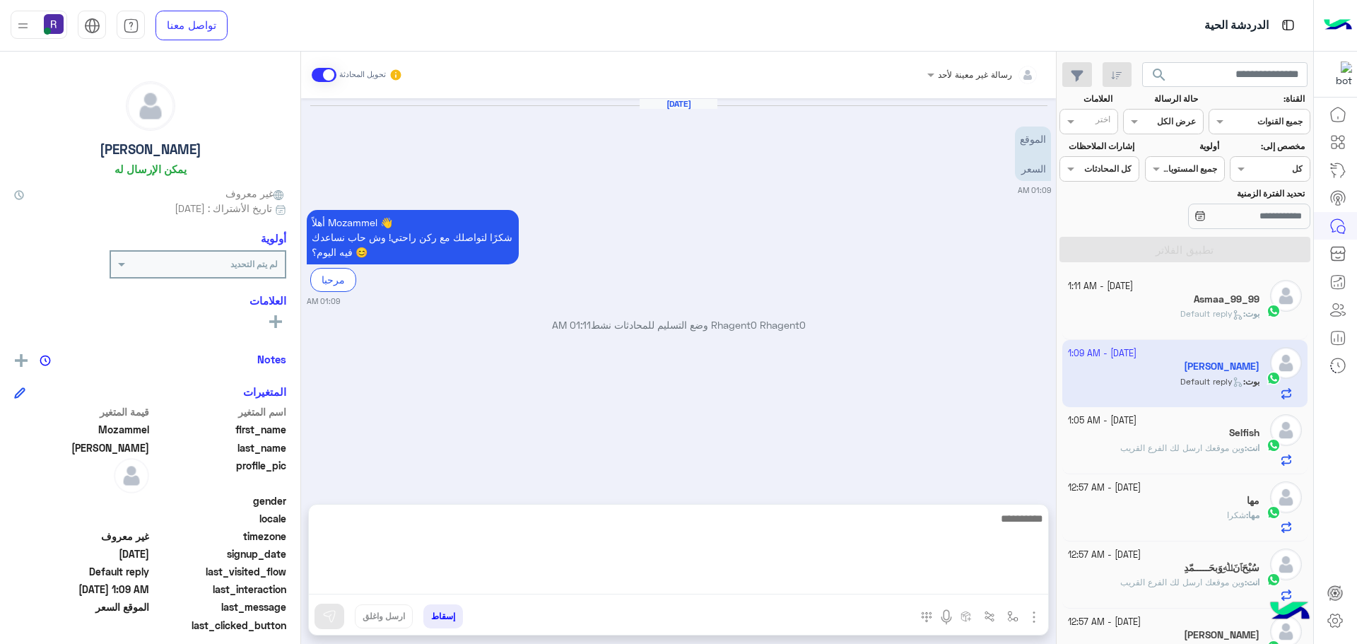
click at [729, 575] on textarea at bounding box center [679, 552] width 740 height 85
paste textarea "**********"
type textarea "**********"
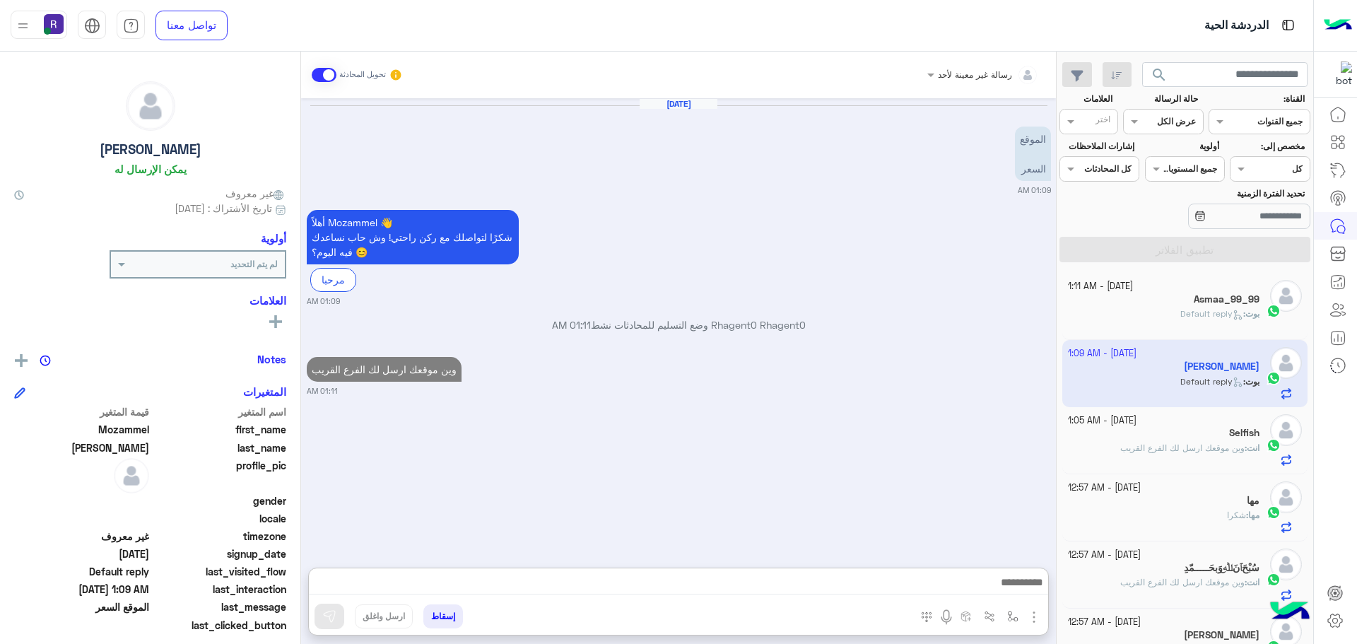
click at [1034, 616] on img "button" at bounding box center [1034, 617] width 17 height 17
click at [1000, 585] on span "الصور" at bounding box center [1007, 586] width 26 height 16
click at [1038, 622] on img "button" at bounding box center [1034, 617] width 17 height 17
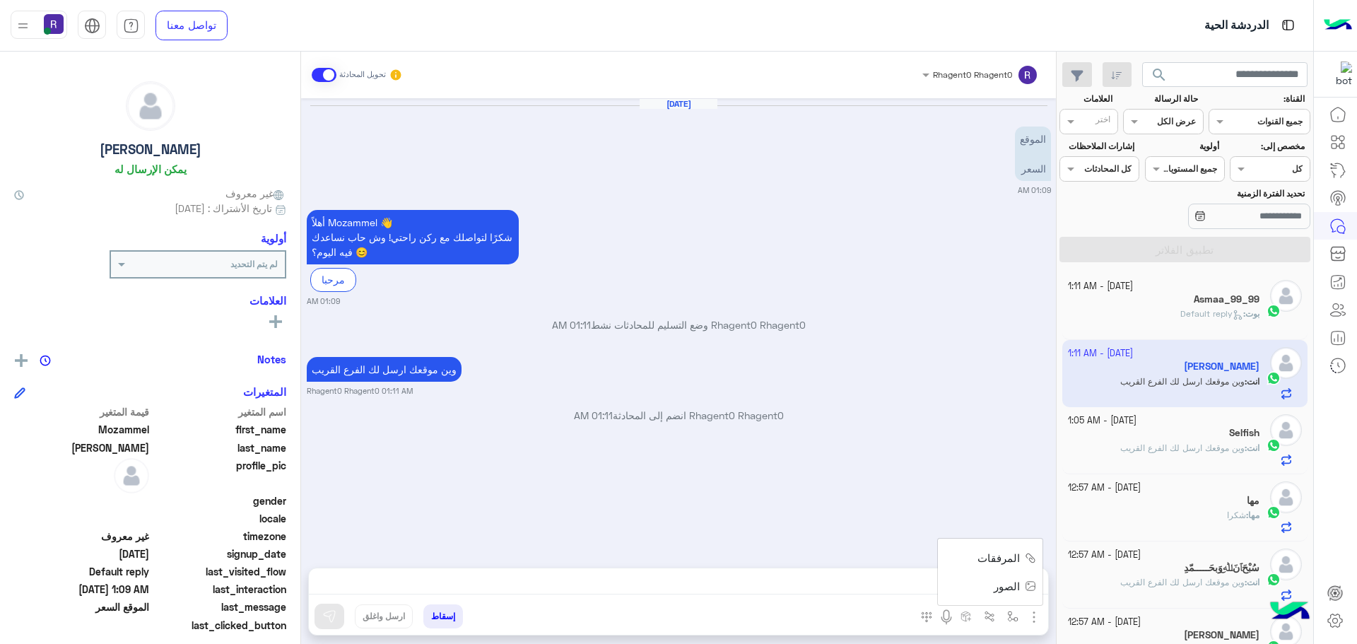
click at [1012, 559] on span "المرفقات" at bounding box center [999, 558] width 42 height 16
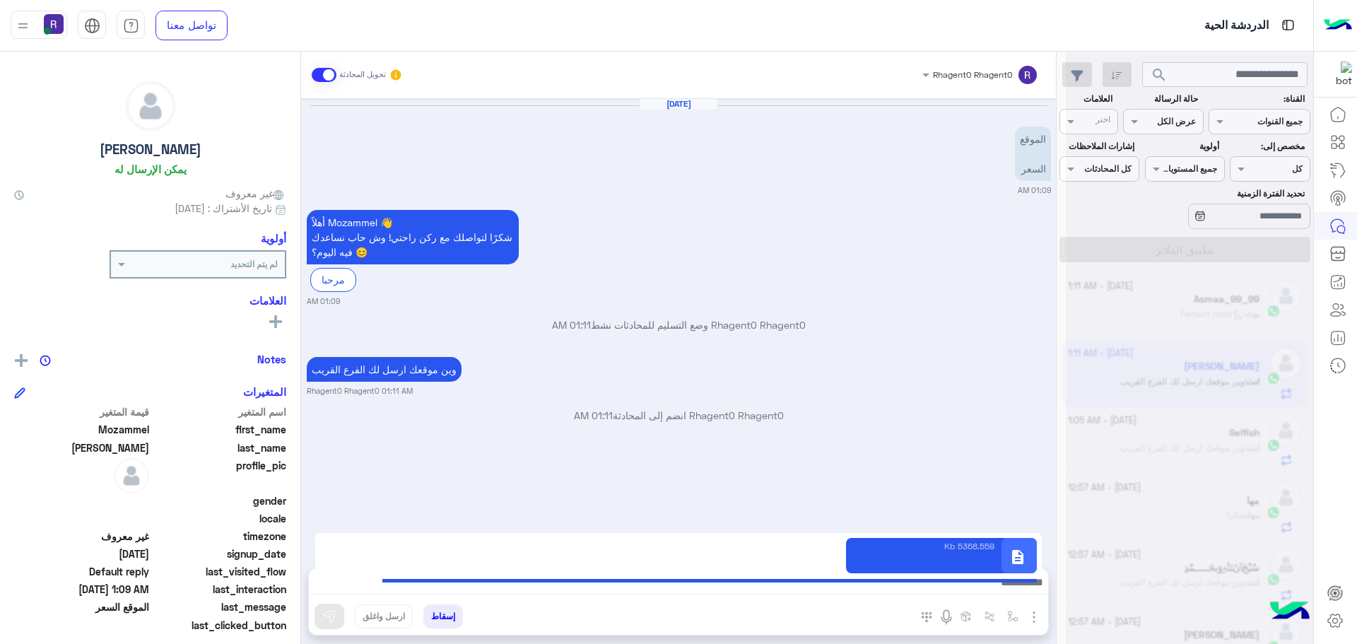
type textarea "**********"
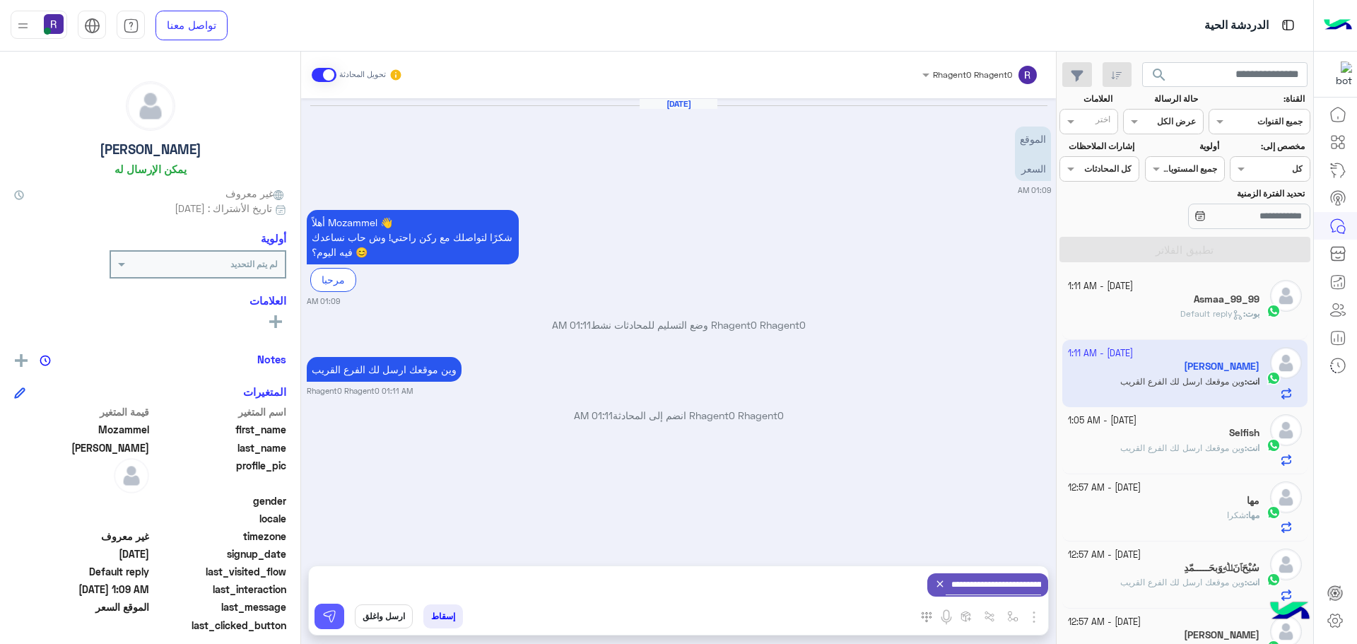
click at [327, 615] on img at bounding box center [329, 616] width 14 height 14
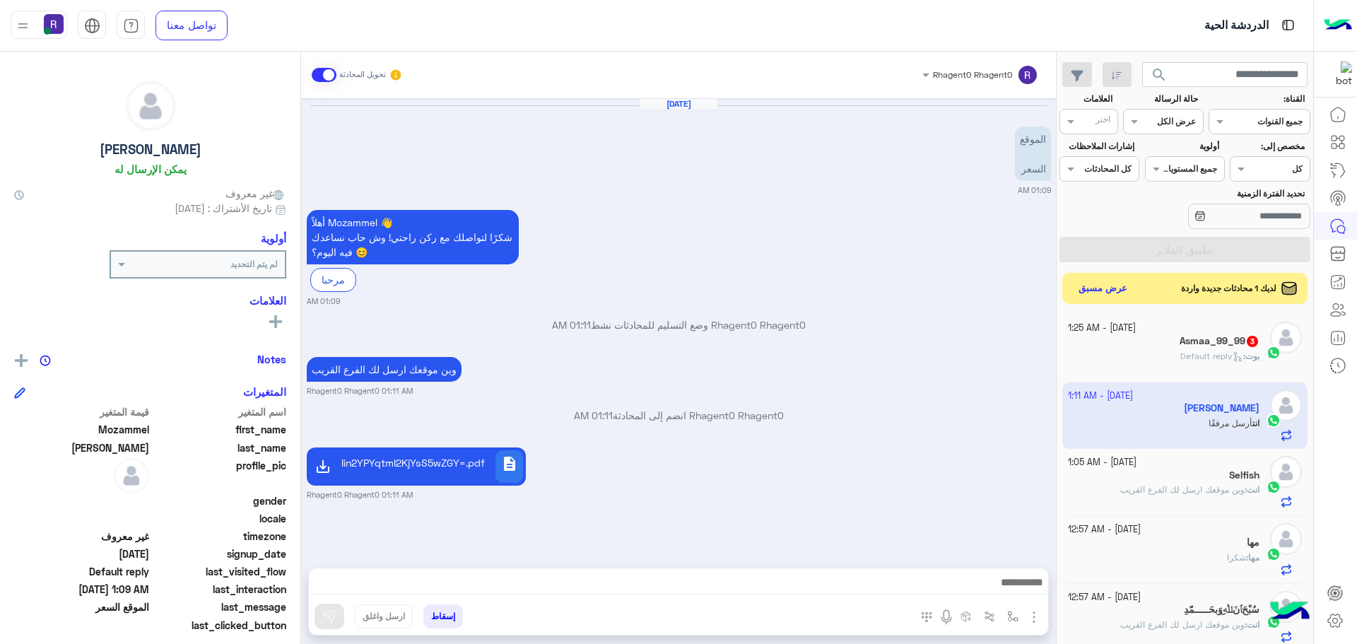
click at [1217, 342] on h5 "Asmaa_99_99 3" at bounding box center [1220, 341] width 80 height 12
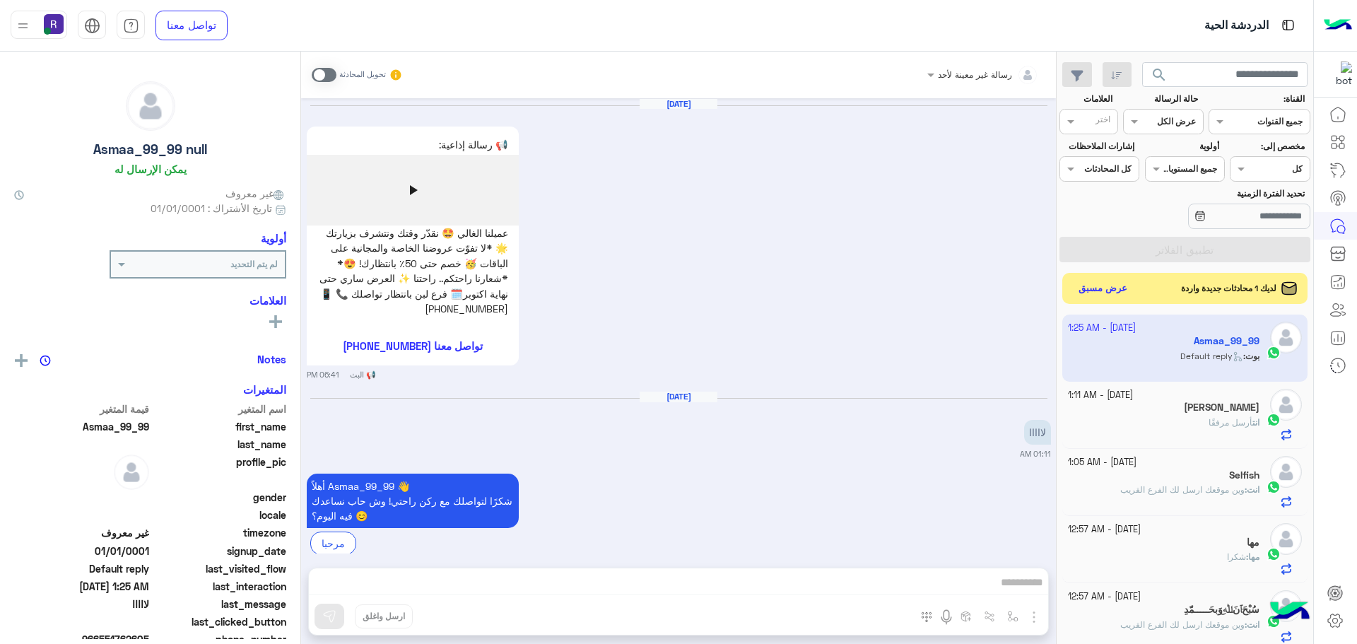
scroll to position [522, 0]
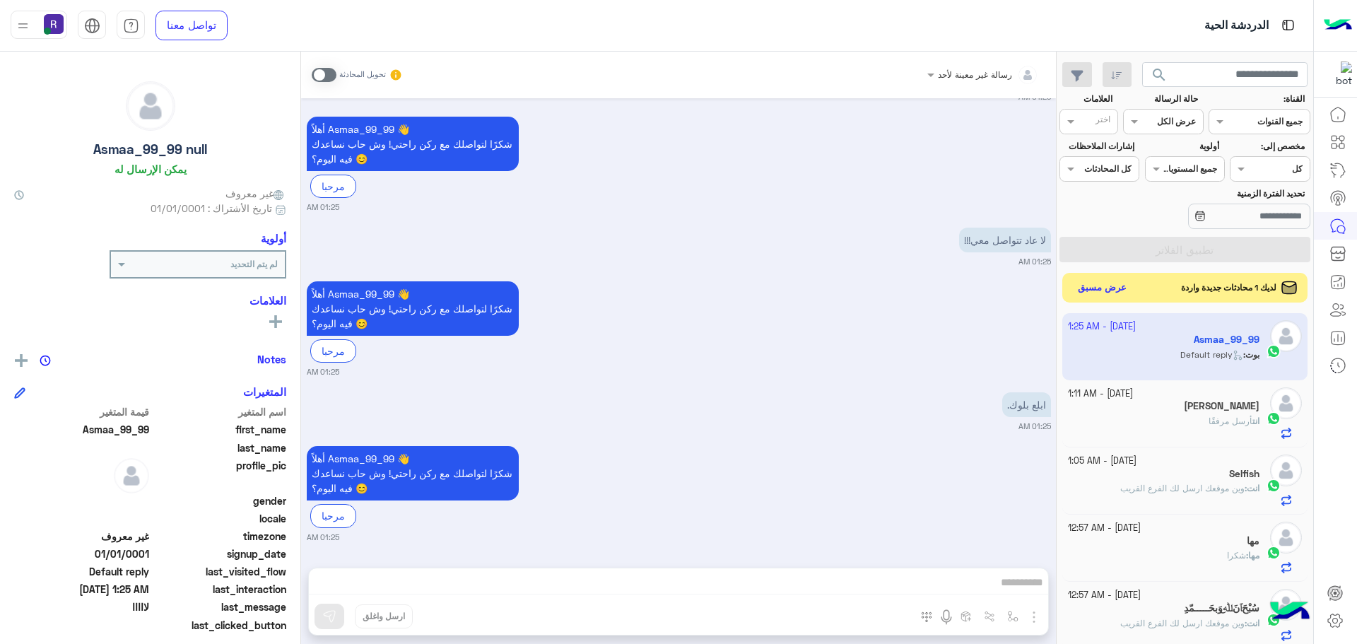
click at [1119, 284] on button "عرض مسبق" at bounding box center [1102, 288] width 59 height 19
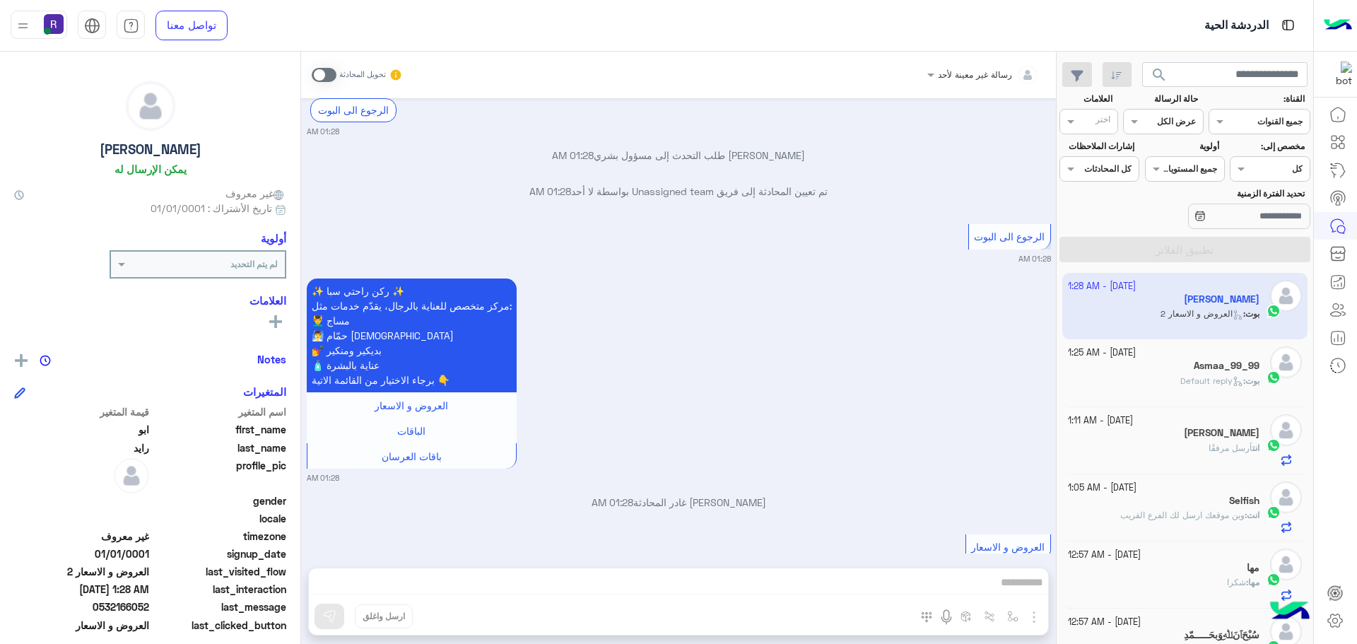
scroll to position [1237, 0]
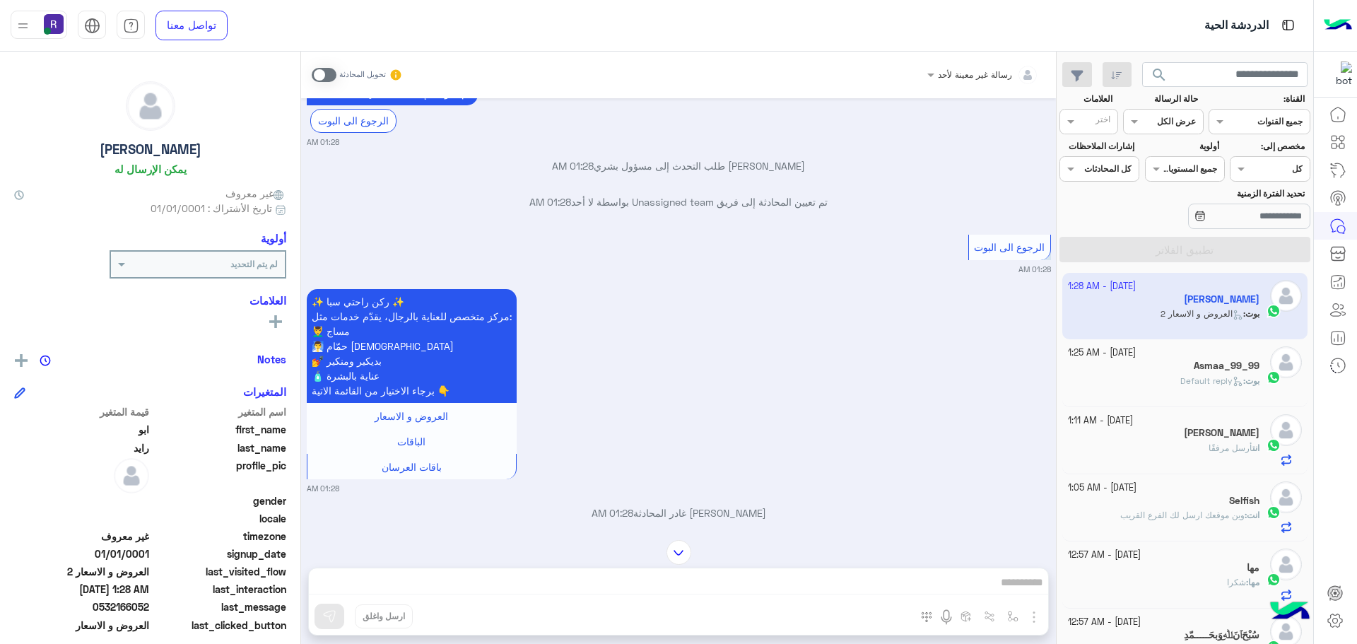
click at [322, 76] on span at bounding box center [324, 75] width 25 height 14
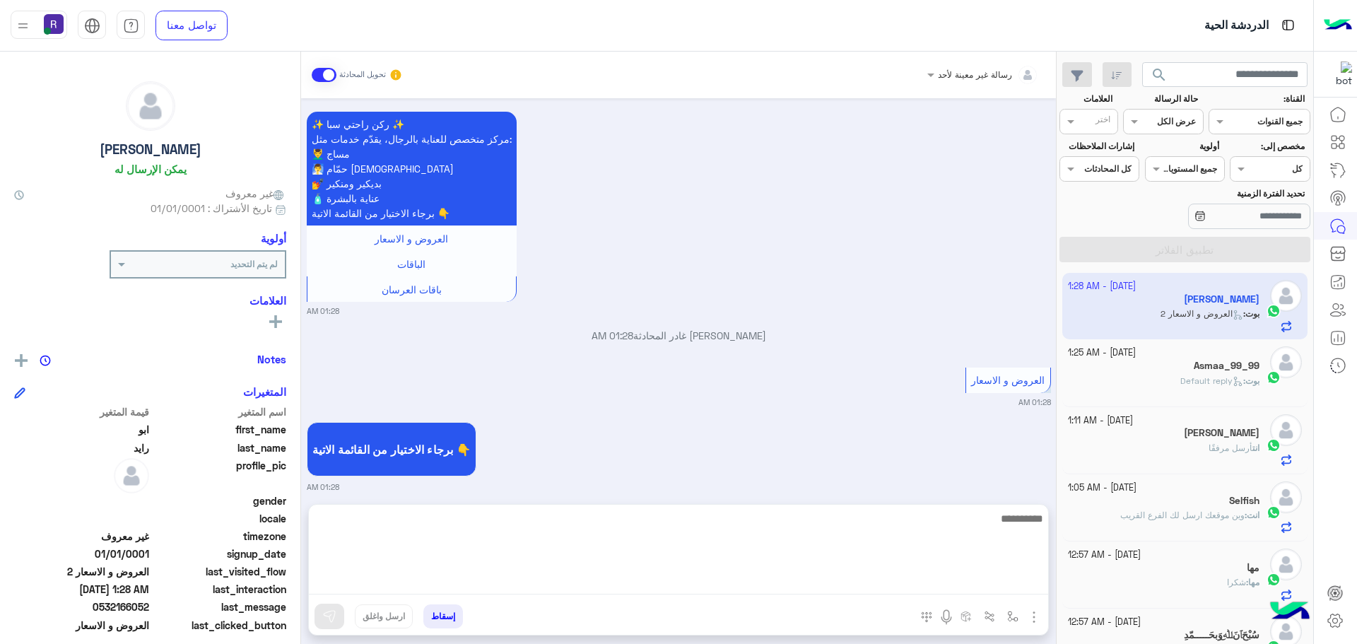
click at [909, 585] on textarea at bounding box center [679, 552] width 740 height 85
paste textarea "**********"
type textarea "**********"
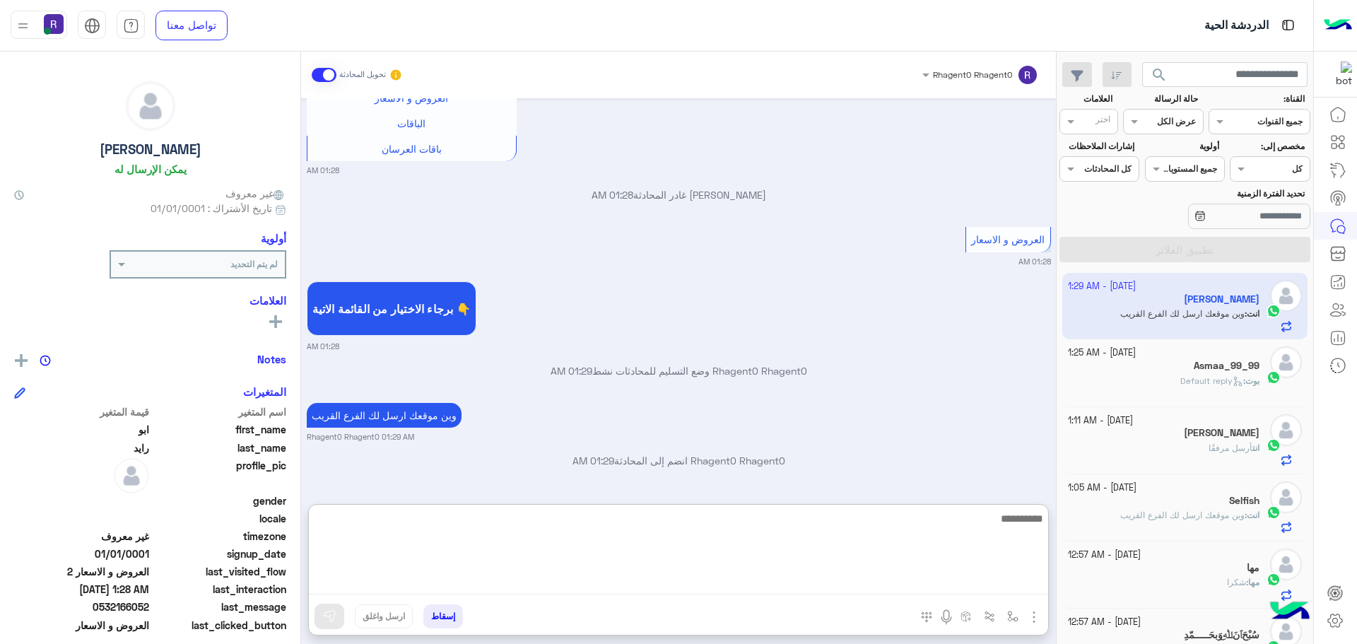
scroll to position [1623, 0]
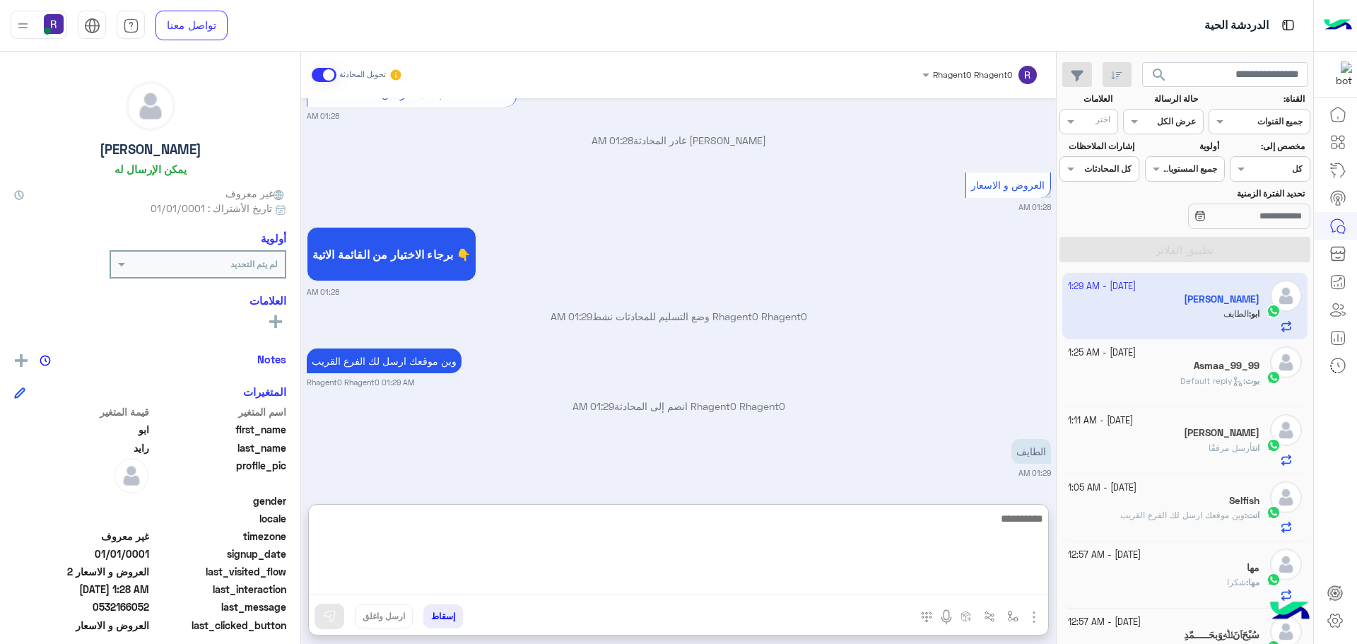
click at [856, 580] on textarea at bounding box center [679, 552] width 740 height 85
type textarea "**********"
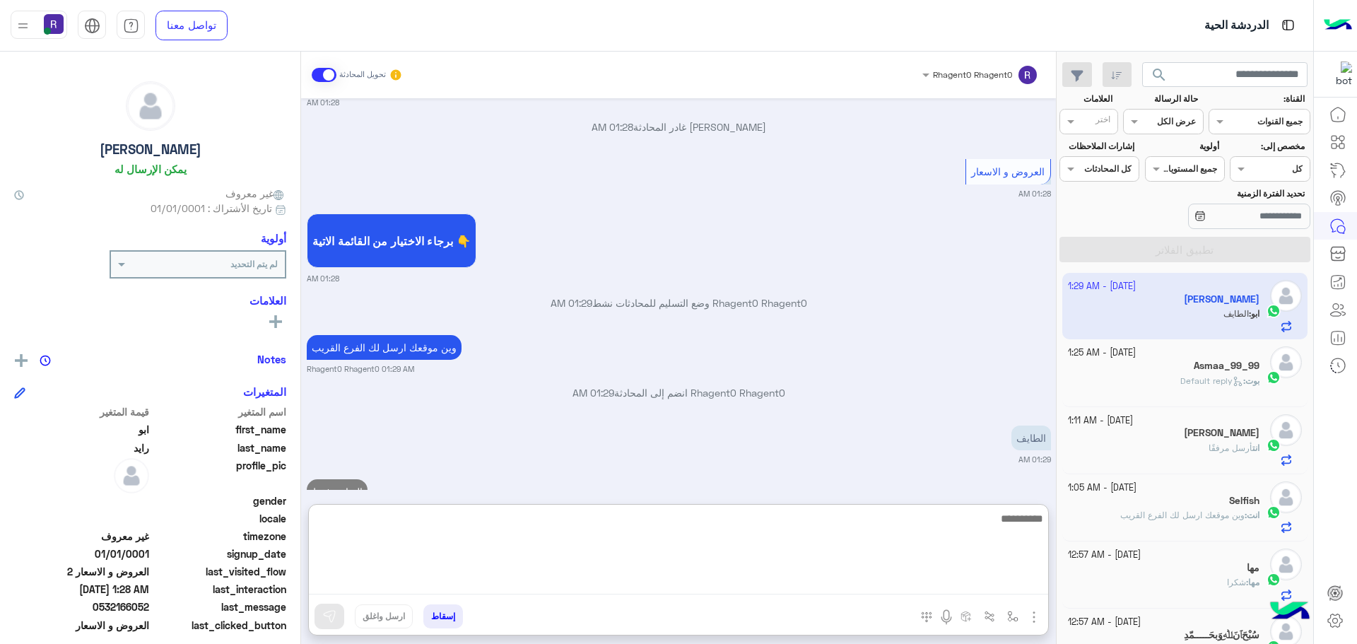
scroll to position [1676, 0]
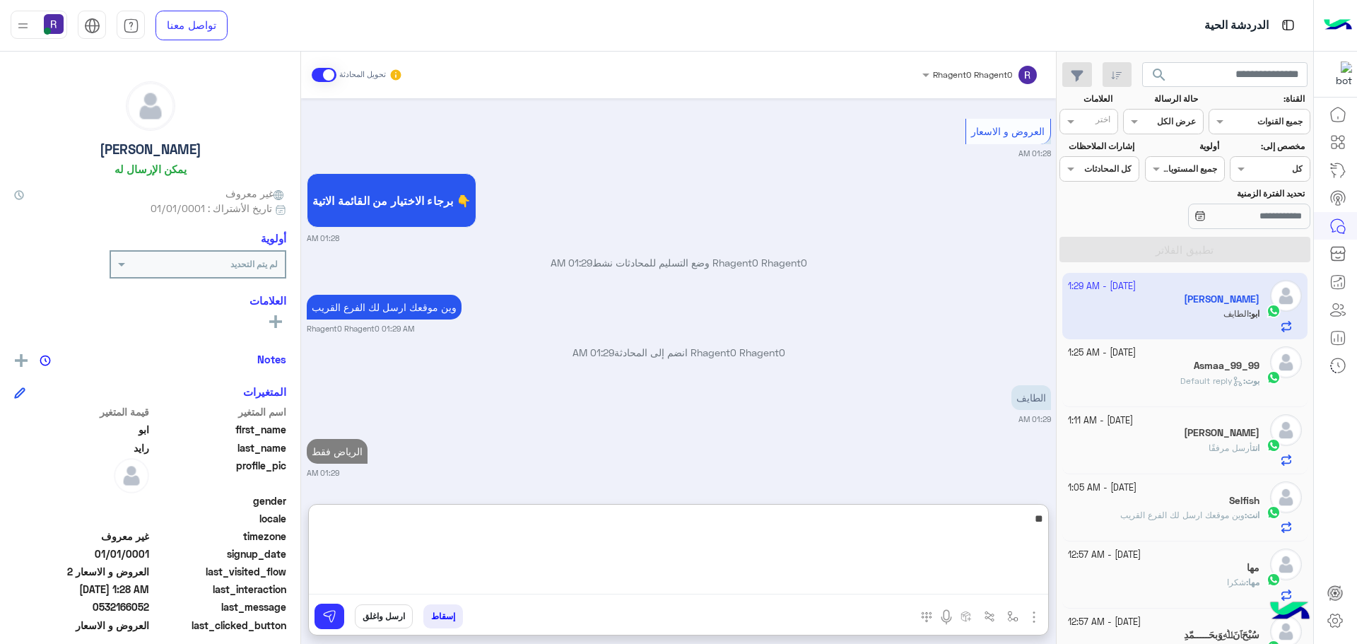
type textarea "**"
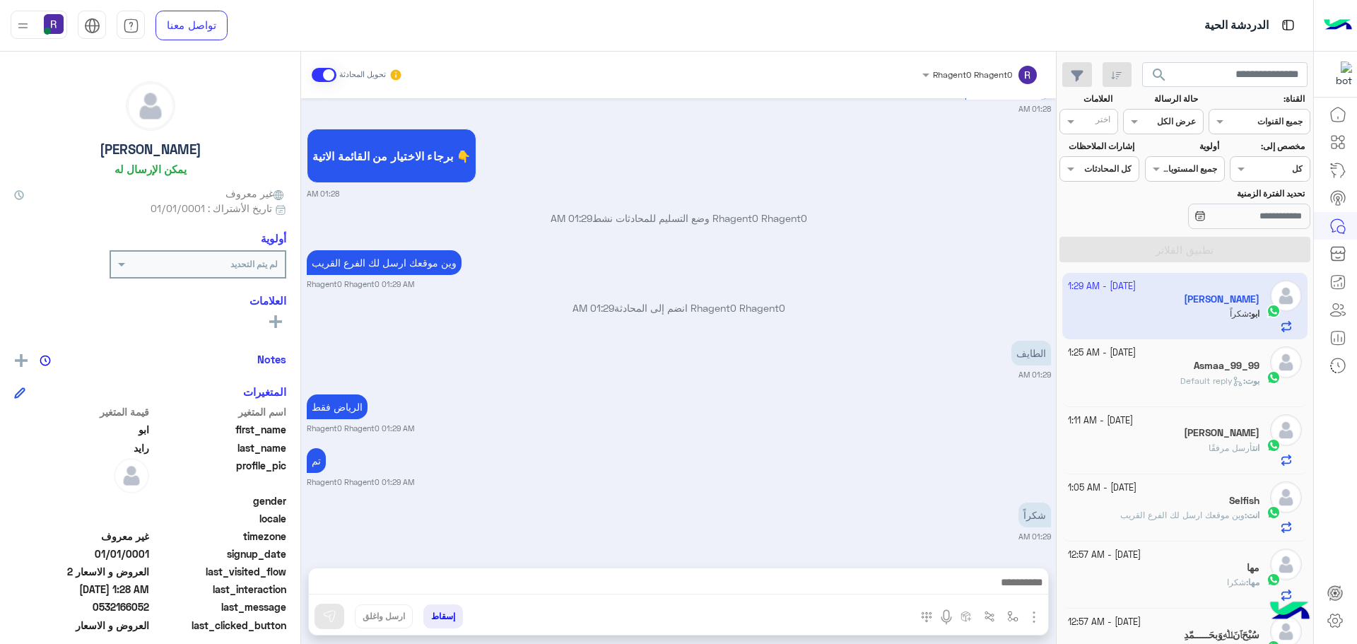
click at [824, 247] on div "وين موقعك ارسل لك الفرع القريب Rhagent0 Rhagent0 01:29 AM" at bounding box center [679, 268] width 744 height 43
click at [331, 72] on span at bounding box center [324, 75] width 25 height 14
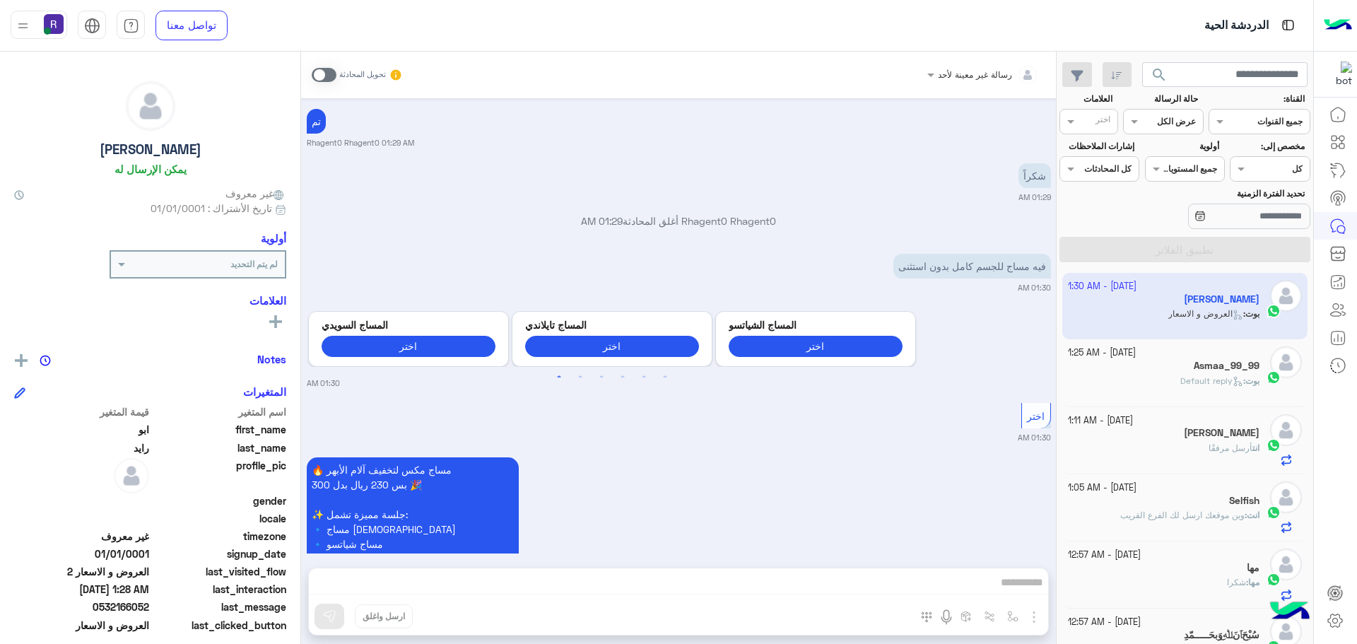
scroll to position [2032, 0]
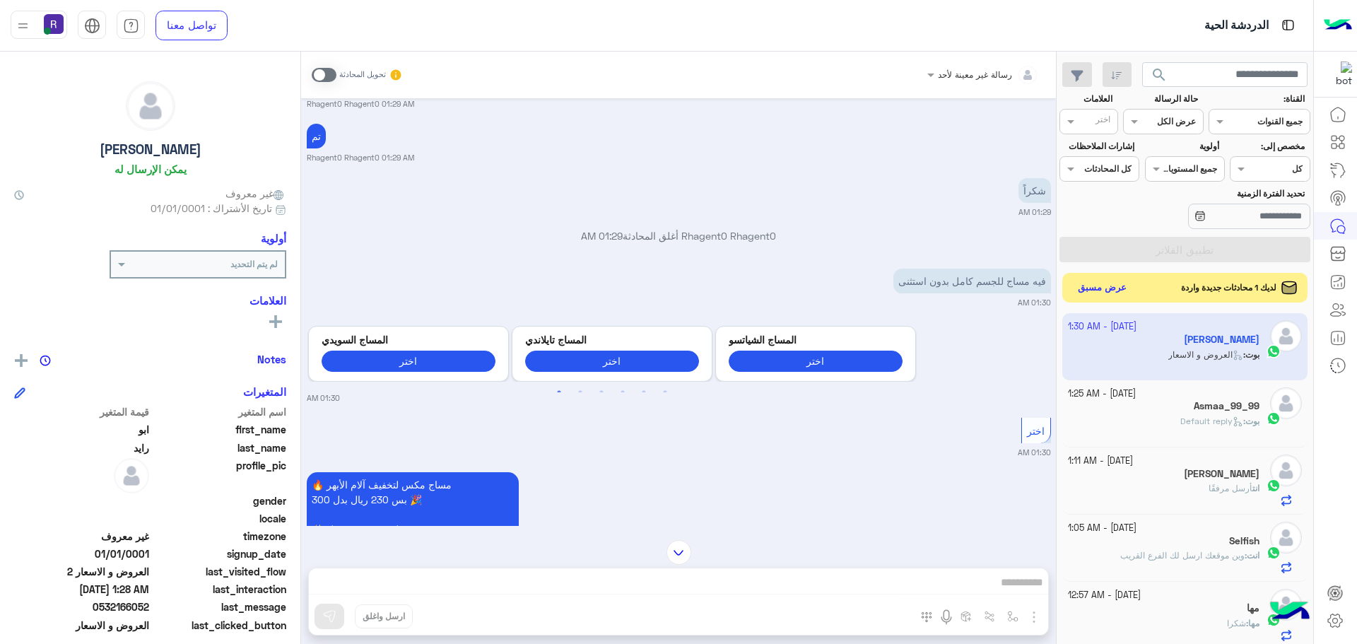
click at [1119, 288] on button "عرض مسبق" at bounding box center [1102, 288] width 59 height 19
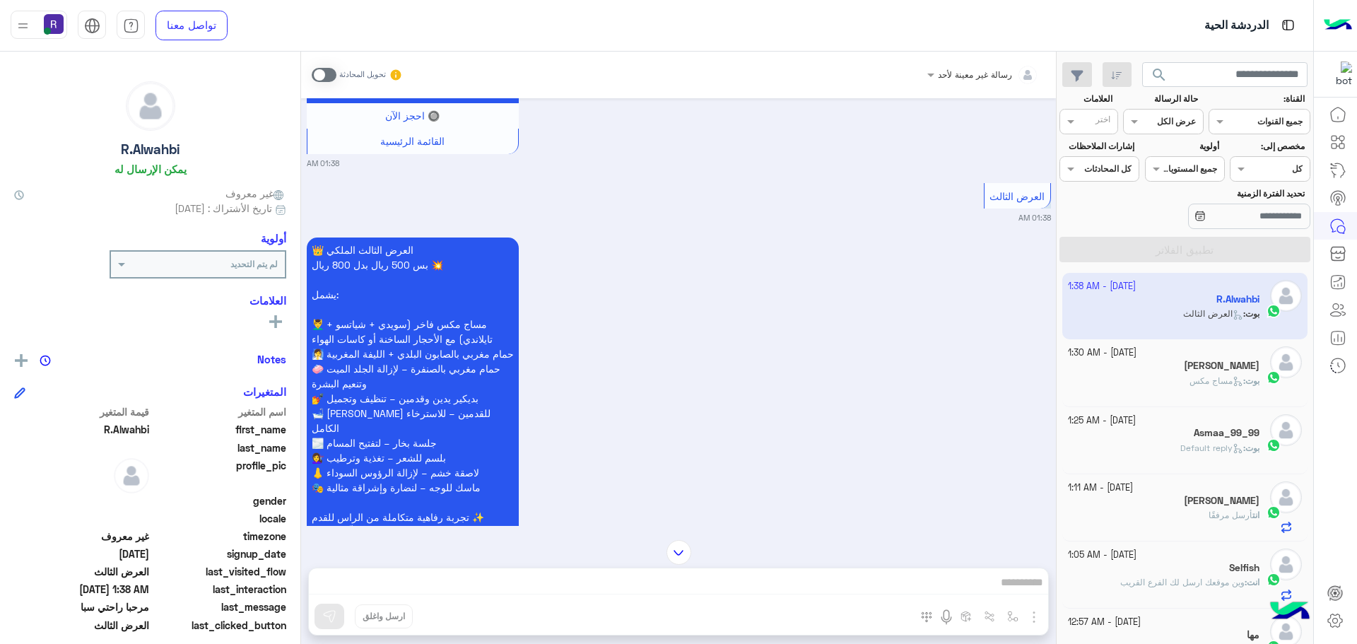
scroll to position [2378, 0]
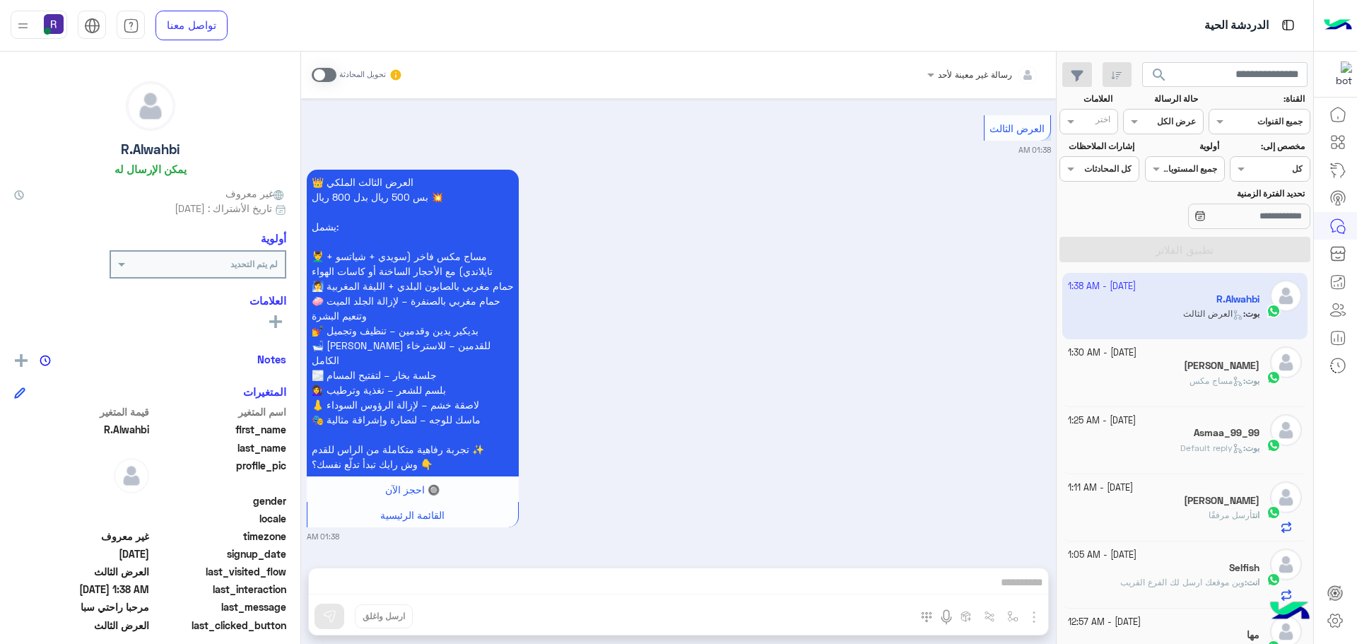
click at [320, 75] on span at bounding box center [324, 75] width 25 height 14
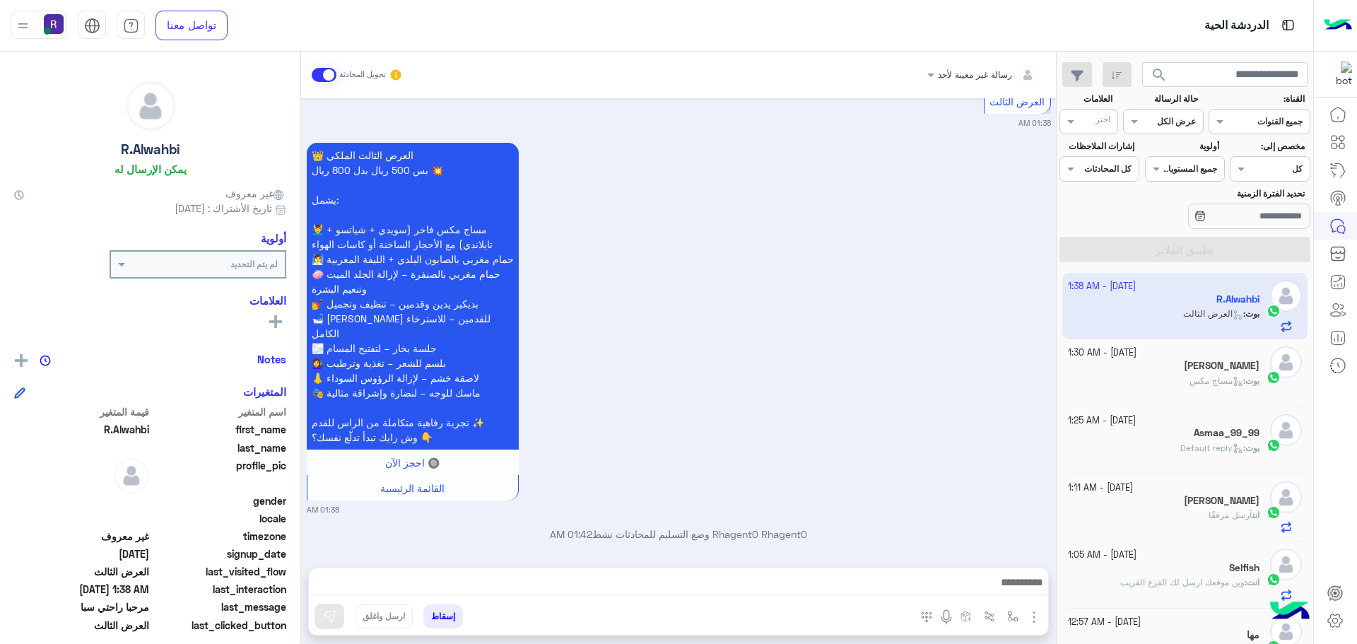
scroll to position [2414, 0]
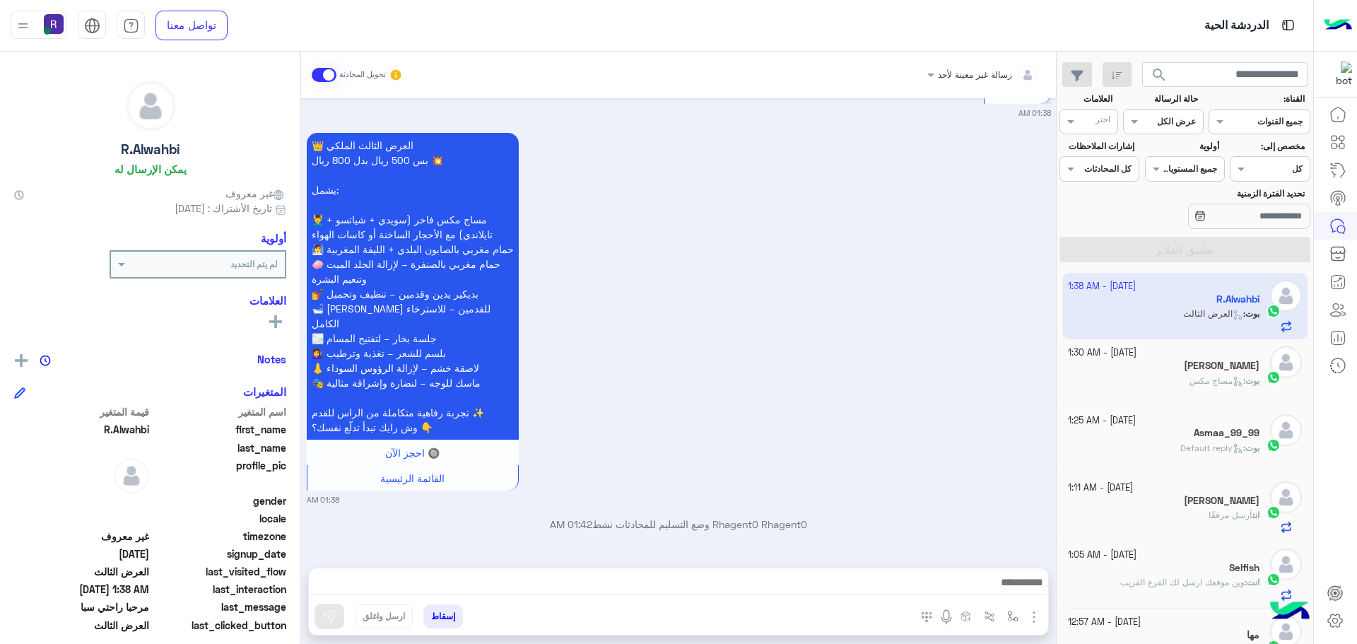
click at [1040, 624] on img "button" at bounding box center [1034, 617] width 17 height 17
click at [1007, 547] on button "المرفقات" at bounding box center [1004, 558] width 76 height 28
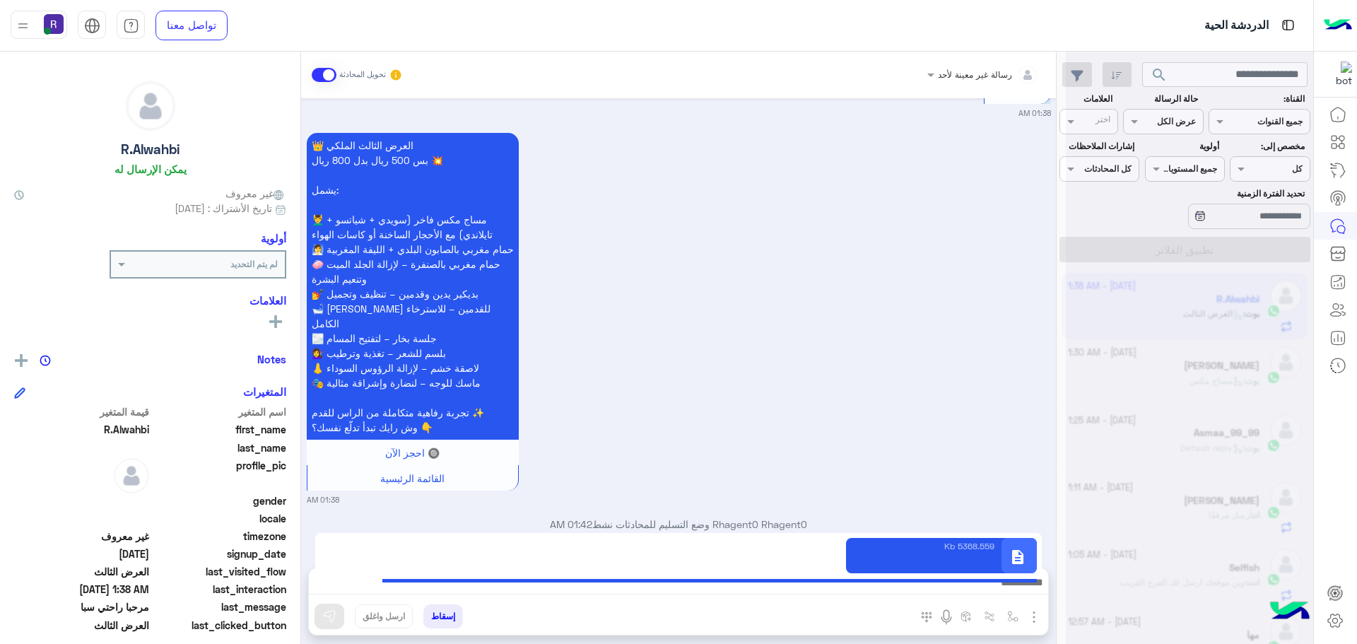
type textarea "**********"
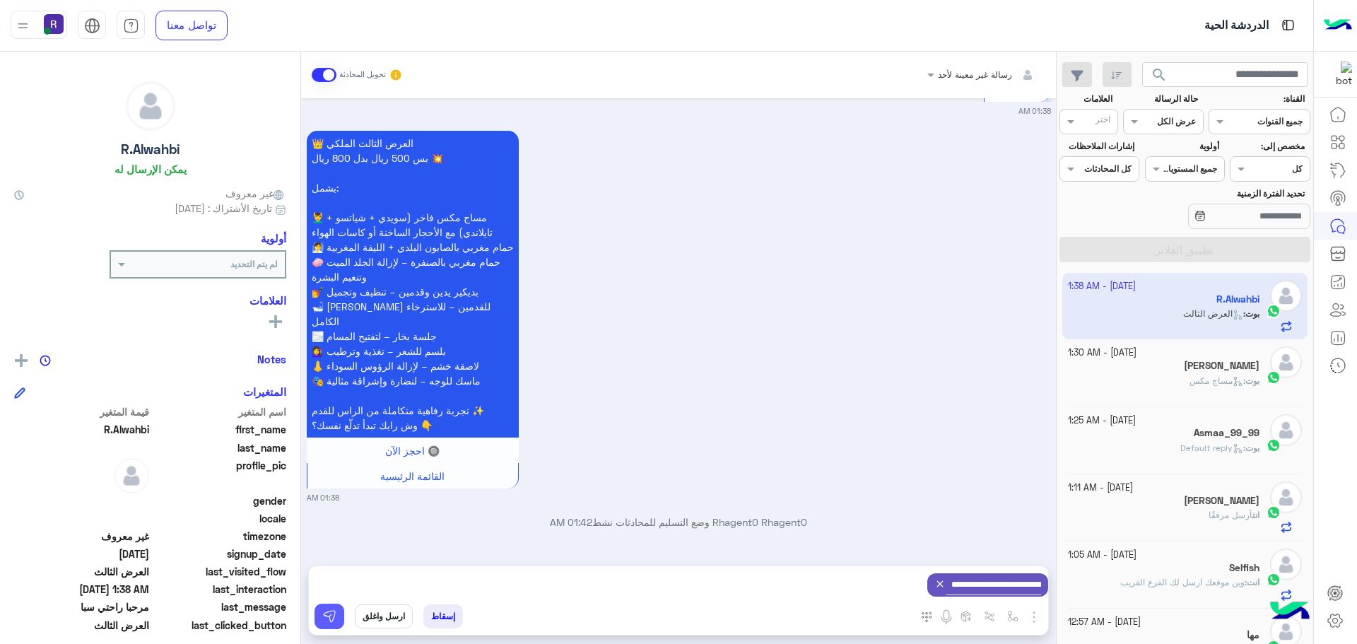
click at [334, 616] on img at bounding box center [329, 616] width 14 height 14
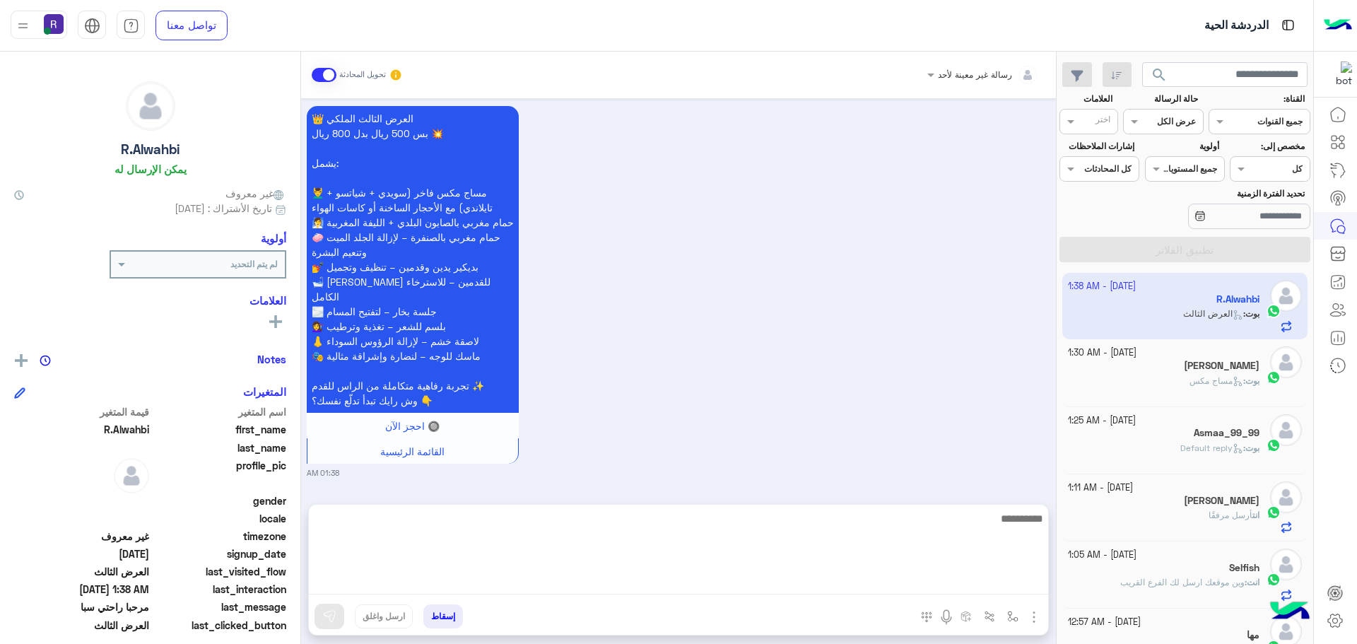
click at [475, 593] on textarea at bounding box center [679, 552] width 740 height 85
paste textarea "**********"
type textarea "**********"
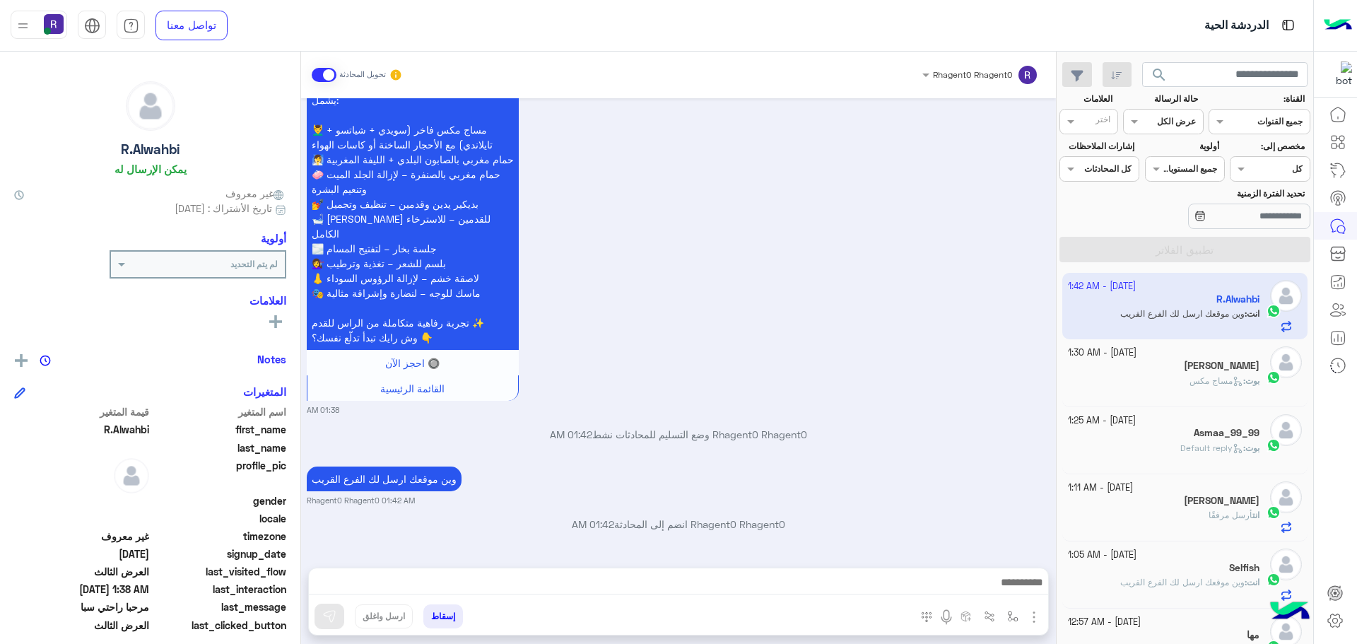
click at [920, 364] on div "Oct 15, 2025 مرحبا راحتي سبا 01:36 AM أهلاً R.Alwahbi 👋 شكرًا لتواصلك مع ركن را…" at bounding box center [678, 325] width 755 height 455
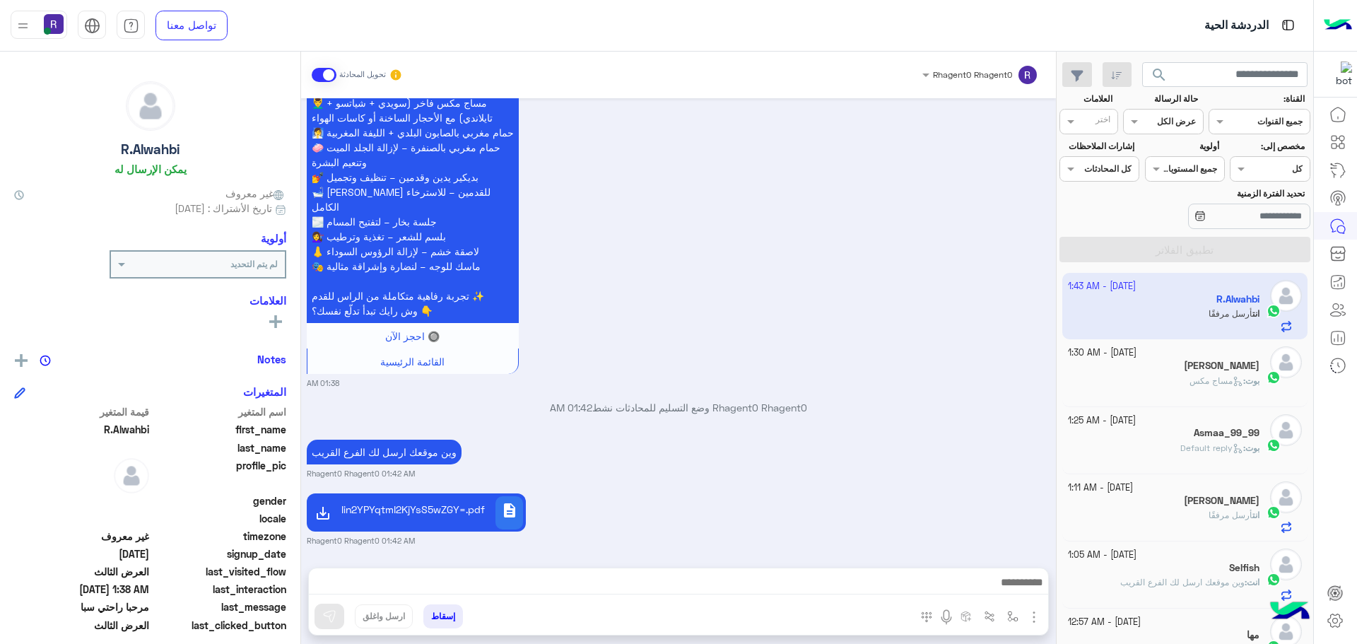
scroll to position [2572, 0]
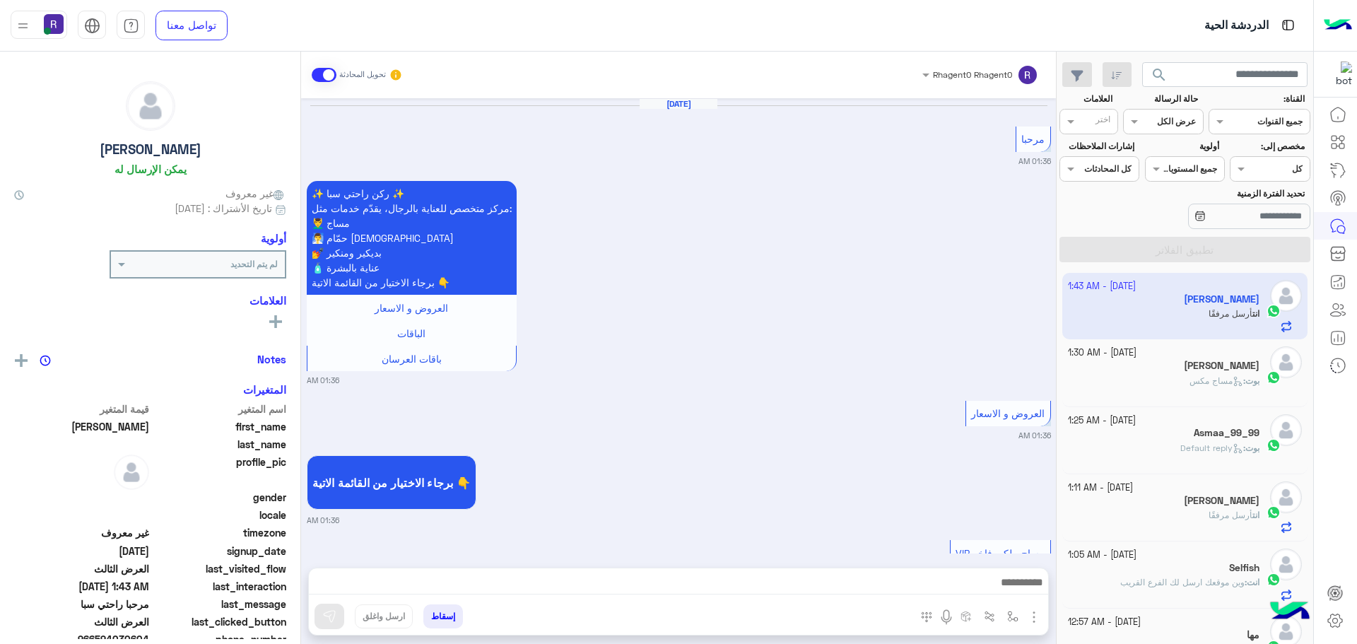
scroll to position [2407, 0]
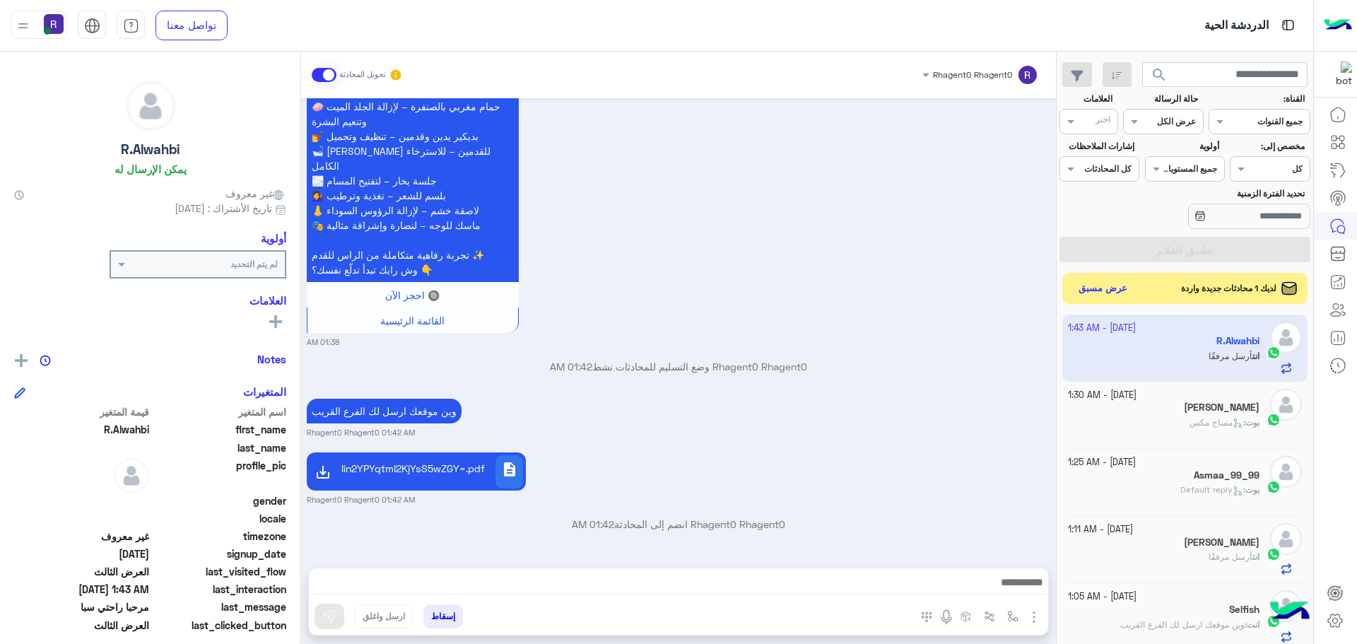
click at [1117, 277] on div "لديك 1 محادثات جديدة واردة عرض مسبق" at bounding box center [1186, 288] width 246 height 31
click at [1113, 283] on button "عرض مسبق" at bounding box center [1102, 288] width 59 height 19
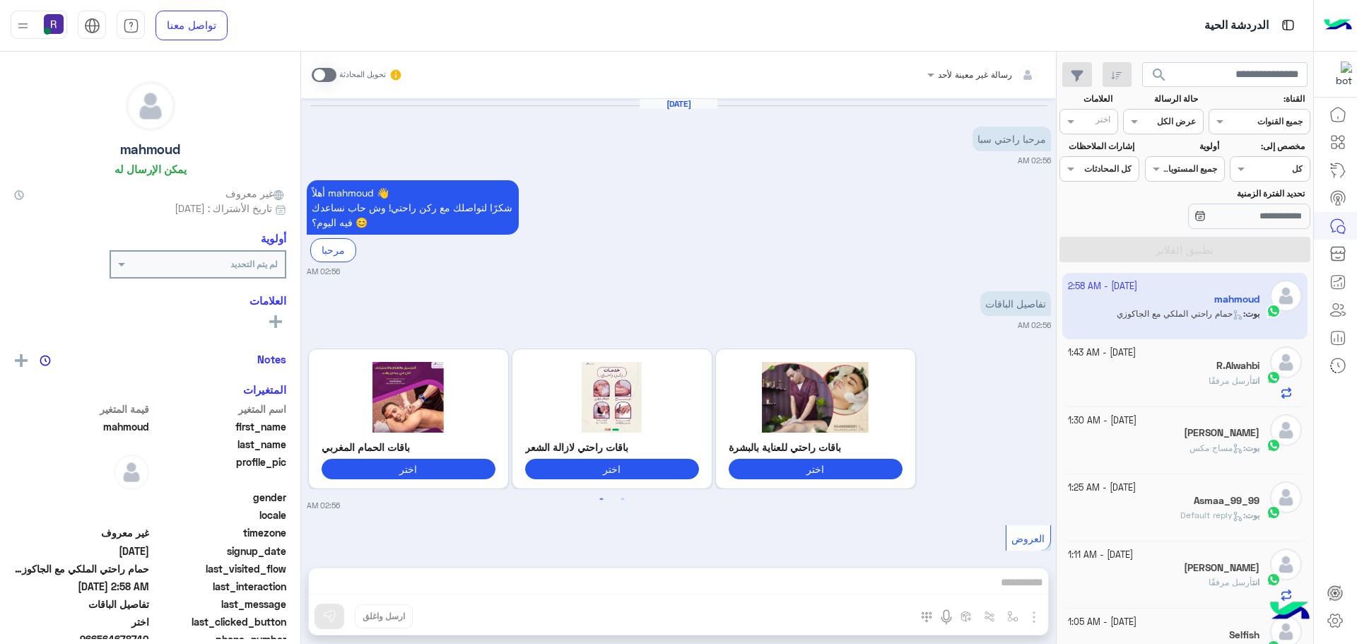
scroll to position [2533, 0]
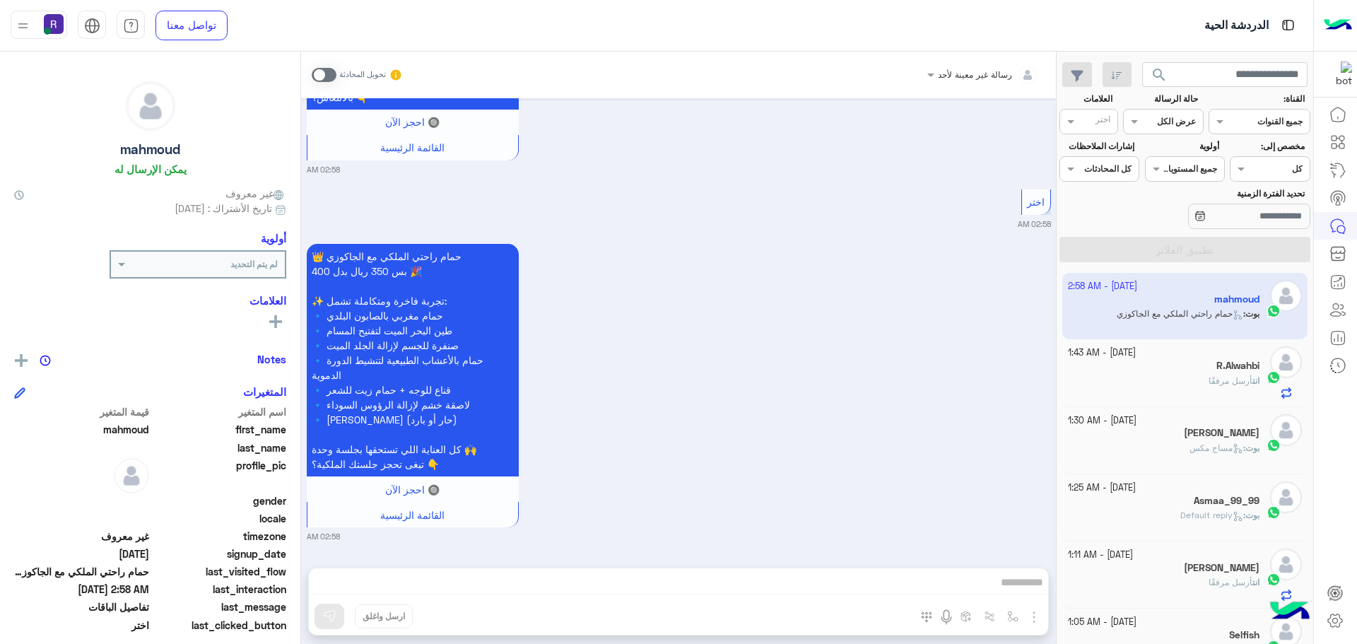
click at [327, 74] on span at bounding box center [324, 75] width 25 height 14
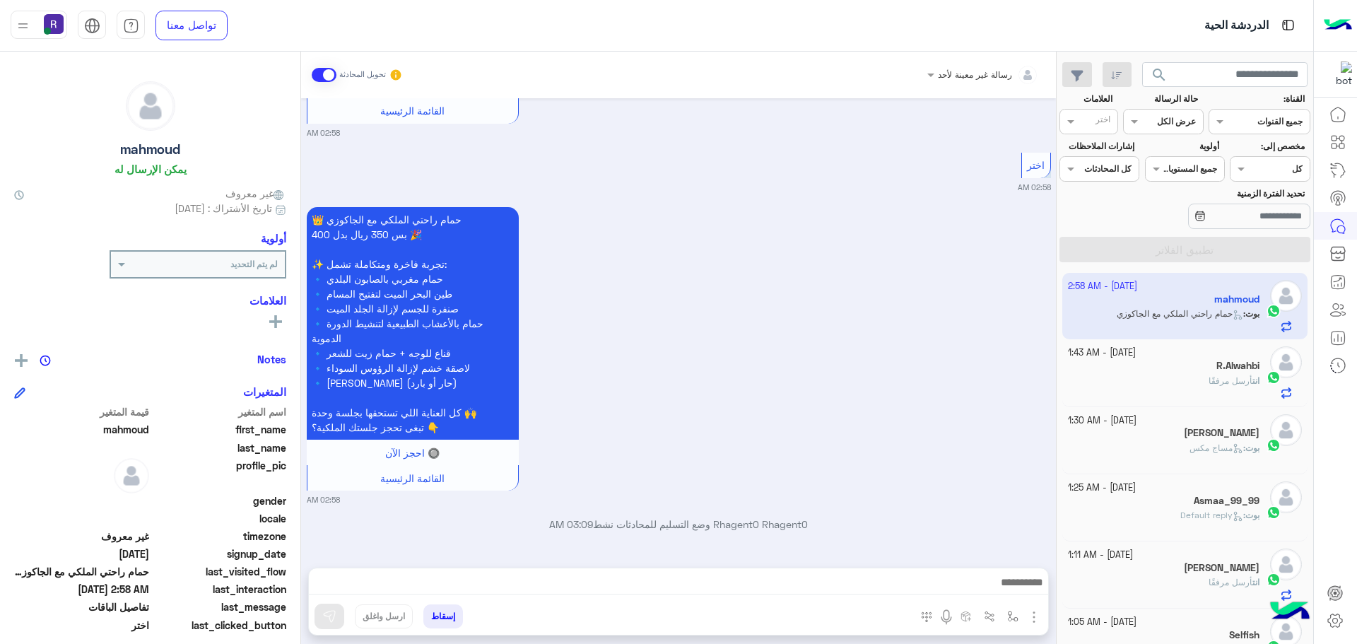
click at [1034, 613] on img "button" at bounding box center [1034, 617] width 17 height 17
click at [996, 560] on span "المرفقات" at bounding box center [999, 558] width 42 height 16
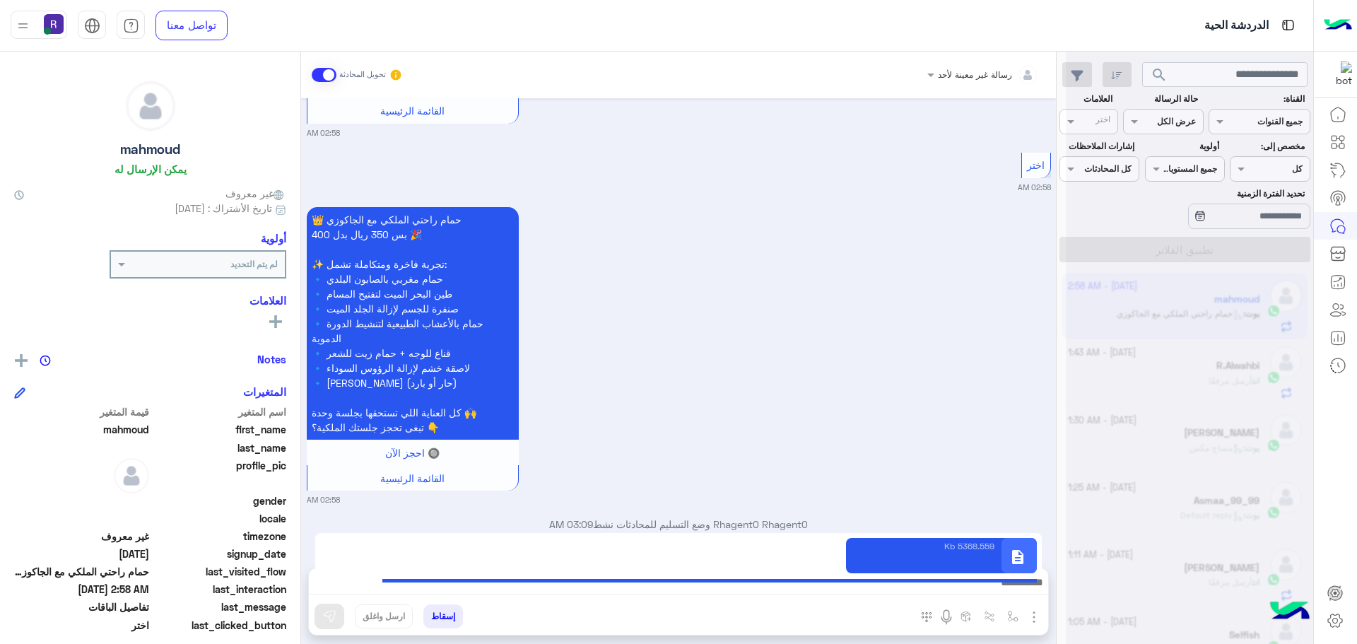
type textarea "**********"
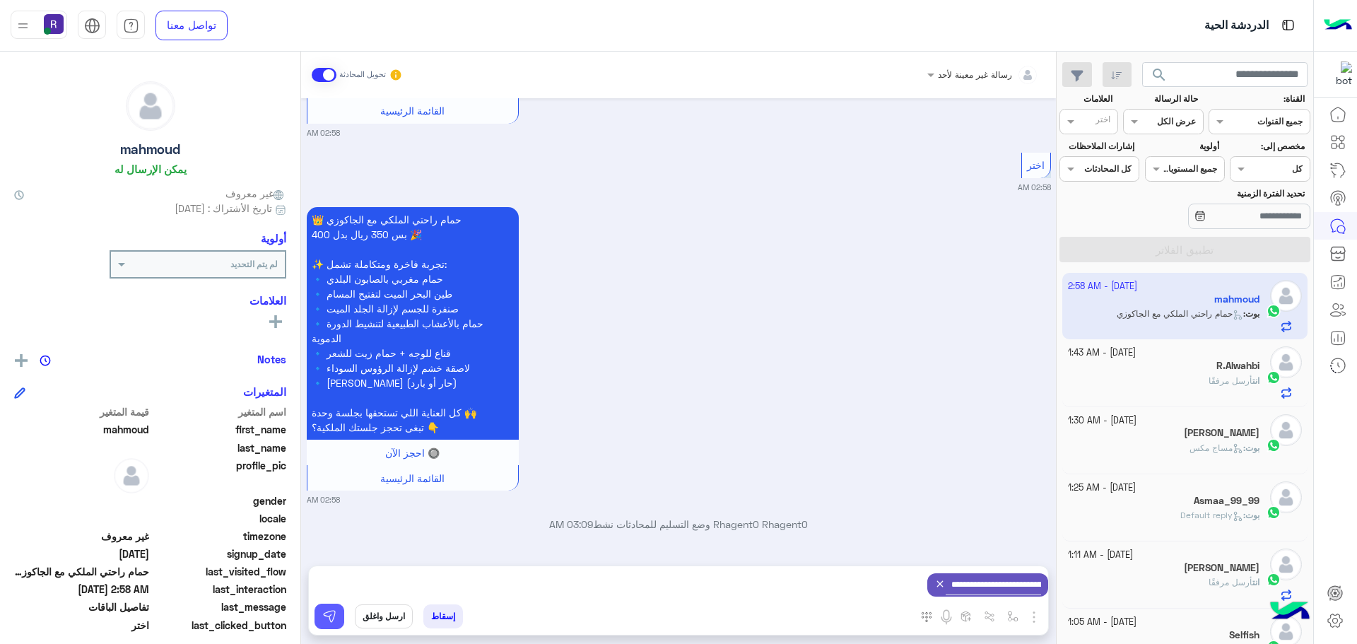
click at [336, 609] on img at bounding box center [329, 616] width 14 height 14
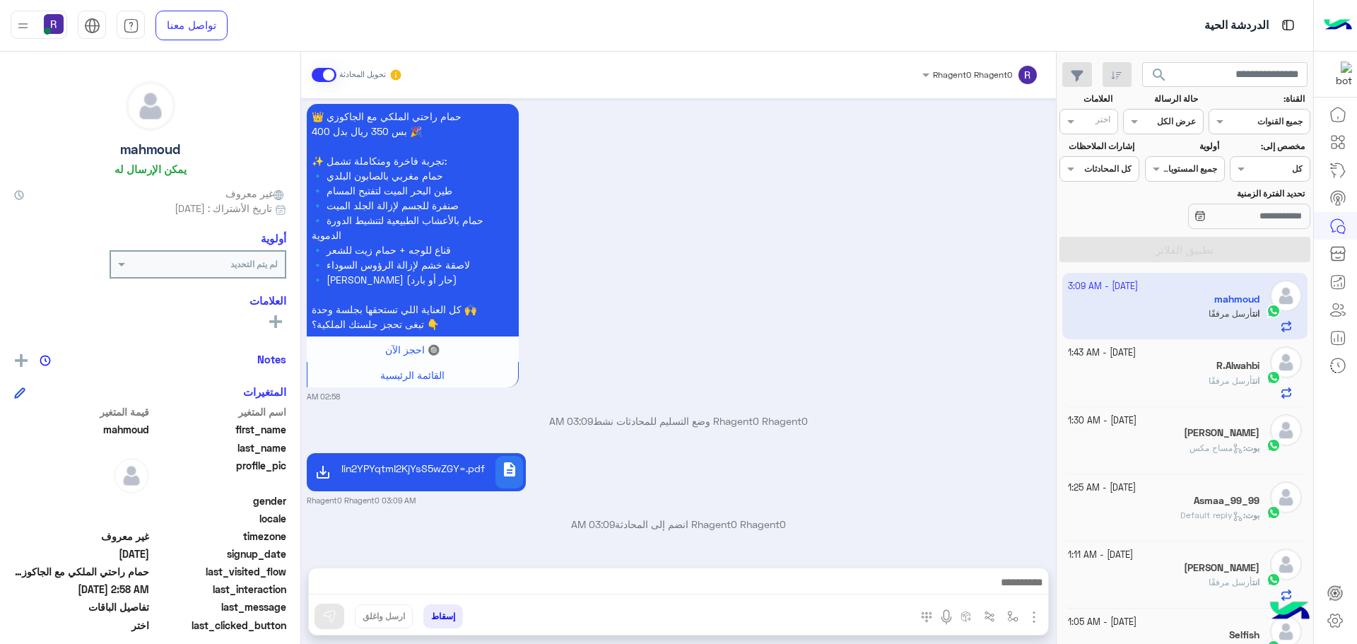
click at [916, 569] on div at bounding box center [679, 585] width 740 height 35
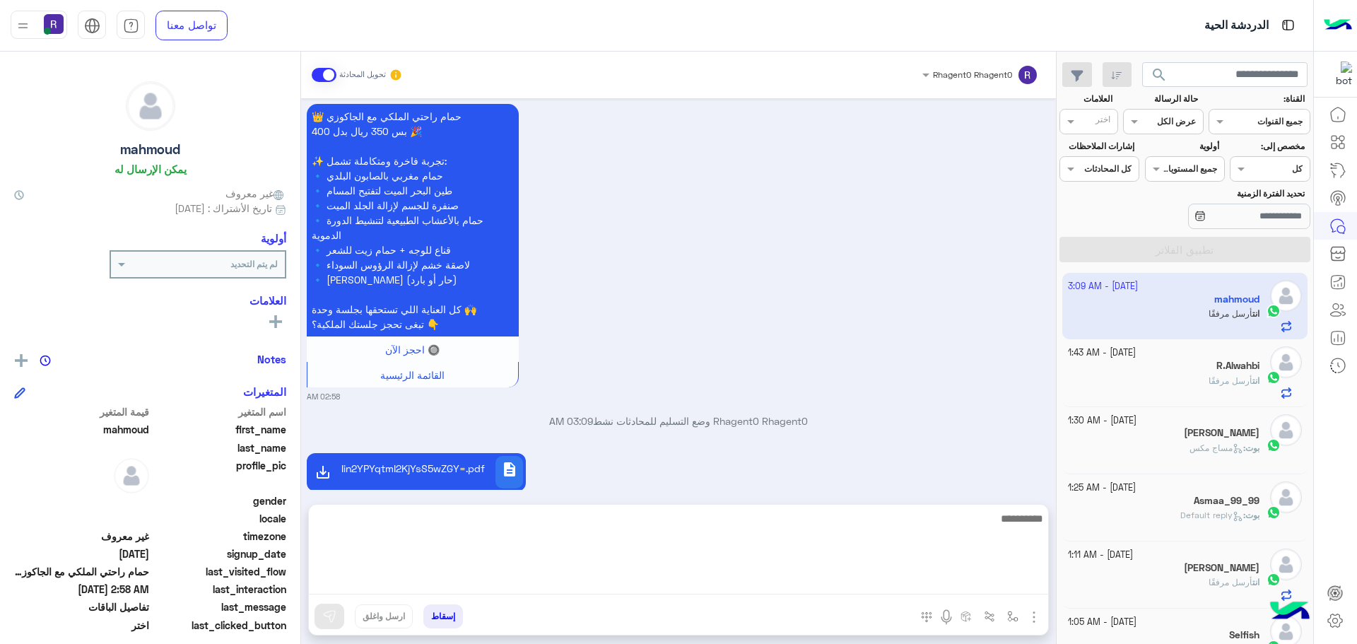
click at [913, 578] on textarea at bounding box center [679, 552] width 740 height 85
paste textarea "*"
type textarea "**********"
click at [1032, 522] on textarea "**********" at bounding box center [679, 552] width 740 height 85
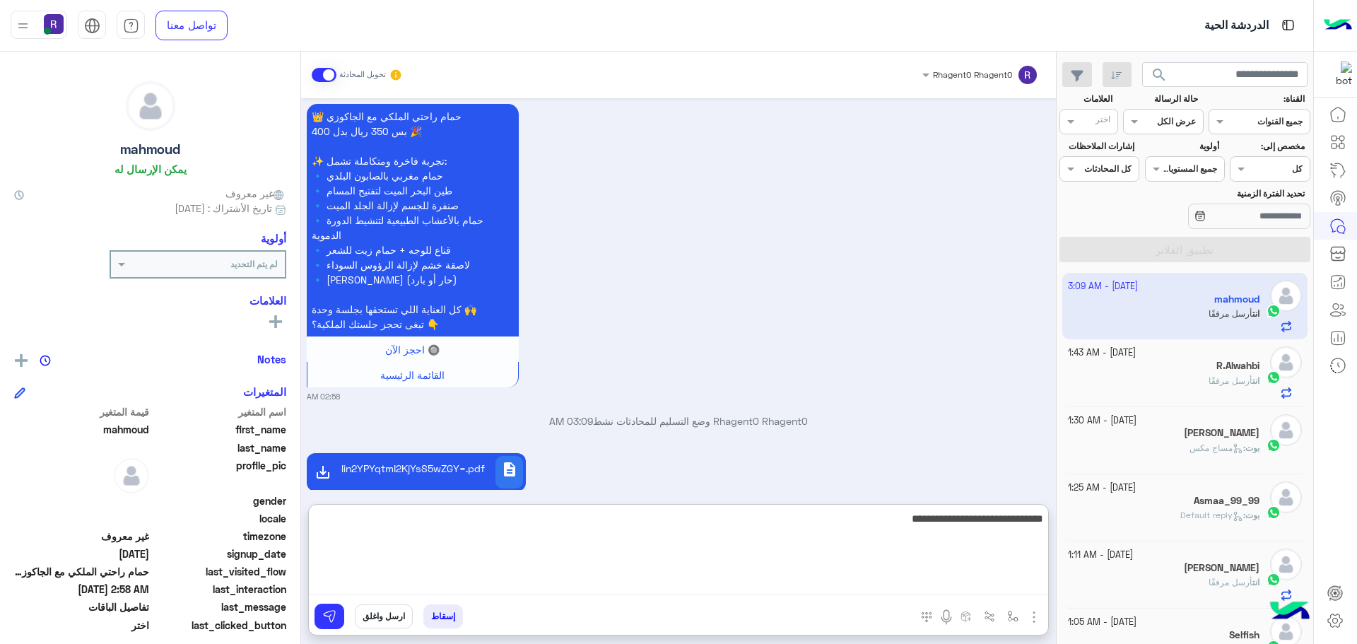
click at [1032, 522] on textarea "**********" at bounding box center [679, 552] width 740 height 85
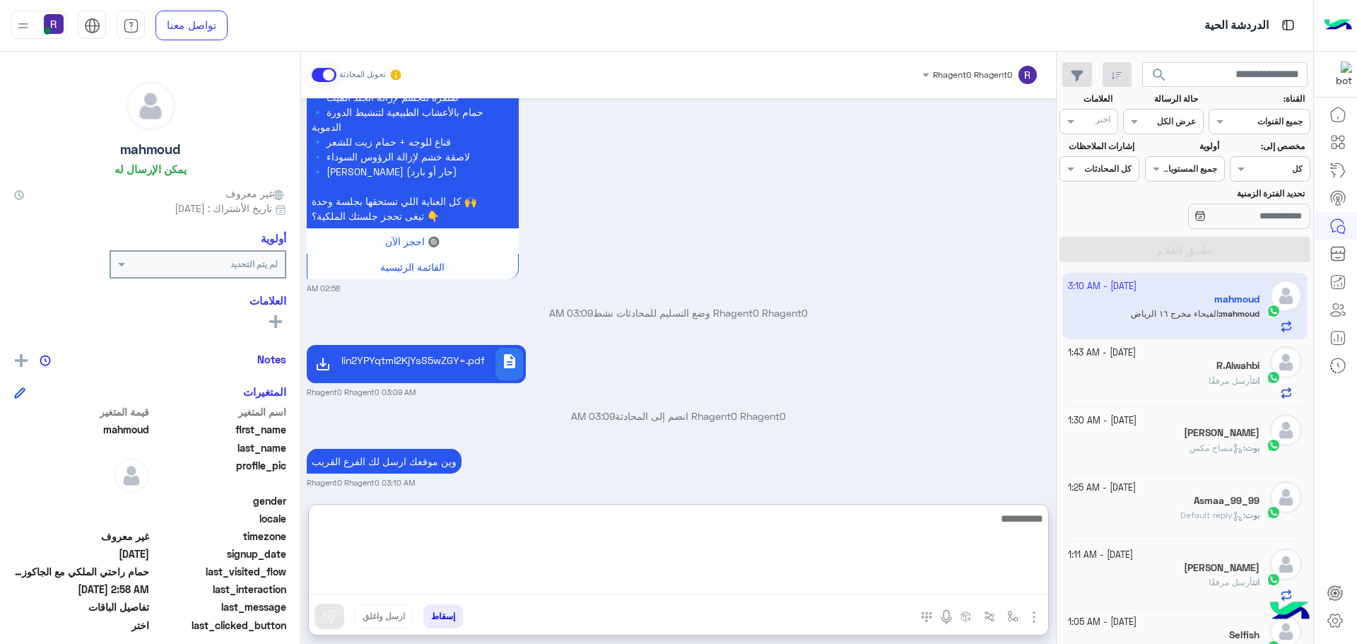
scroll to position [2791, 0]
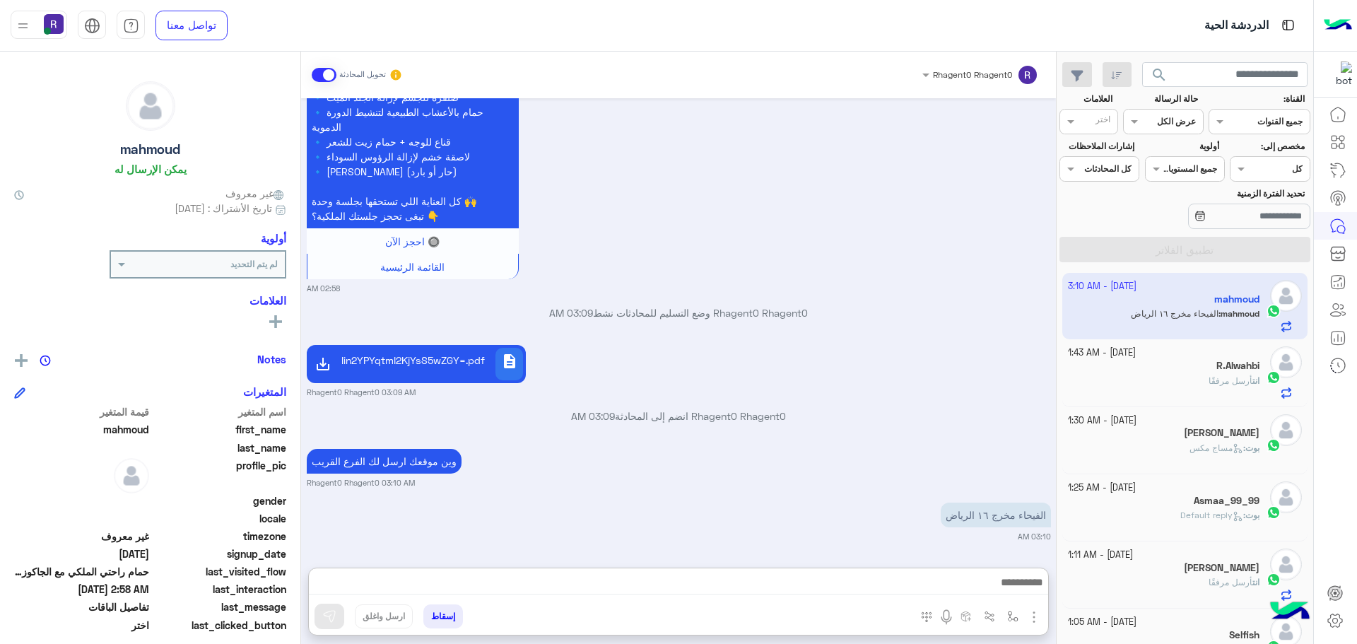
click at [818, 422] on div "Rhagent0 Rhagent0 انضم إلى المحادثة 03:09 AM" at bounding box center [679, 421] width 744 height 25
click at [1012, 623] on button "button" at bounding box center [1013, 615] width 23 height 23
click at [1000, 586] on input "text" at bounding box center [981, 583] width 71 height 13
type input "*****"
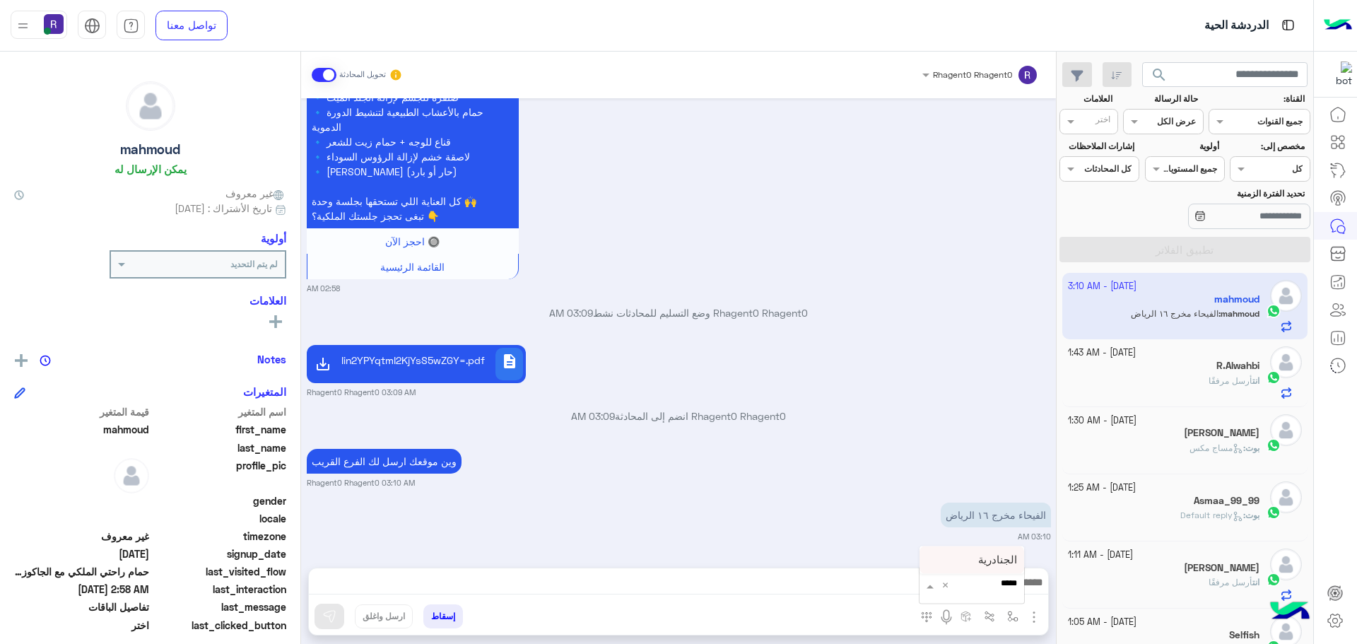
click at [974, 555] on div "الجنادرية" at bounding box center [972, 560] width 105 height 28
type textarea "*********"
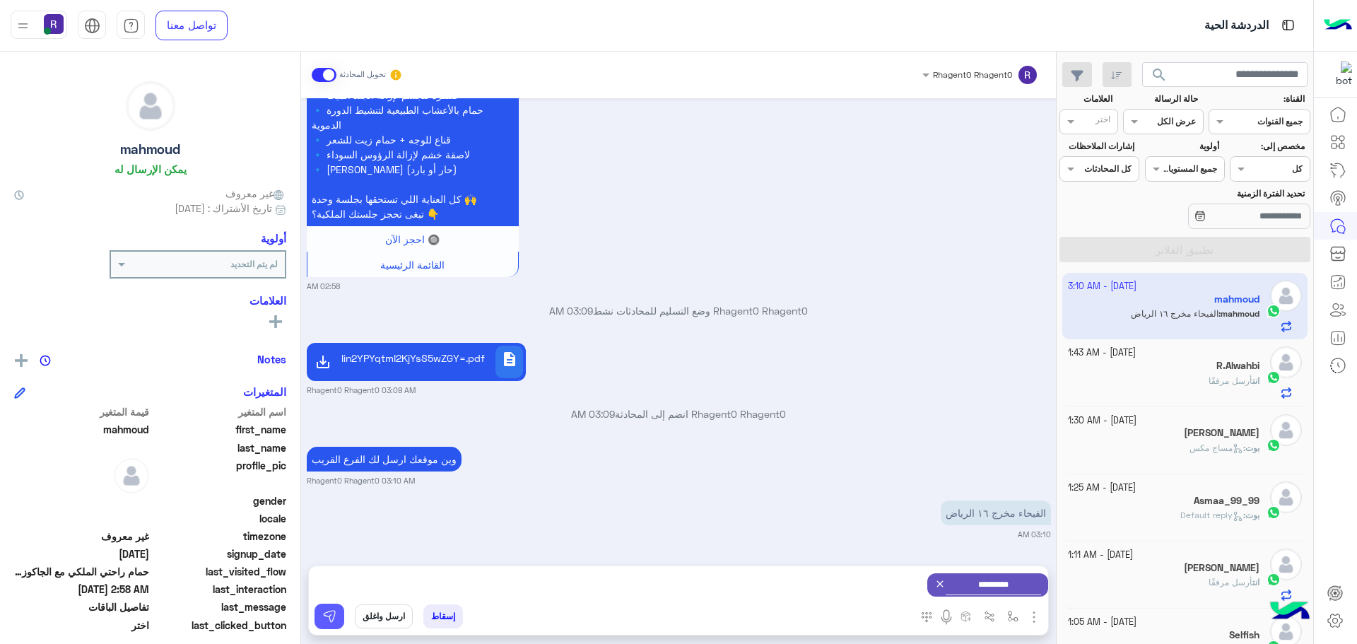
click at [322, 617] on img at bounding box center [329, 616] width 14 height 14
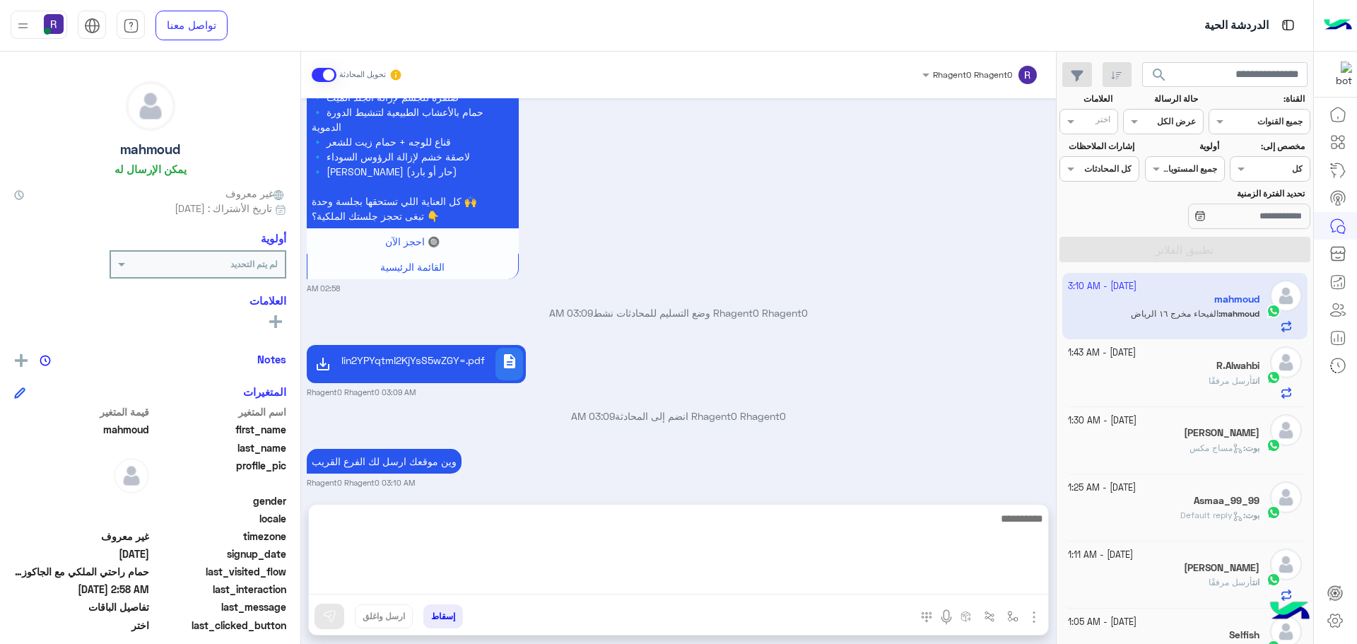
click at [726, 588] on textarea at bounding box center [679, 552] width 740 height 85
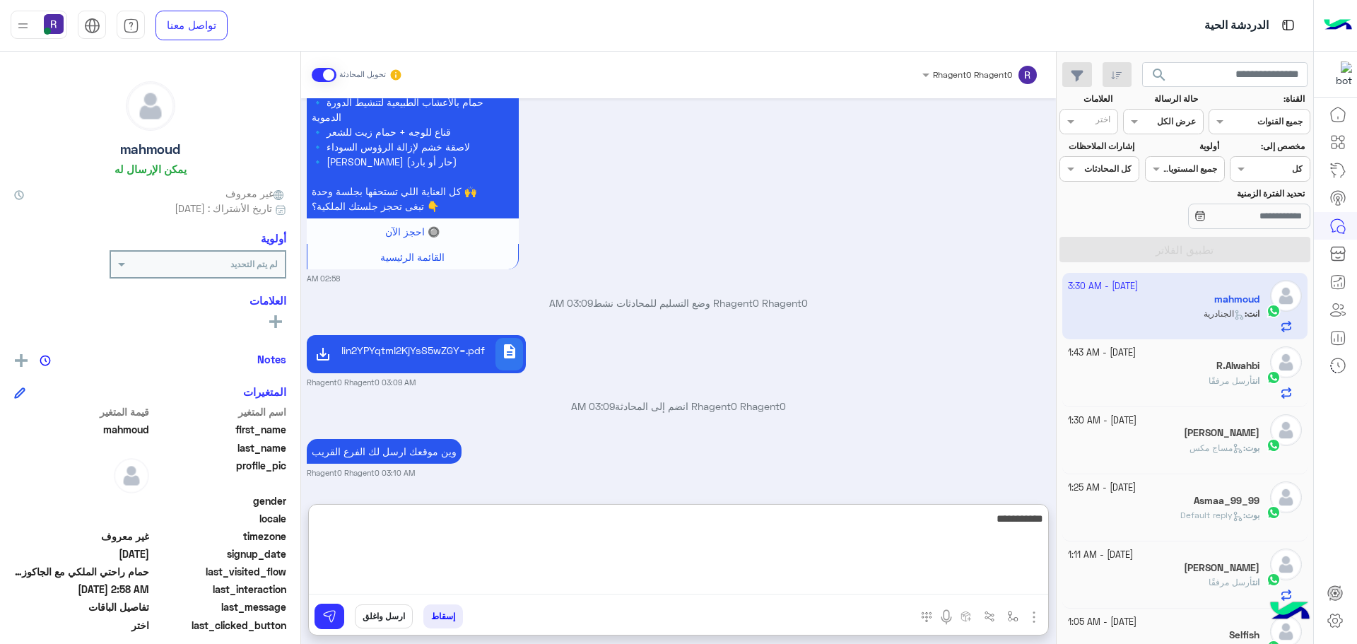
scroll to position [2979, 0]
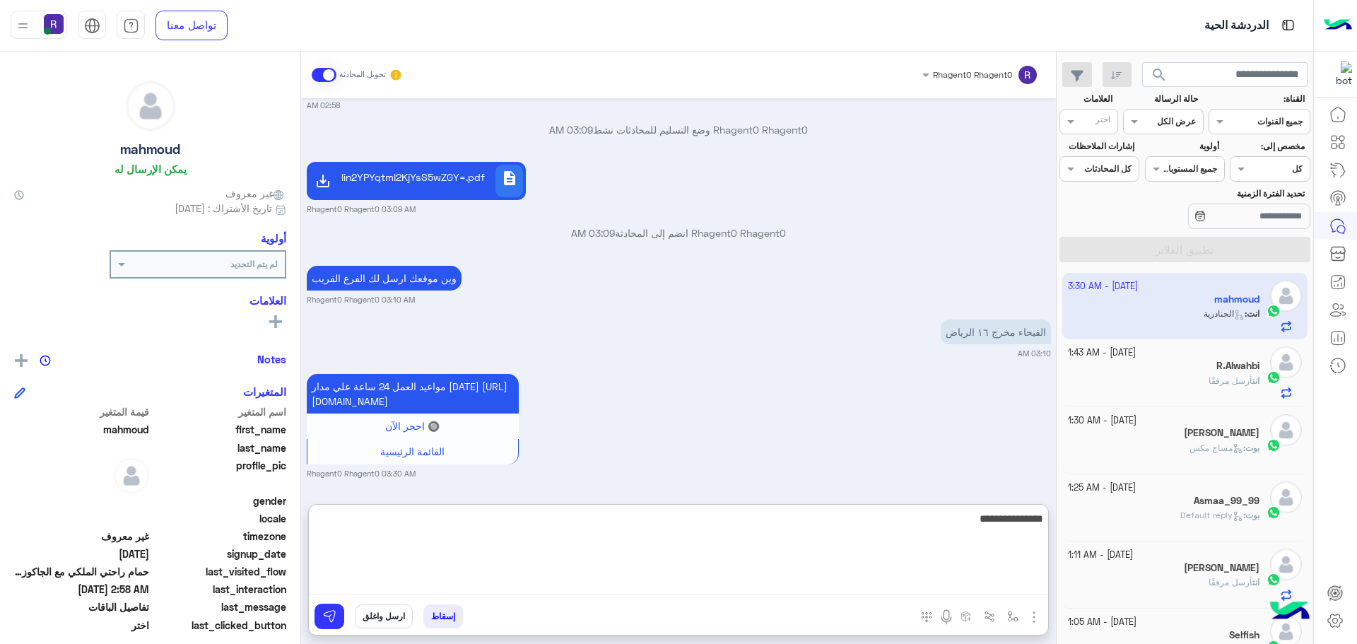
type textarea "**********"
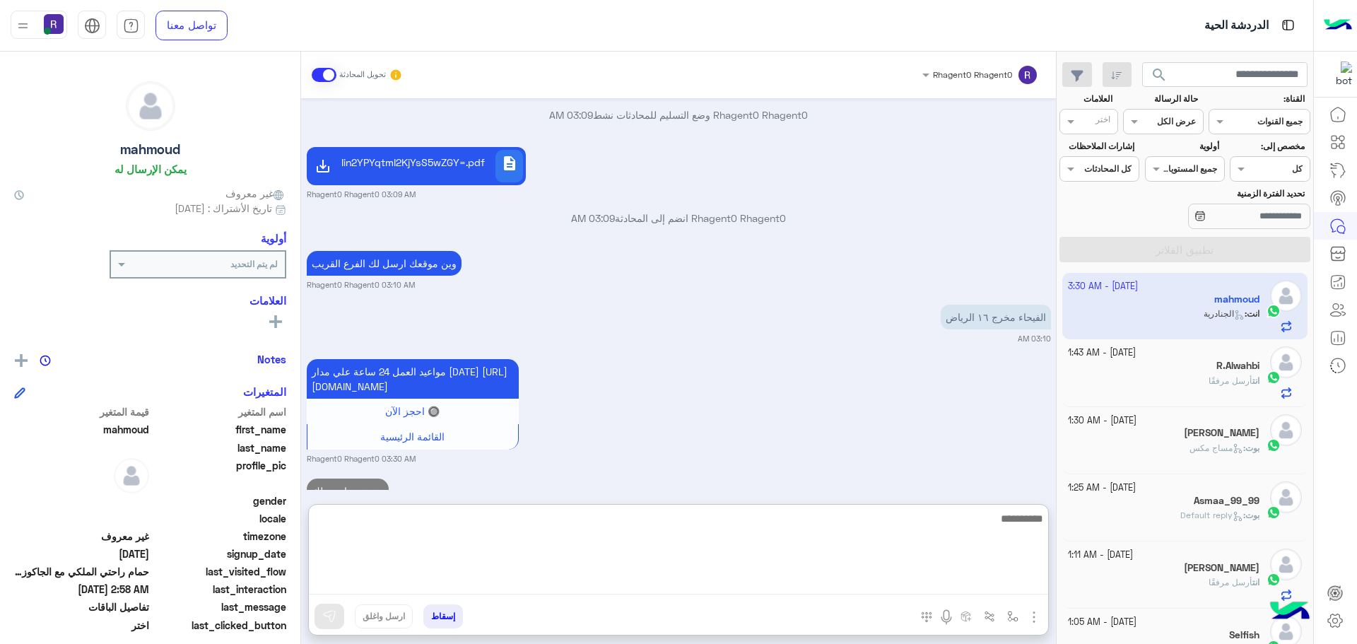
scroll to position [3034, 0]
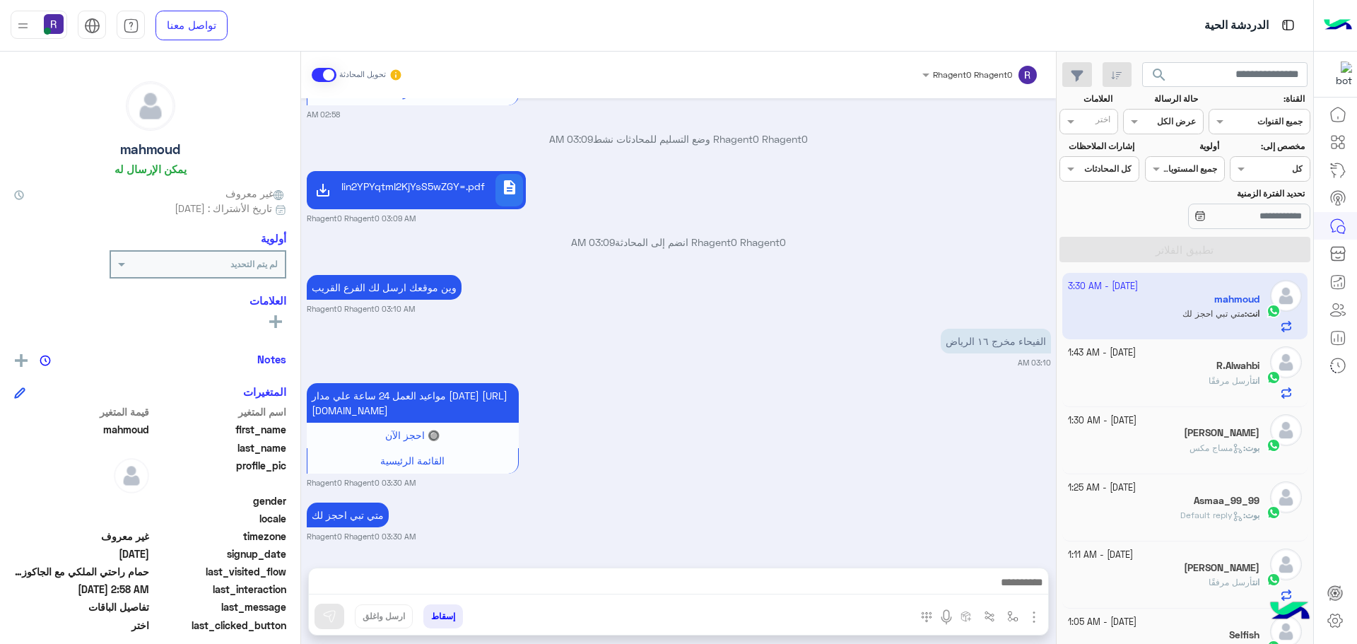
click at [844, 380] on div "مواعيد العمل 24 ساعة علي مدار [DATE] [URL][DOMAIN_NAME] 🔘 احجز الآن القائمة الر…" at bounding box center [679, 434] width 744 height 109
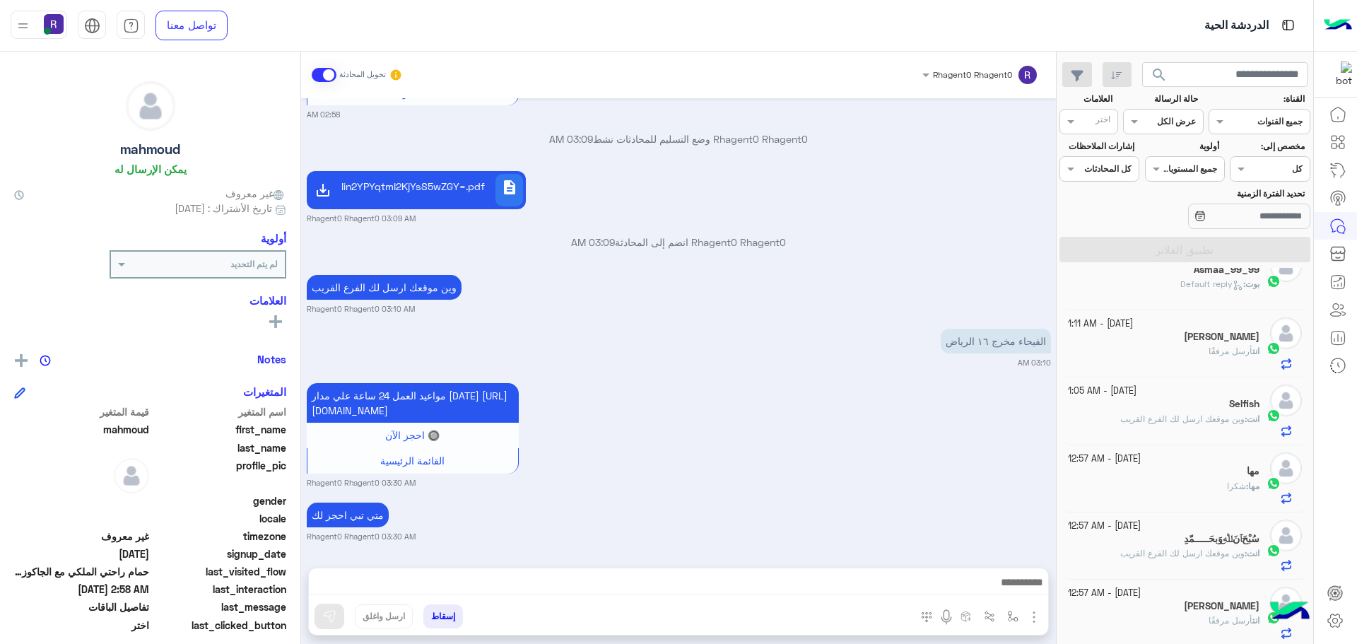
scroll to position [0, 0]
